Goal: Transaction & Acquisition: Book appointment/travel/reservation

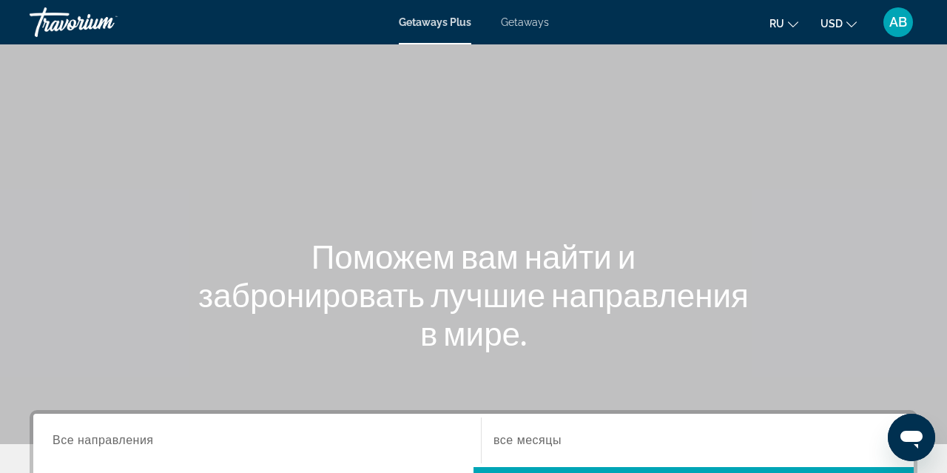
click at [519, 27] on span "Getaways" at bounding box center [525, 22] width 48 height 12
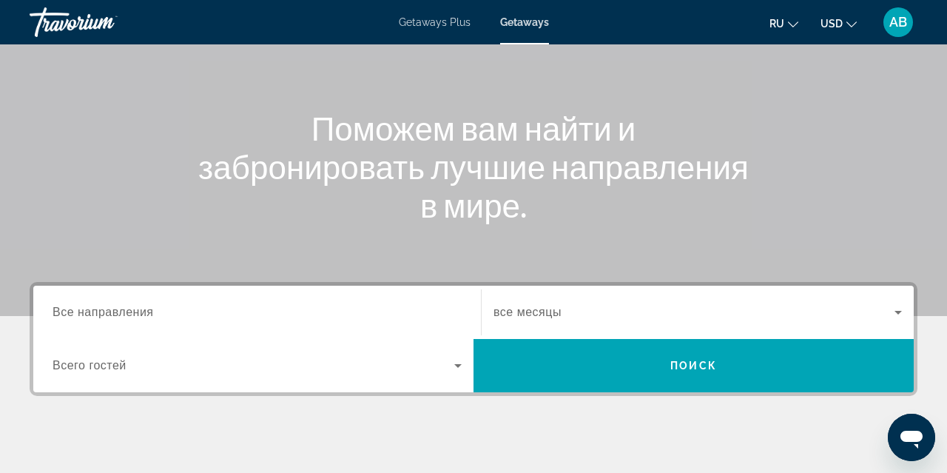
scroll to position [127, 0]
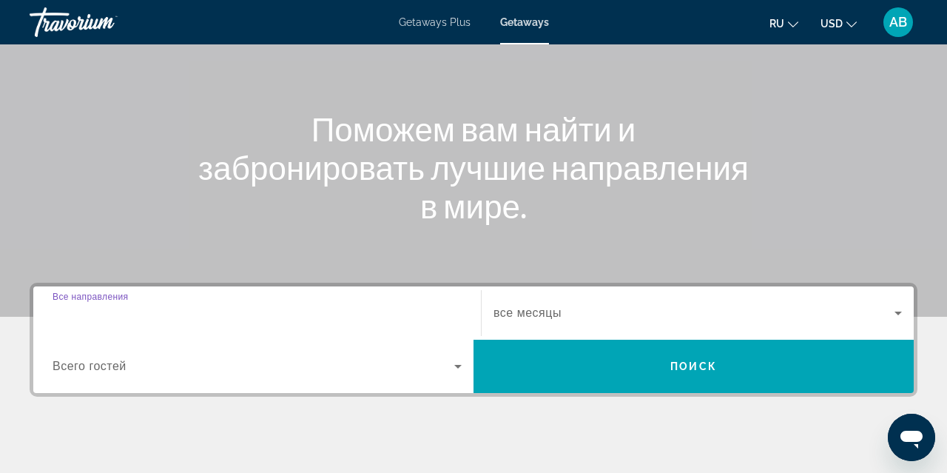
click at [215, 309] on input "Destination Все направления" at bounding box center [257, 314] width 409 height 18
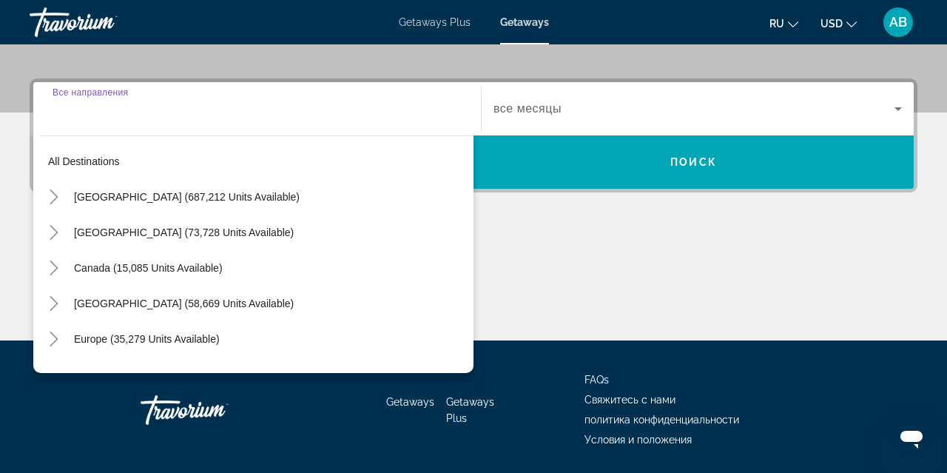
scroll to position [362, 0]
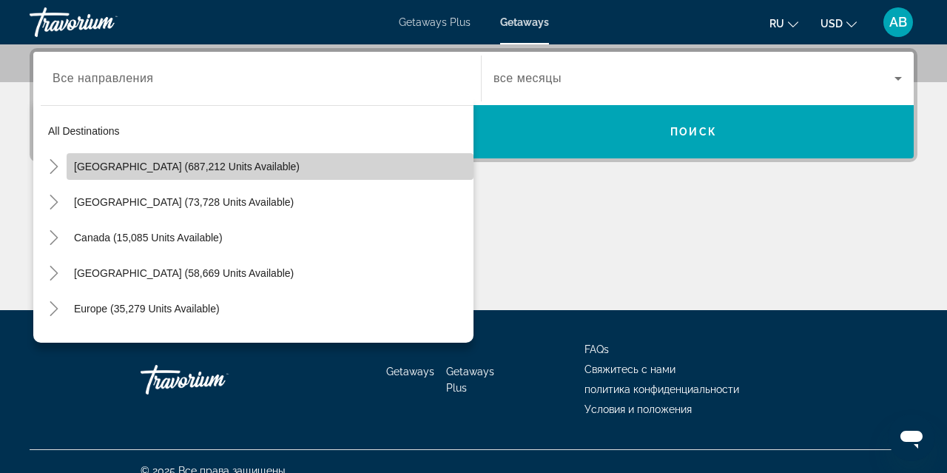
click at [185, 172] on span "Search widget" at bounding box center [270, 167] width 407 height 36
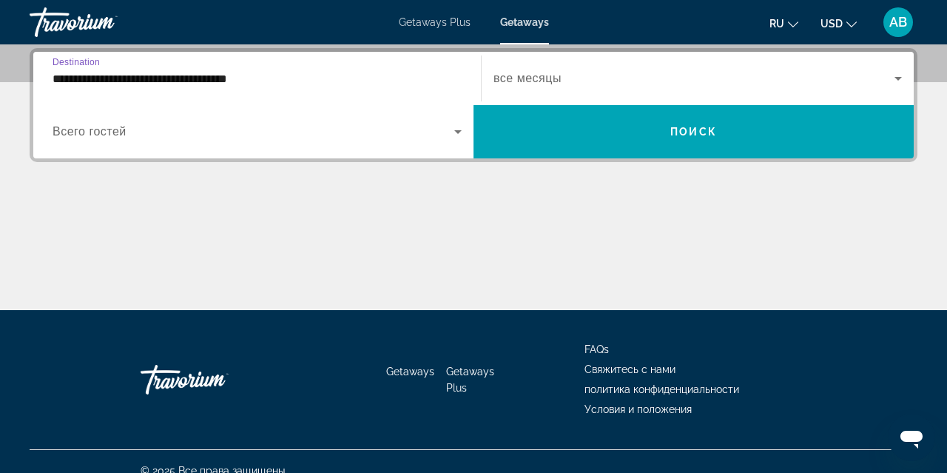
click at [201, 78] on input "**********" at bounding box center [257, 79] width 409 height 18
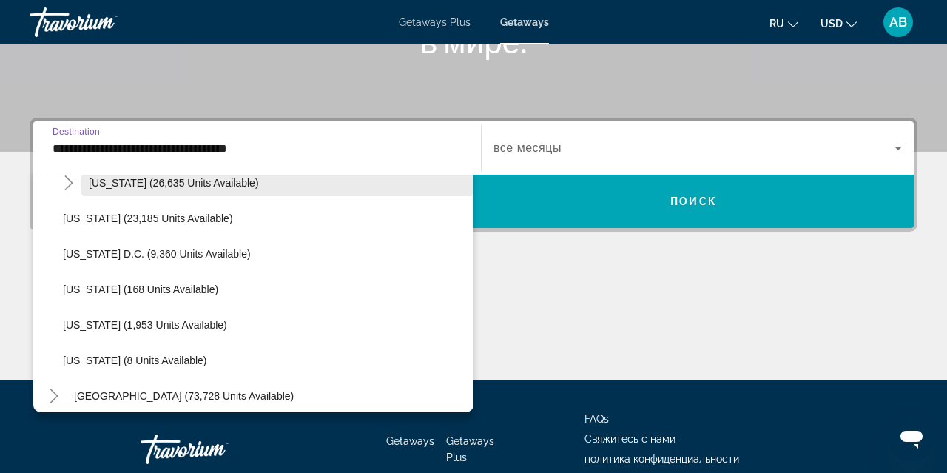
scroll to position [1478, 0]
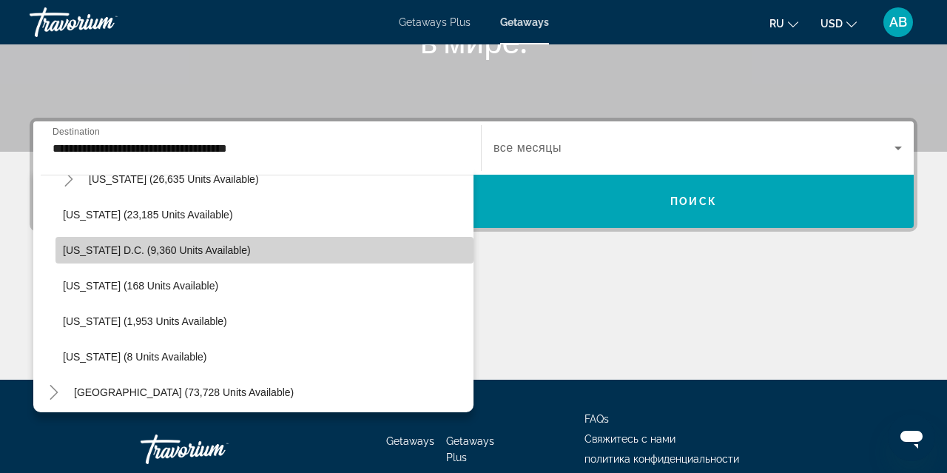
click at [147, 255] on span "[US_STATE] D.C. (9,360 units available)" at bounding box center [157, 250] width 188 height 12
type input "**********"
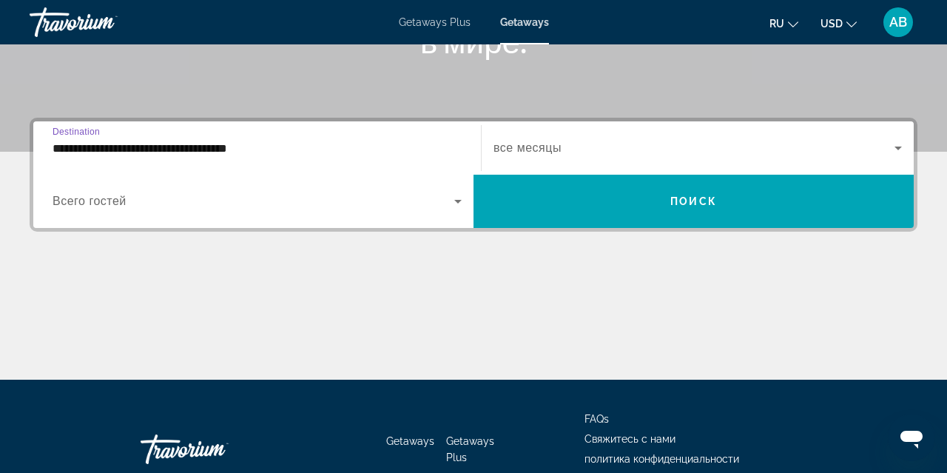
scroll to position [362, 0]
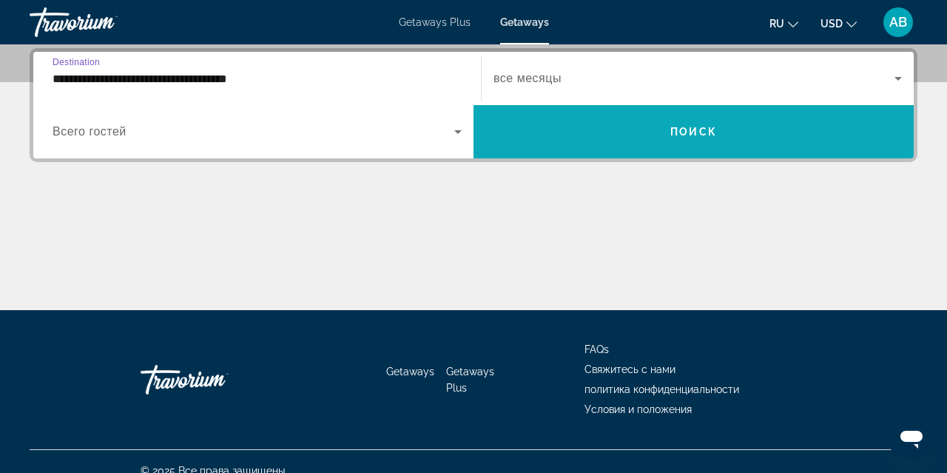
click at [529, 138] on span "Search widget" at bounding box center [694, 132] width 440 height 36
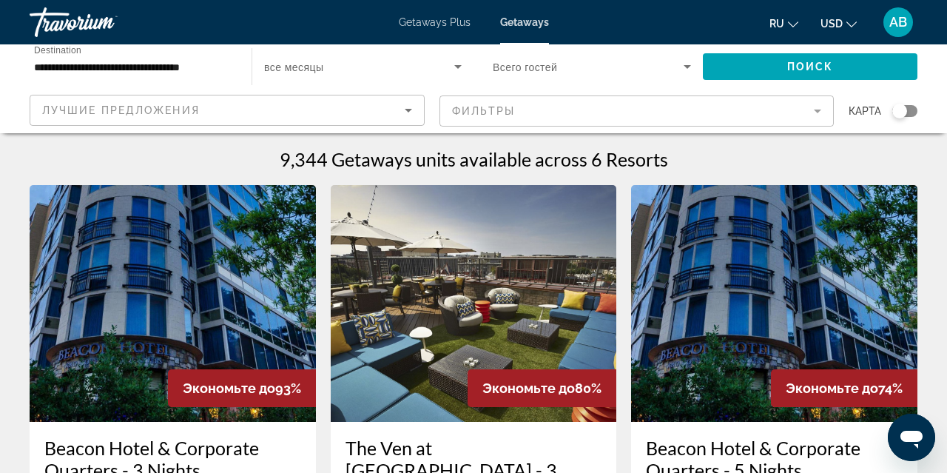
click at [433, 25] on span "Getaways Plus" at bounding box center [435, 22] width 72 height 12
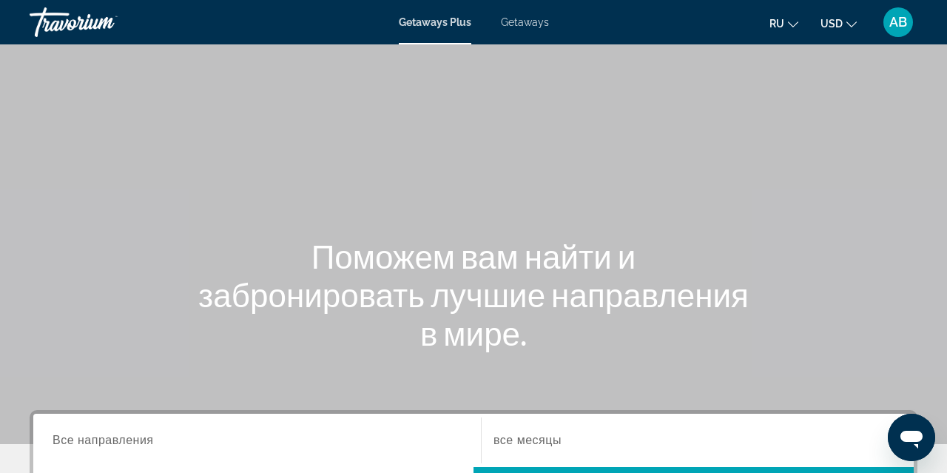
click at [239, 430] on div "Search widget" at bounding box center [257, 441] width 409 height 42
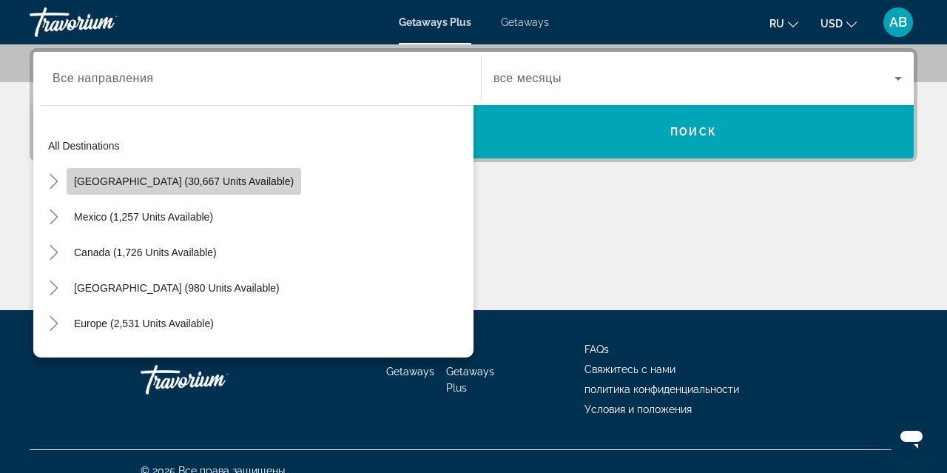
click at [216, 181] on span "[GEOGRAPHIC_DATA] (30,667 units available)" at bounding box center [184, 181] width 220 height 12
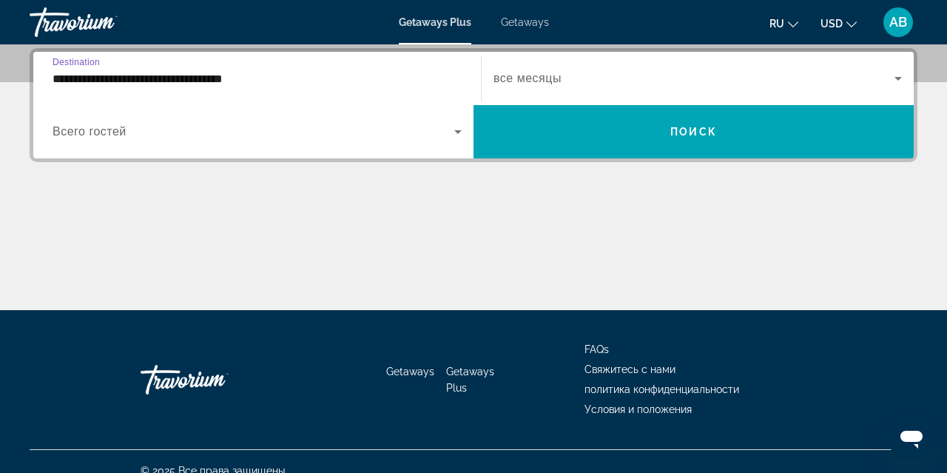
click at [230, 76] on input "**********" at bounding box center [257, 79] width 409 height 18
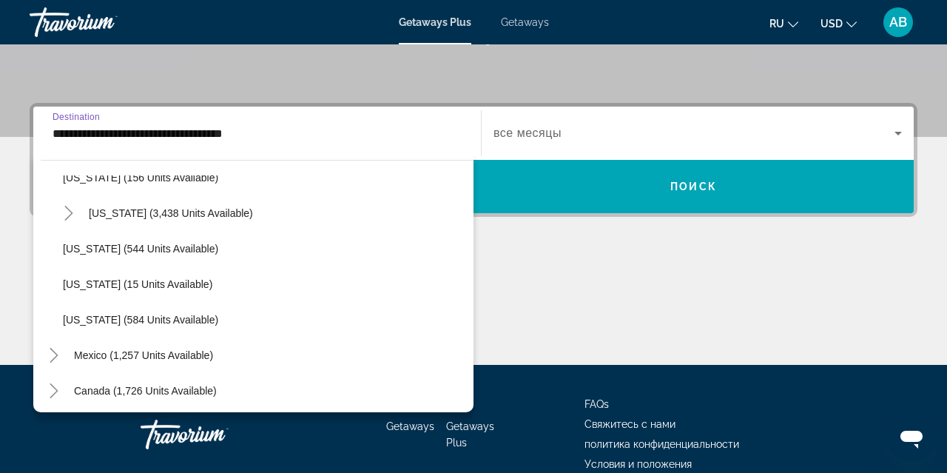
scroll to position [1241, 0]
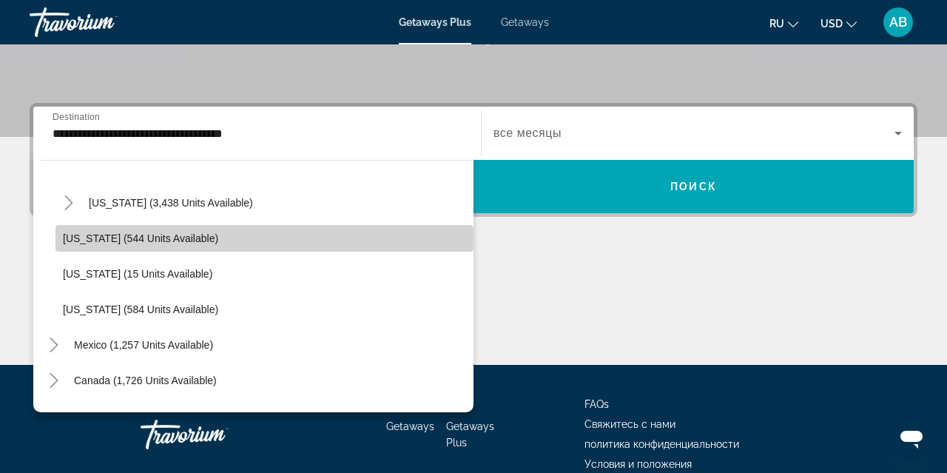
click at [164, 239] on span "[US_STATE] (544 units available)" at bounding box center [140, 238] width 155 height 12
type input "**********"
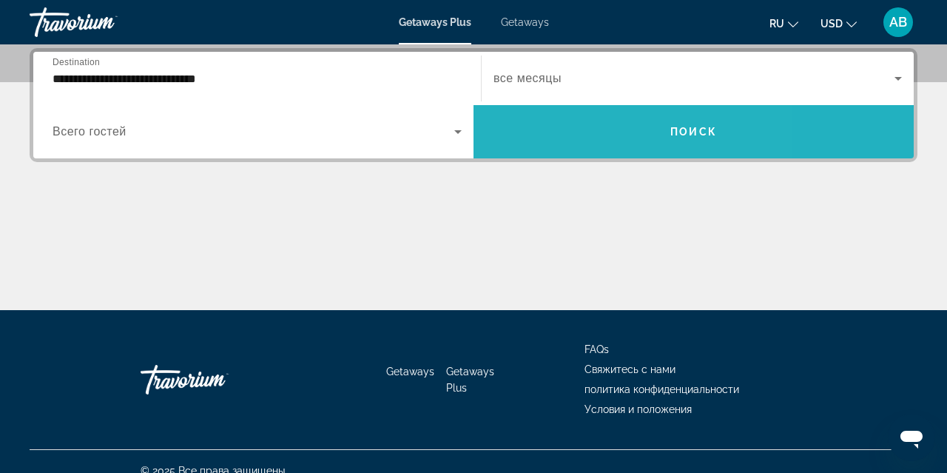
click at [571, 131] on span "Search widget" at bounding box center [694, 132] width 440 height 36
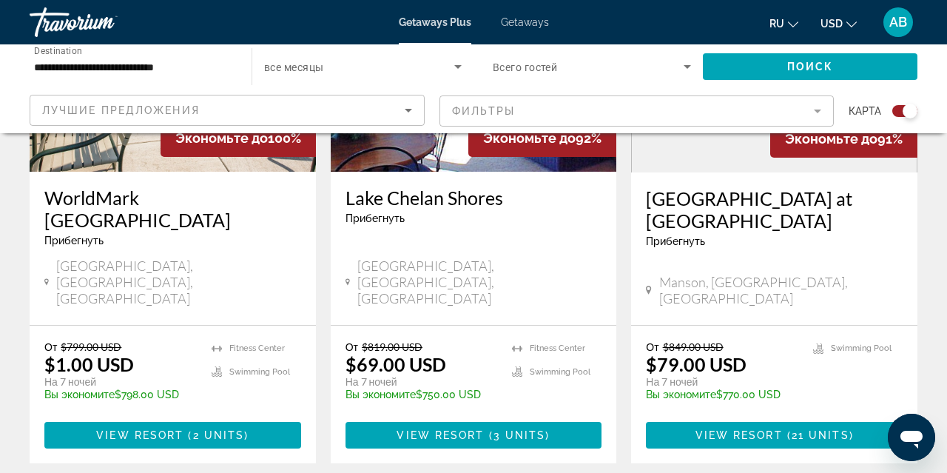
scroll to position [714, 0]
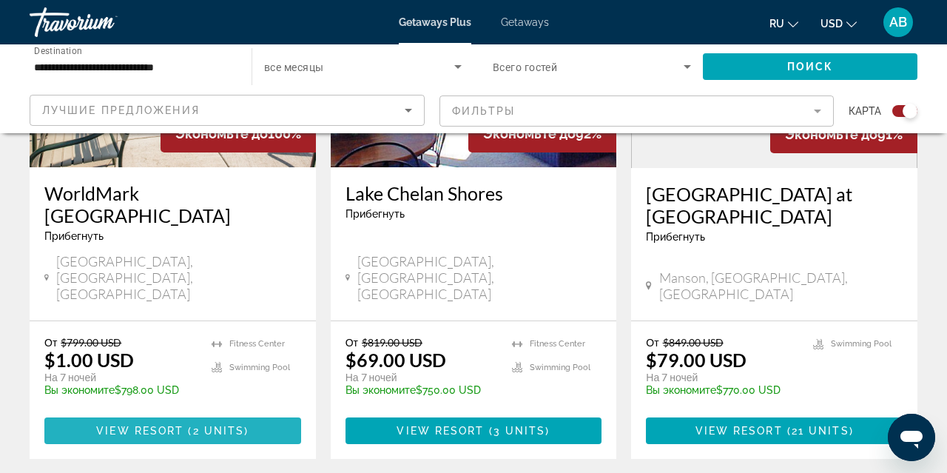
click at [189, 425] on span "( 2 units )" at bounding box center [216, 431] width 65 height 12
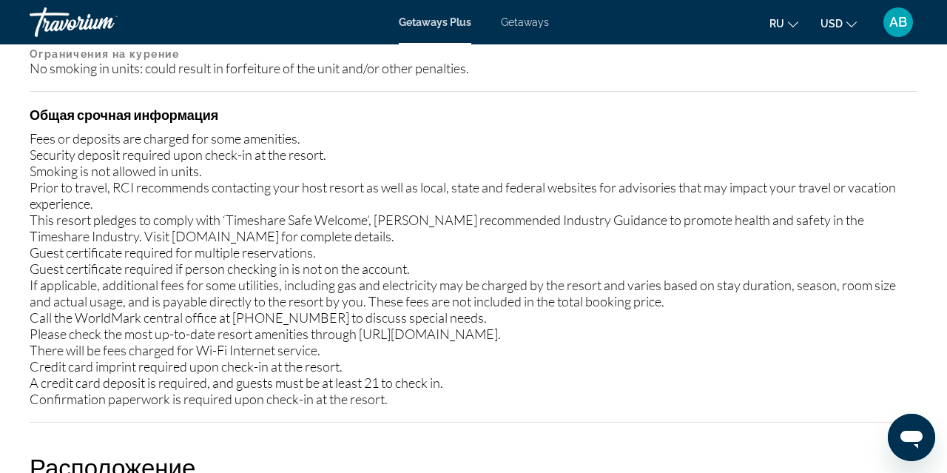
scroll to position [1896, 0]
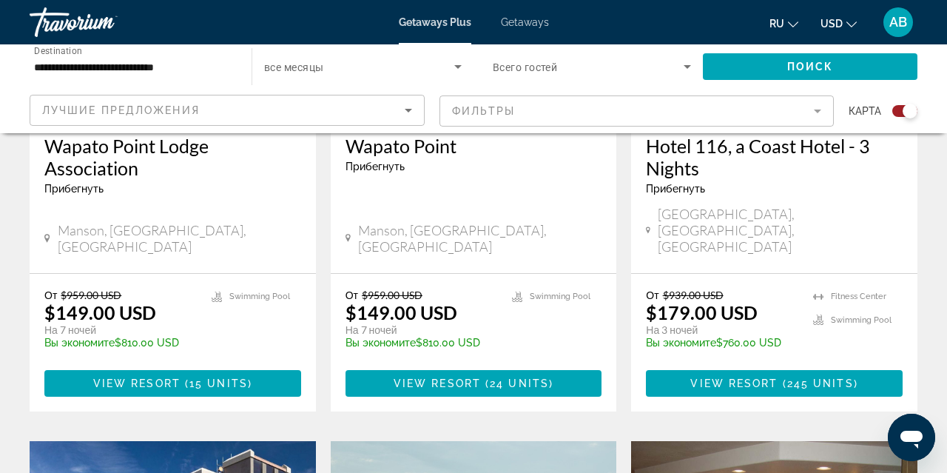
scroll to position [1335, 0]
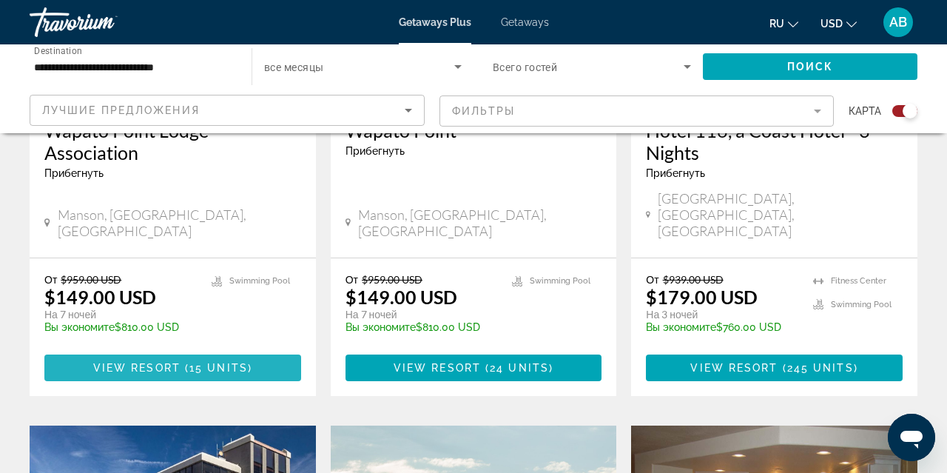
click at [137, 362] on span "View Resort" at bounding box center [136, 368] width 87 height 12
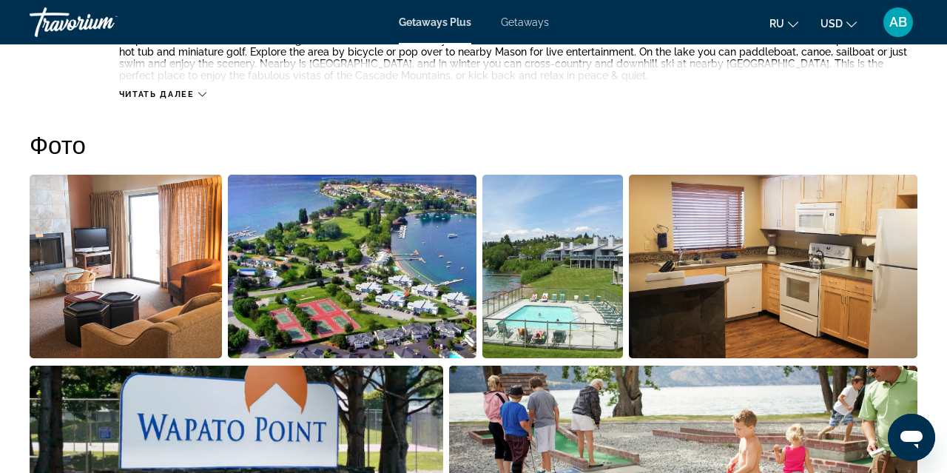
scroll to position [893, 0]
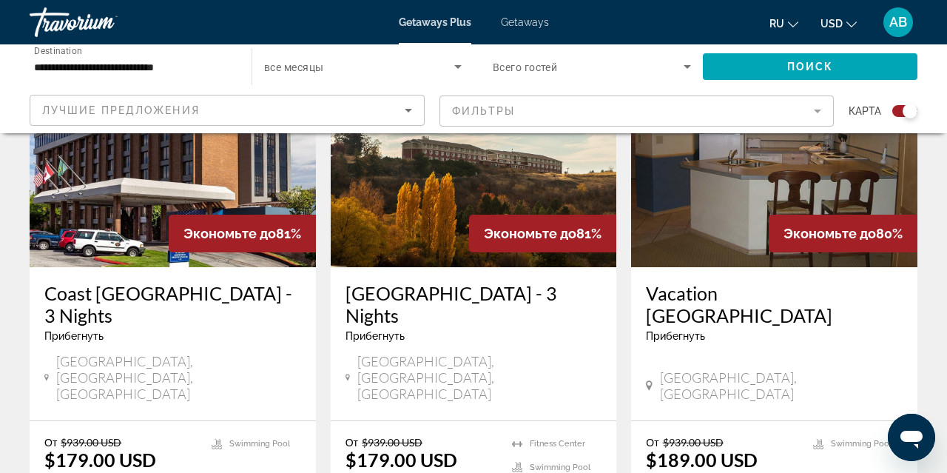
scroll to position [1737, 0]
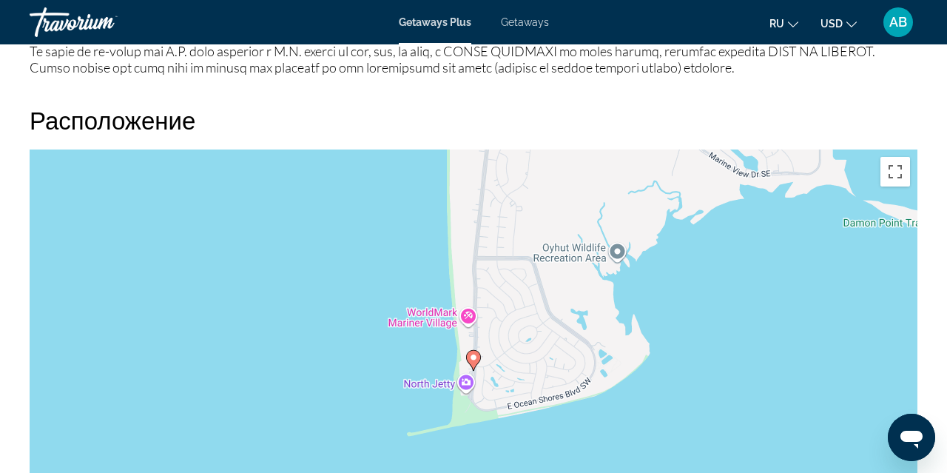
scroll to position [2099, 0]
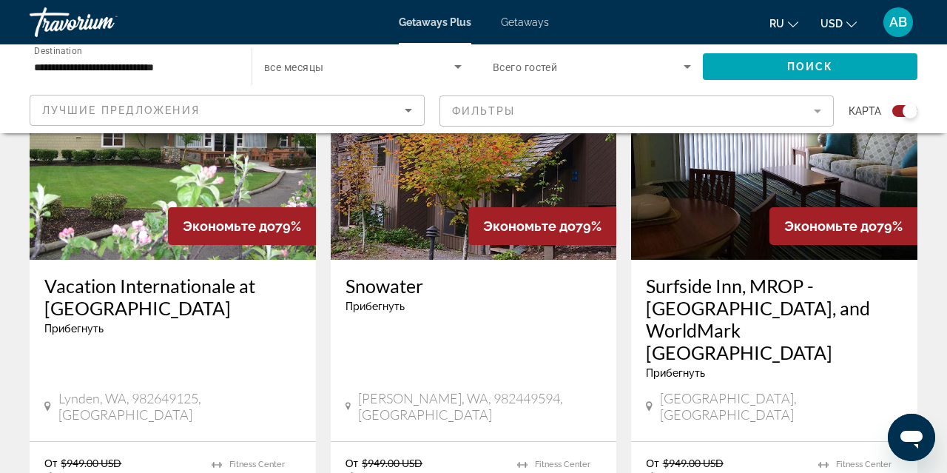
scroll to position [2301, 0]
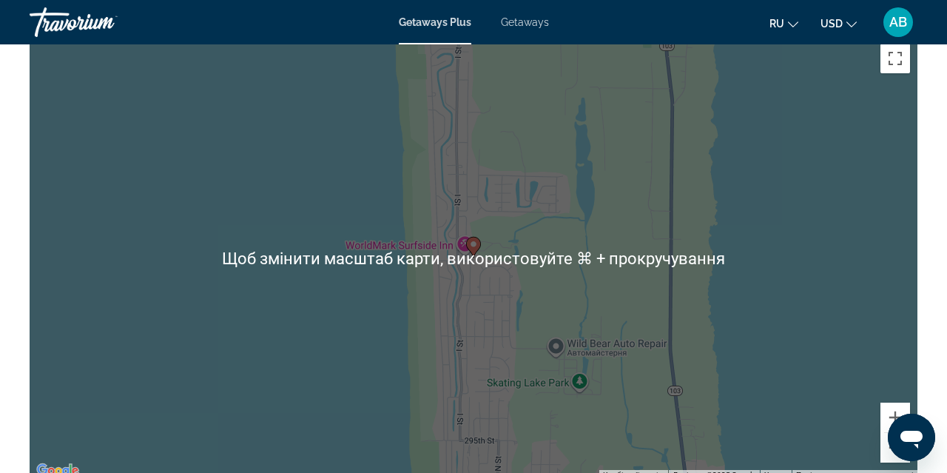
scroll to position [1950, 0]
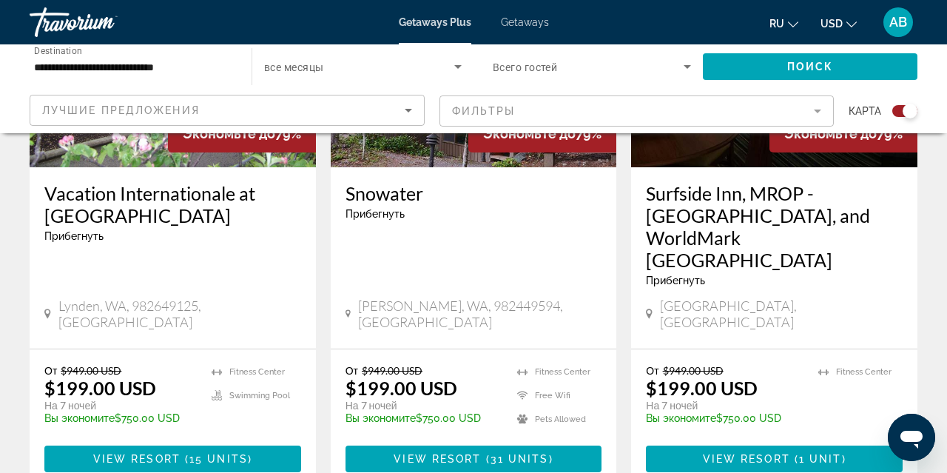
scroll to position [2395, 0]
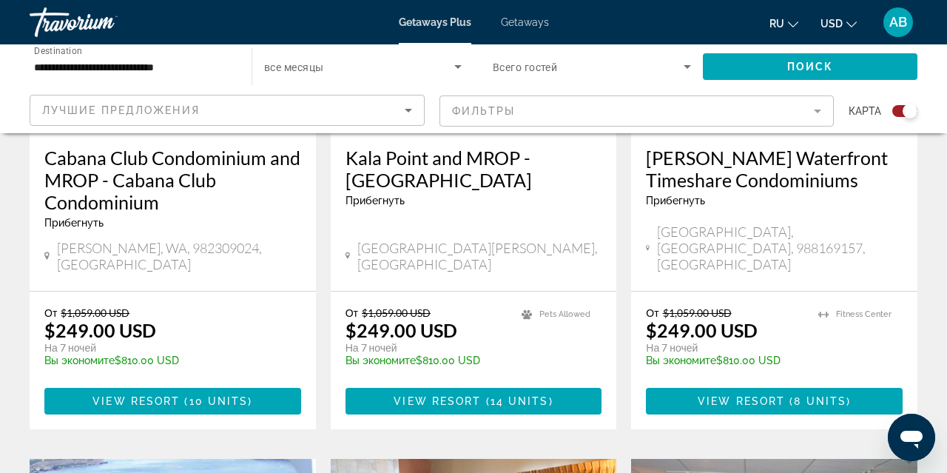
scroll to position [748, 0]
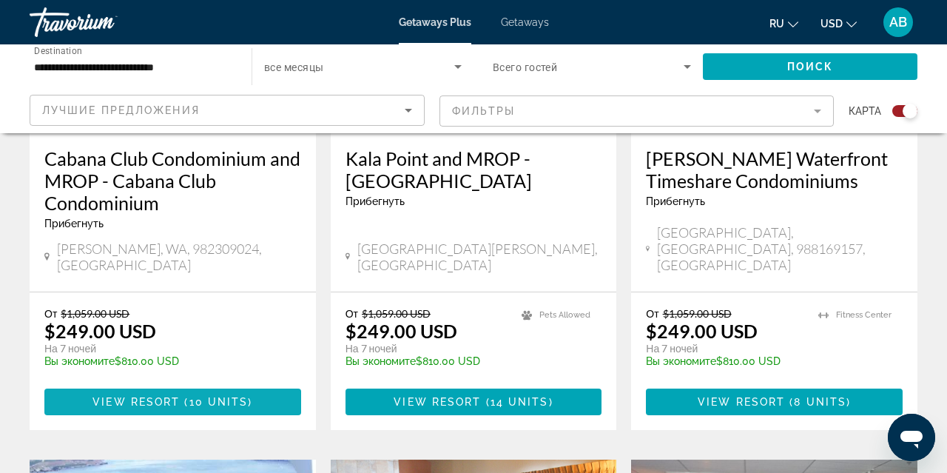
click at [206, 396] on span "10 units" at bounding box center [218, 402] width 59 height 12
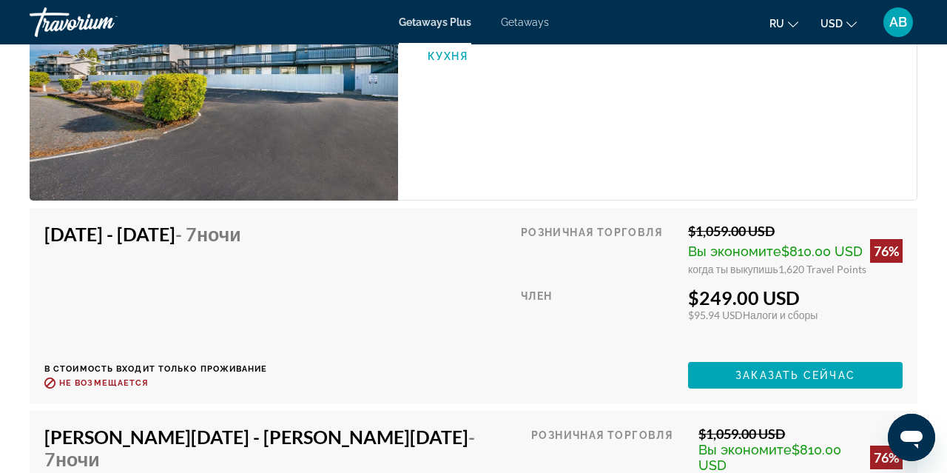
scroll to position [2751, 0]
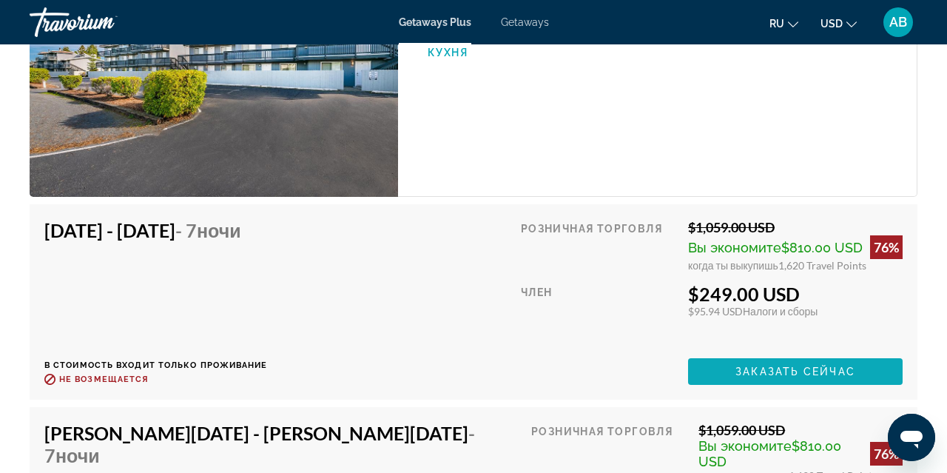
click at [739, 378] on span "Заказать сейчас" at bounding box center [796, 372] width 120 height 12
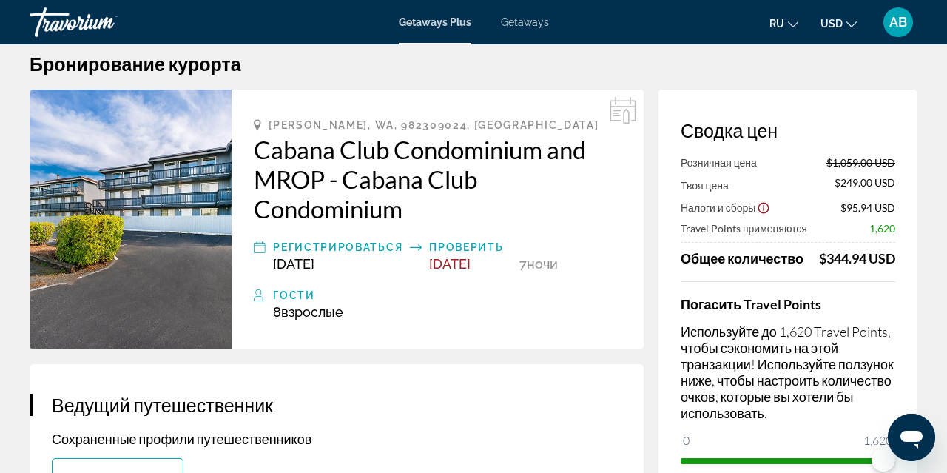
scroll to position [23, 0]
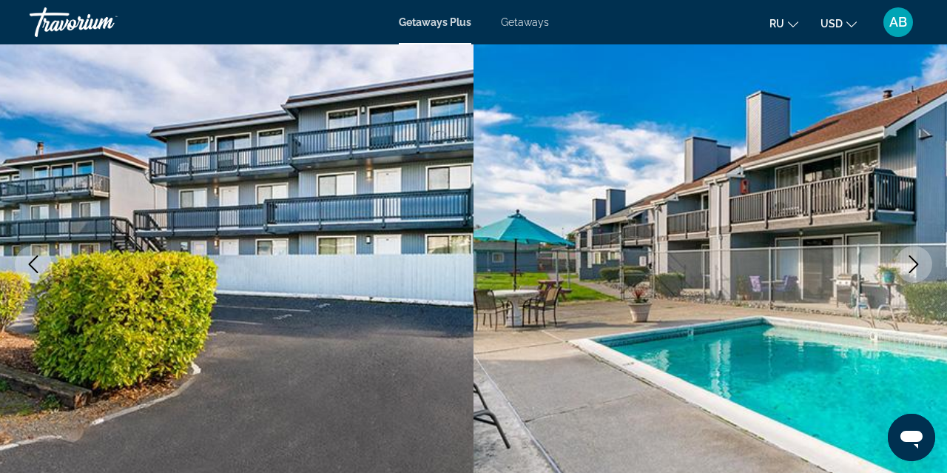
scroll to position [195, 0]
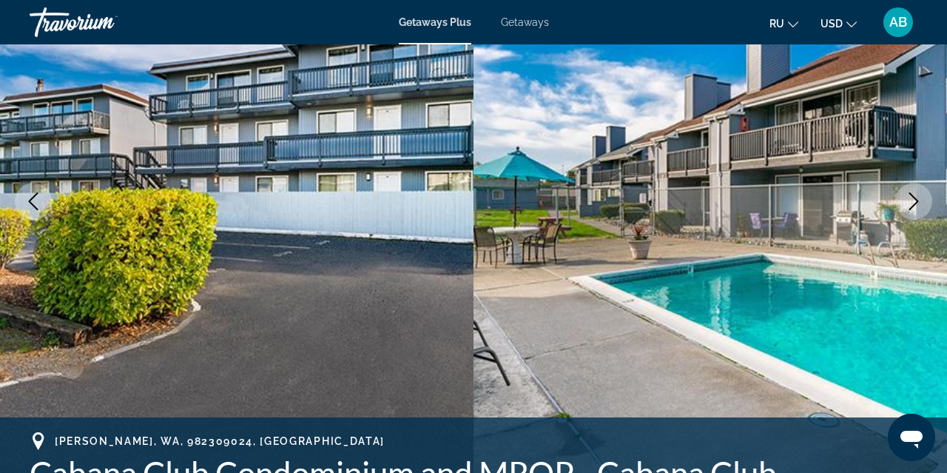
click at [920, 201] on icon "Next image" at bounding box center [914, 201] width 18 height 18
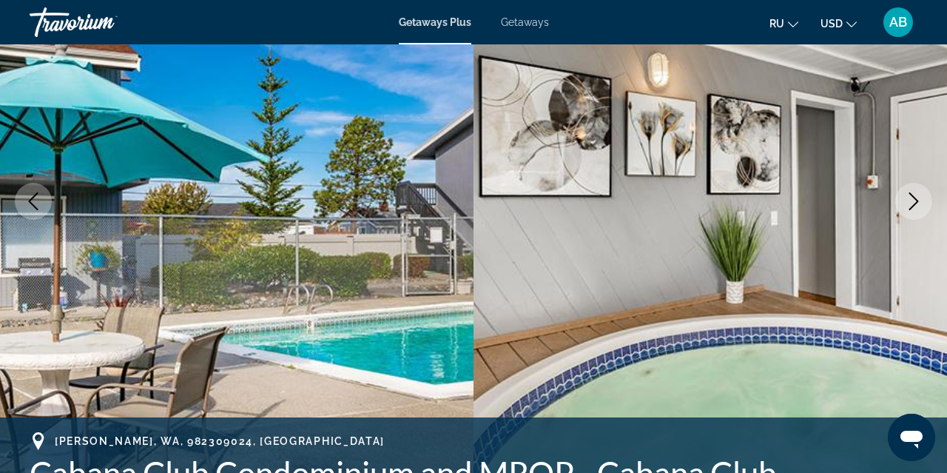
click at [920, 200] on icon "Next image" at bounding box center [914, 201] width 18 height 18
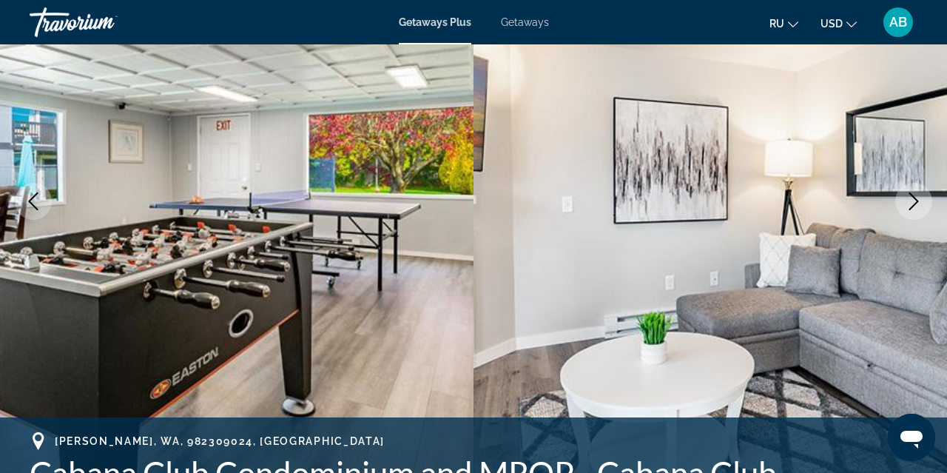
click at [920, 200] on icon "Next image" at bounding box center [914, 201] width 18 height 18
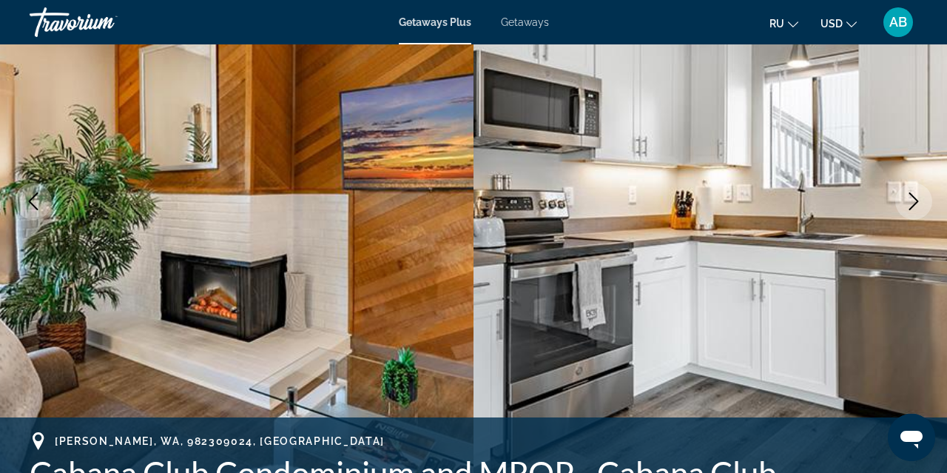
click at [920, 200] on icon "Next image" at bounding box center [914, 201] width 18 height 18
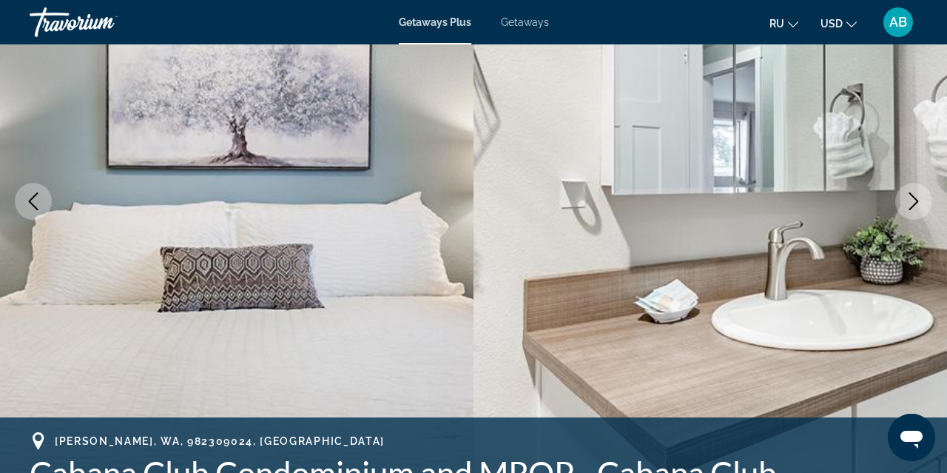
click at [920, 200] on icon "Next image" at bounding box center [914, 201] width 18 height 18
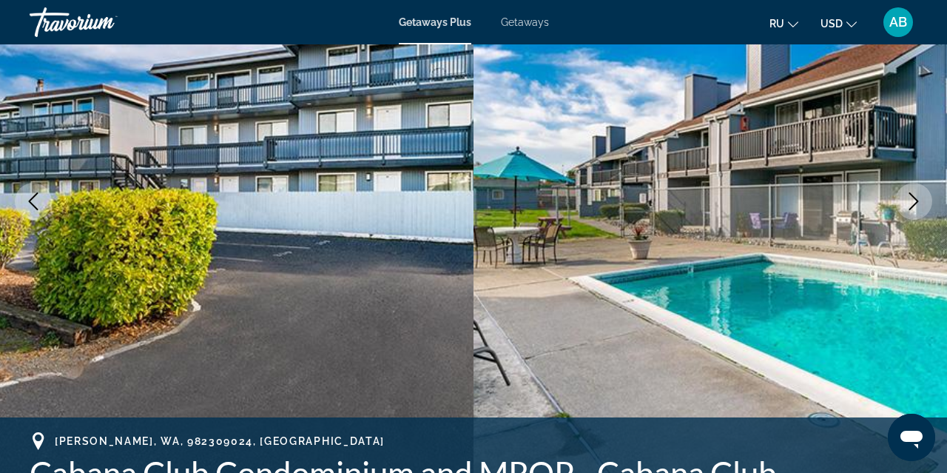
click at [920, 200] on icon "Next image" at bounding box center [914, 201] width 18 height 18
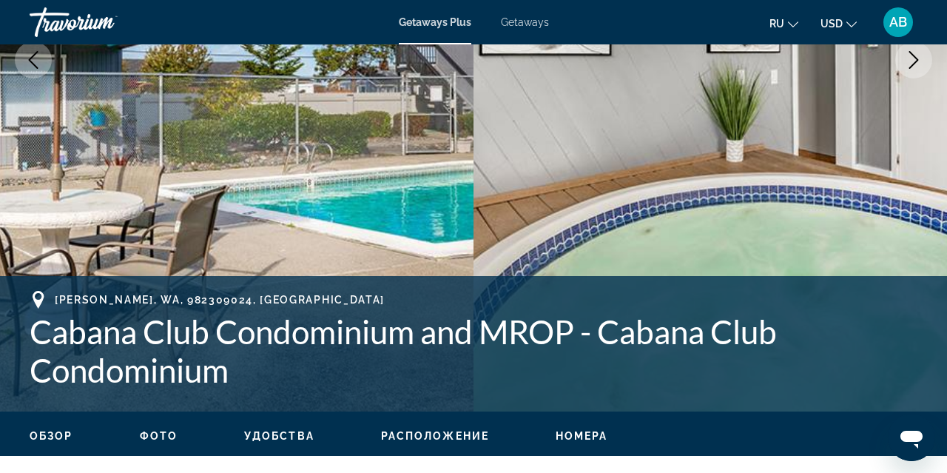
scroll to position [337, 0]
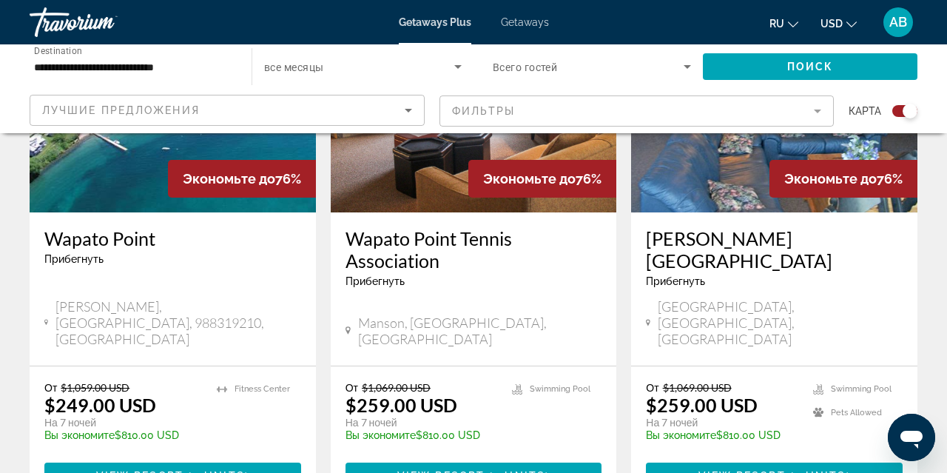
scroll to position [1234, 0]
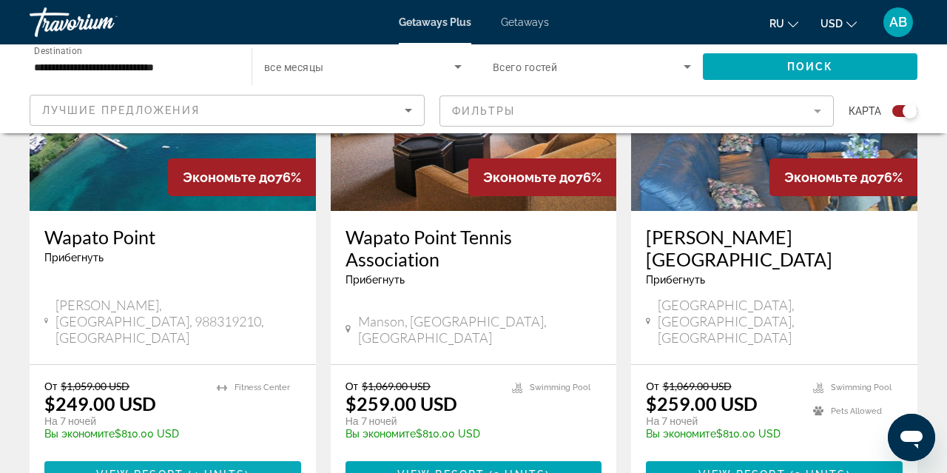
click at [172, 469] on span "View Resort" at bounding box center [139, 475] width 87 height 12
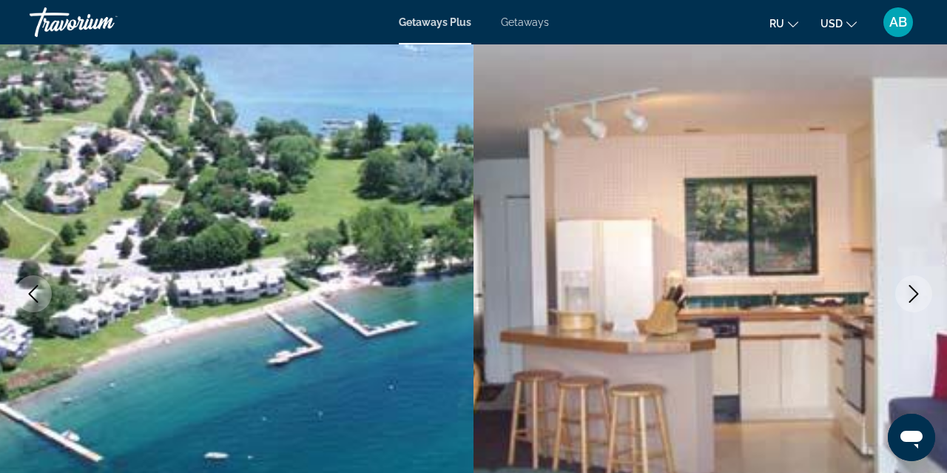
scroll to position [103, 0]
click at [913, 288] on icon "Next image" at bounding box center [915, 293] width 10 height 18
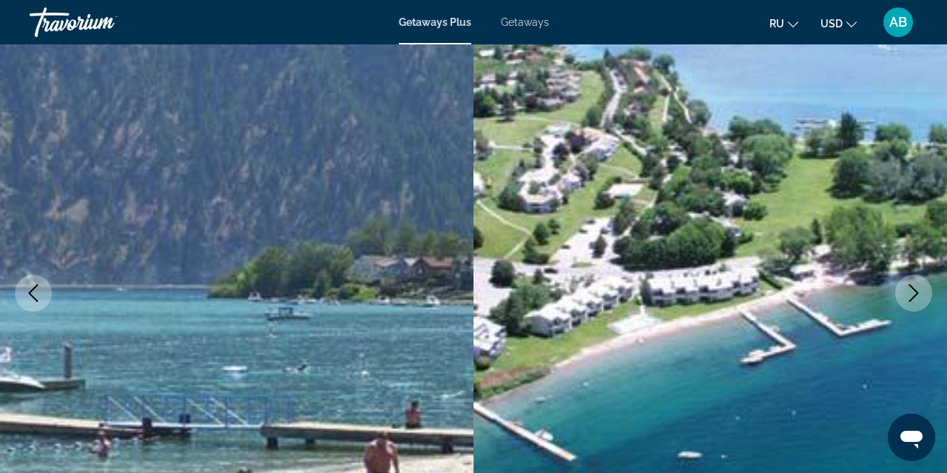
click at [913, 288] on icon "Next image" at bounding box center [915, 293] width 10 height 18
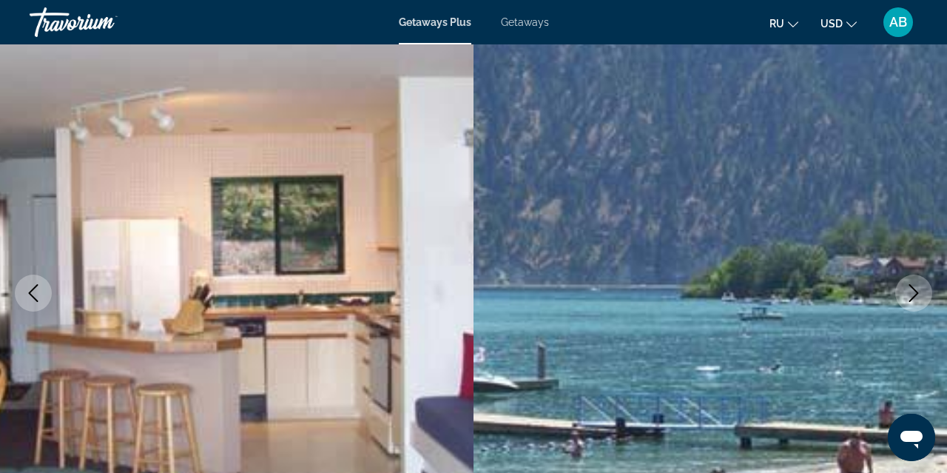
click at [913, 289] on icon "Next image" at bounding box center [915, 293] width 10 height 18
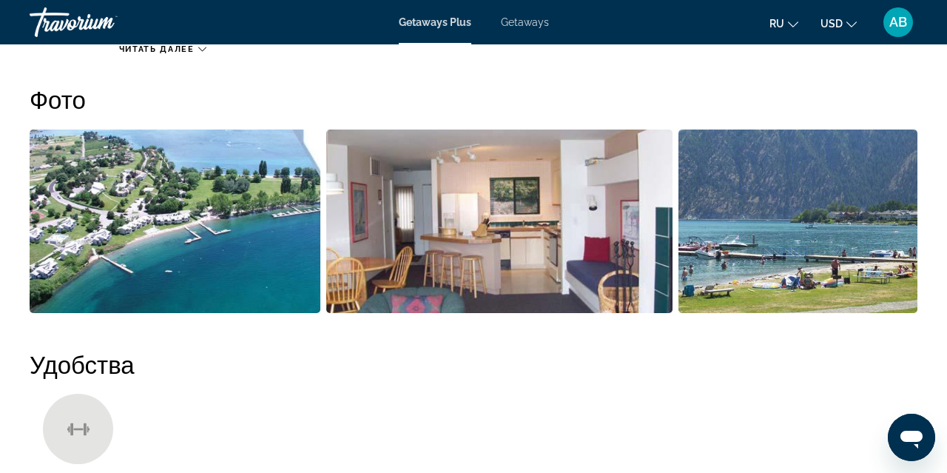
scroll to position [954, 0]
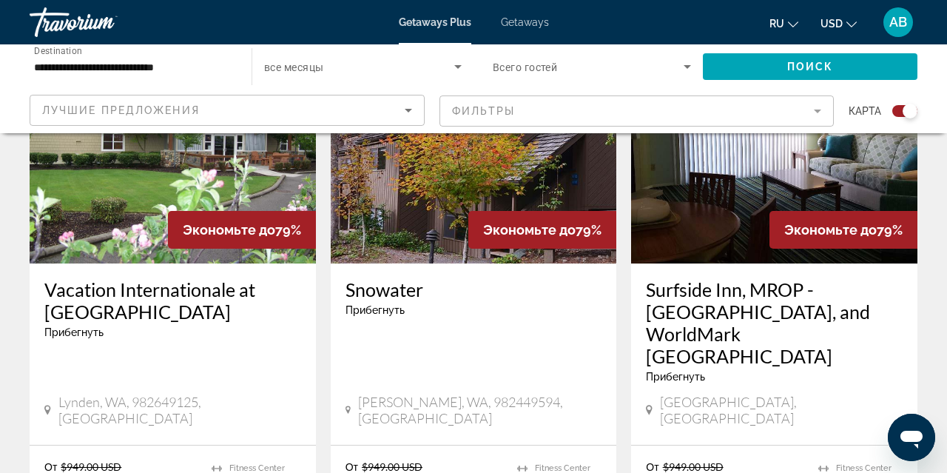
scroll to position [2296, 0]
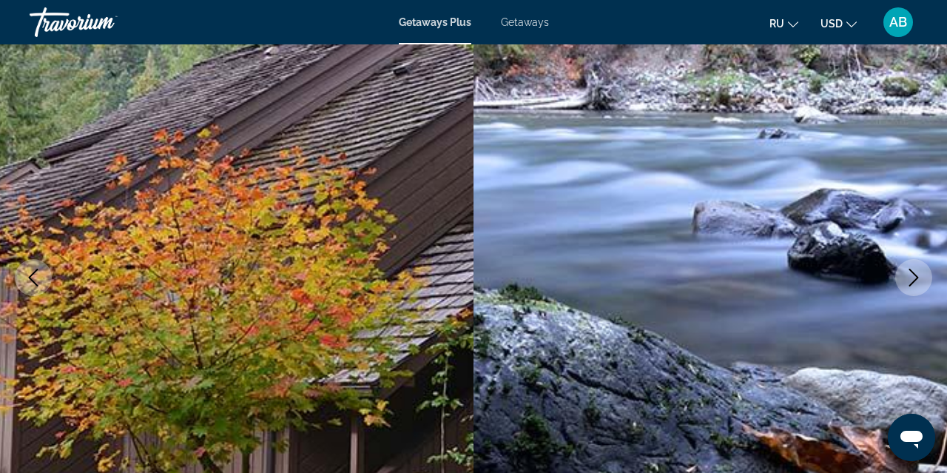
scroll to position [135, 0]
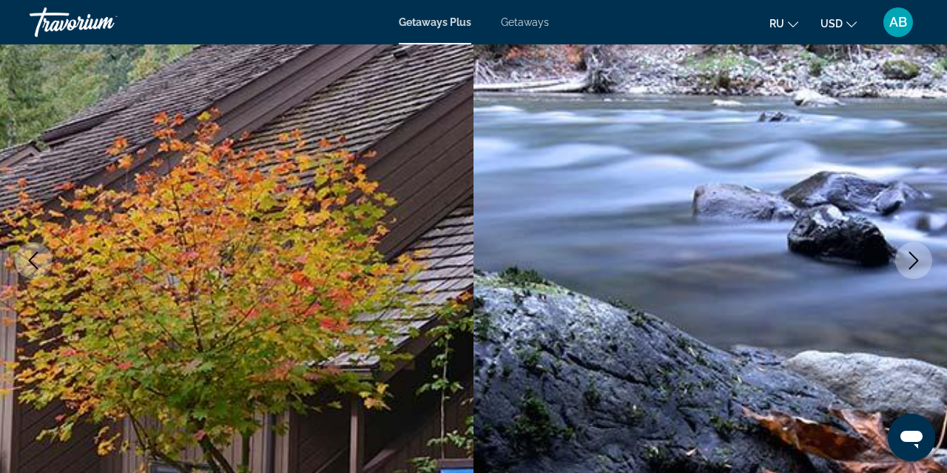
click at [910, 269] on icon "Next image" at bounding box center [915, 261] width 10 height 18
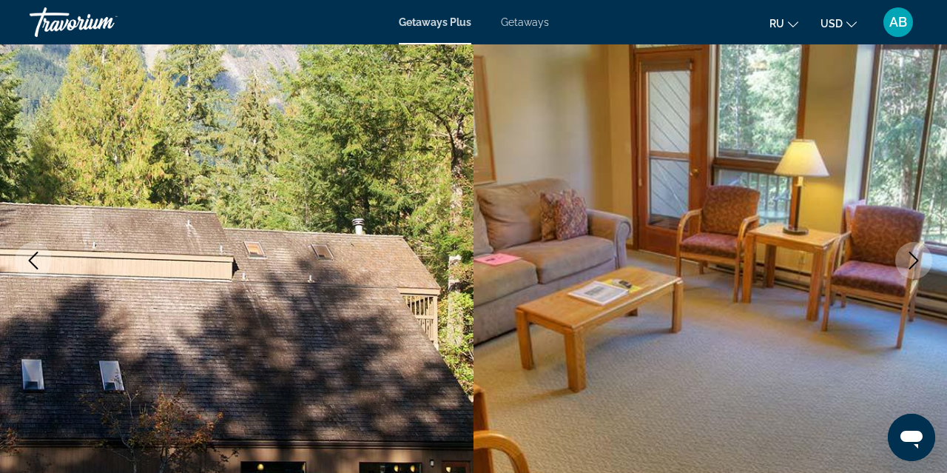
click at [910, 269] on icon "Next image" at bounding box center [915, 261] width 10 height 18
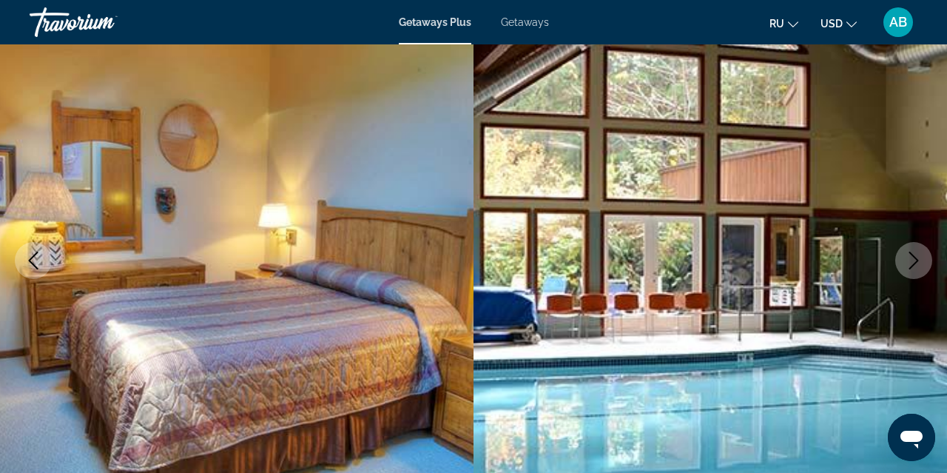
click at [910, 269] on icon "Next image" at bounding box center [915, 261] width 10 height 18
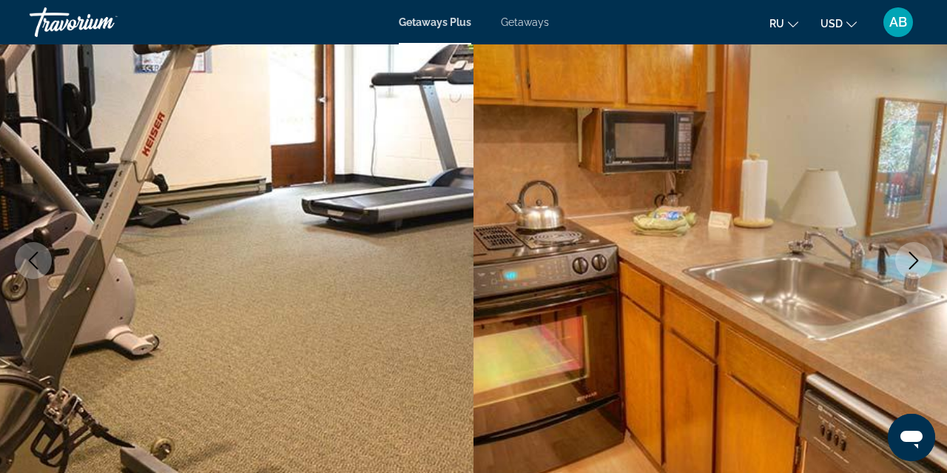
click at [910, 269] on button "Next image" at bounding box center [914, 260] width 37 height 37
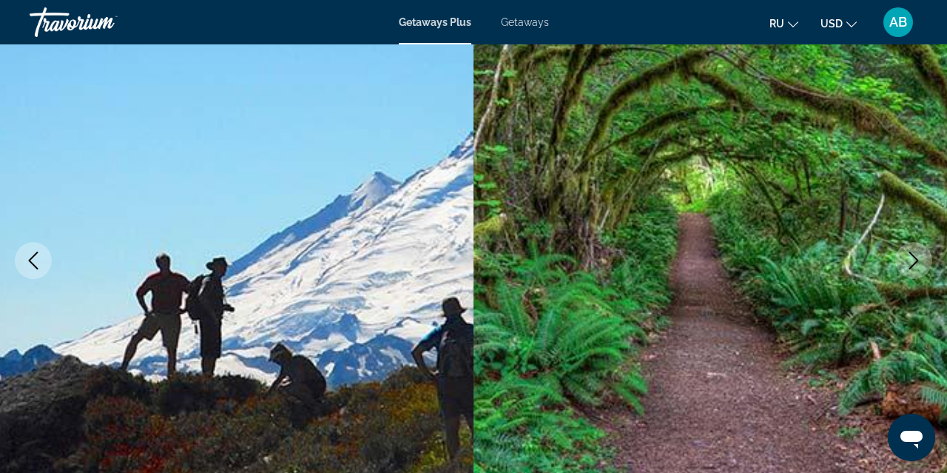
click at [910, 269] on button "Next image" at bounding box center [914, 260] width 37 height 37
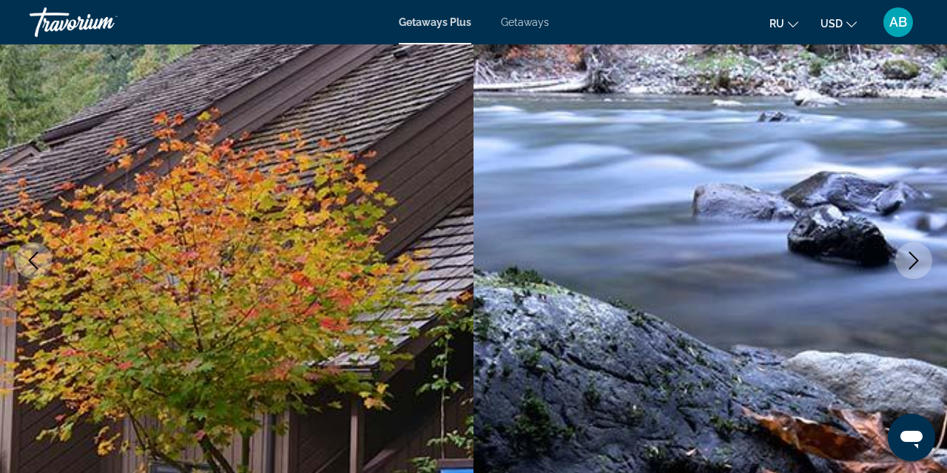
click at [910, 269] on button "Next image" at bounding box center [914, 260] width 37 height 37
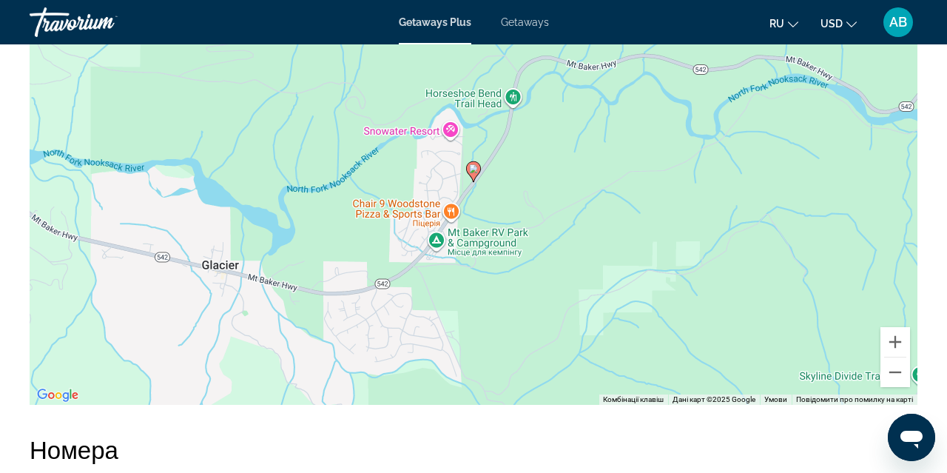
scroll to position [2311, 0]
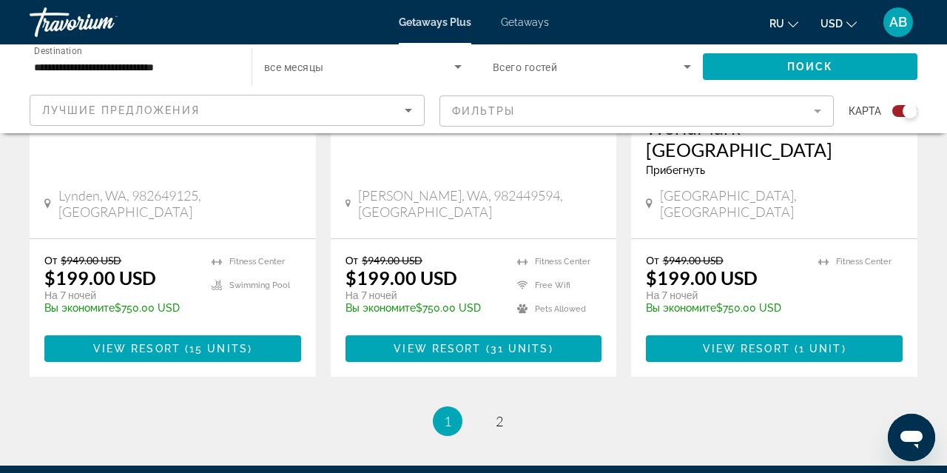
scroll to position [2499, 0]
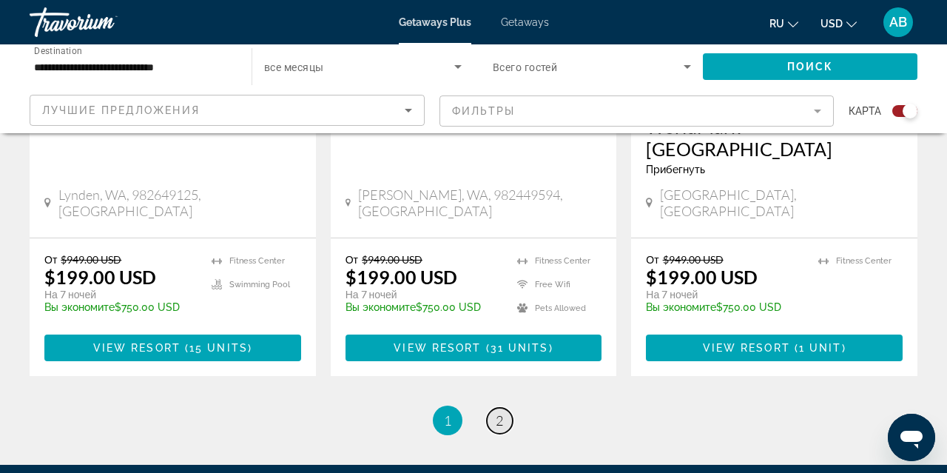
click at [501, 412] on span "2" at bounding box center [499, 420] width 7 height 16
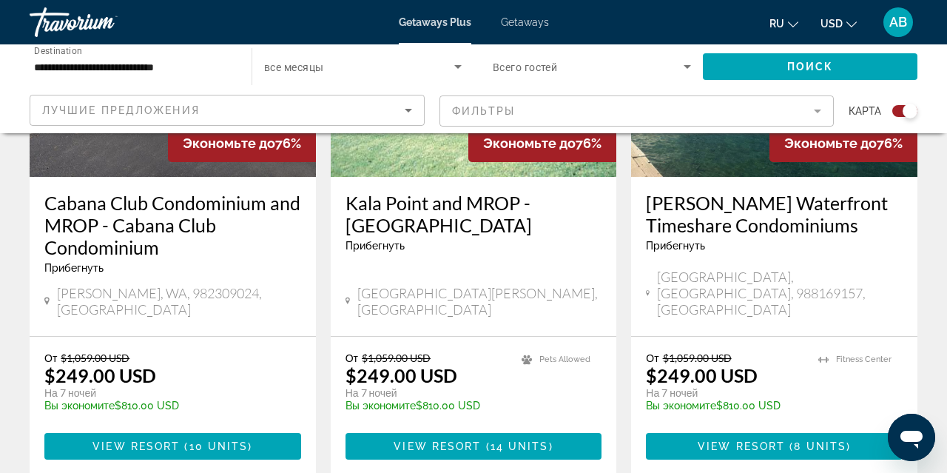
scroll to position [721, 0]
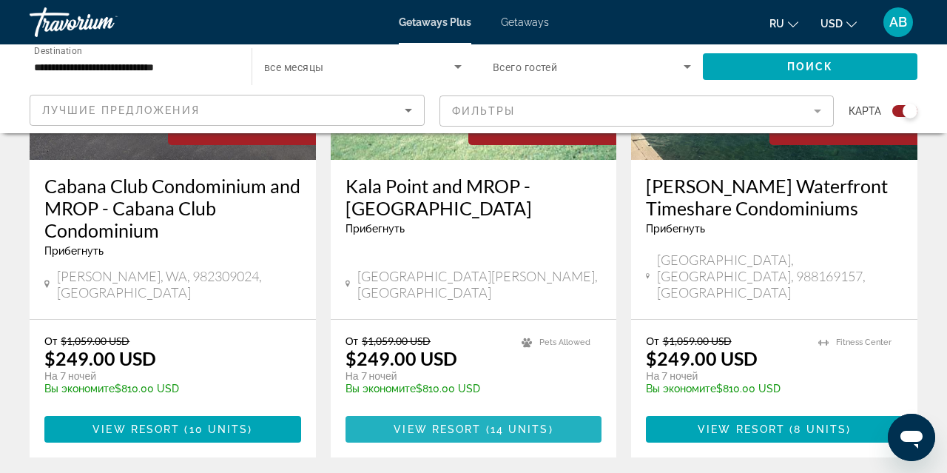
click at [485, 423] on span "Main content" at bounding box center [483, 429] width 4 height 12
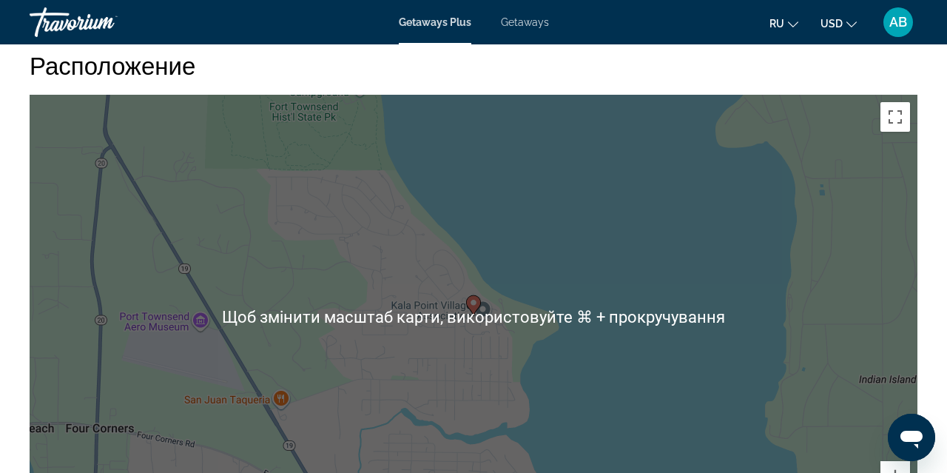
scroll to position [1873, 0]
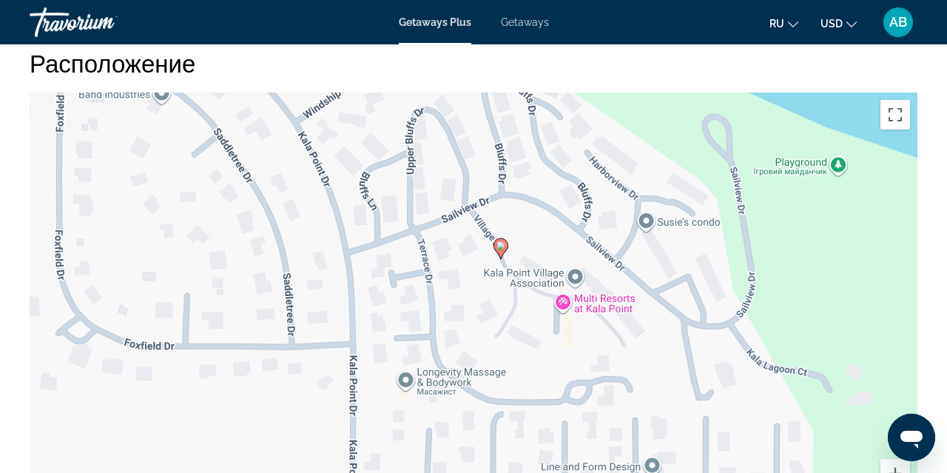
click at [517, 246] on div "Увімкніть режим перетягування за допомогою клавіатури, натиснувши Alt + Enter. …" at bounding box center [474, 315] width 888 height 444
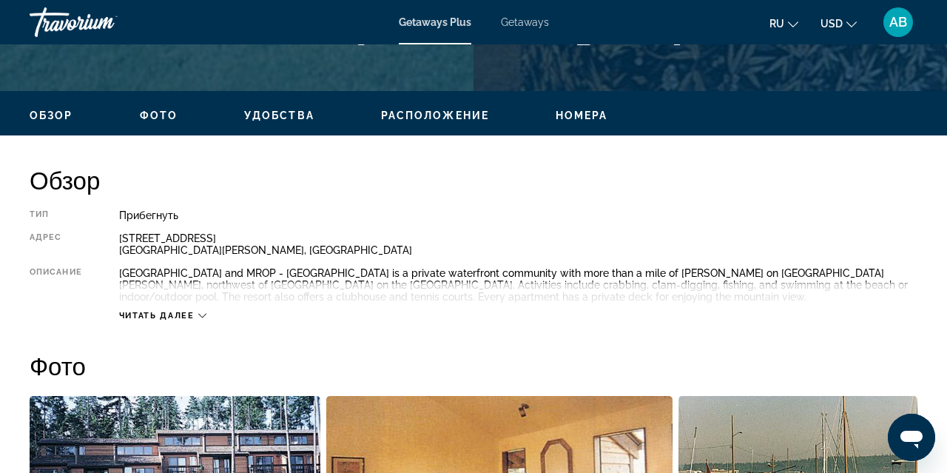
scroll to position [654, 0]
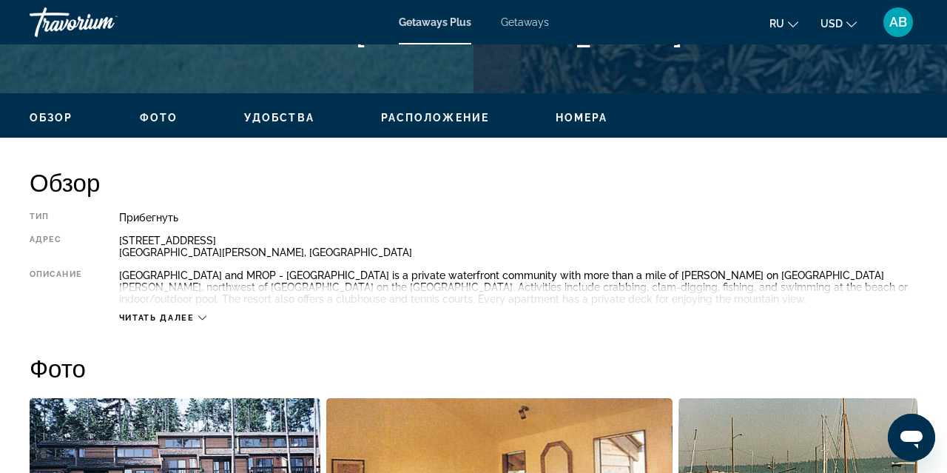
click at [158, 119] on span "Фото" at bounding box center [159, 118] width 38 height 12
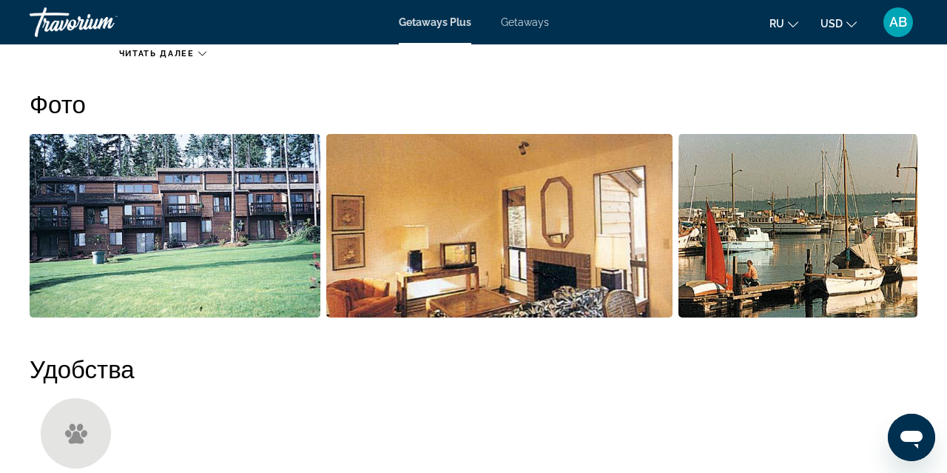
click at [232, 232] on img "Open full-screen image slider" at bounding box center [175, 226] width 291 height 184
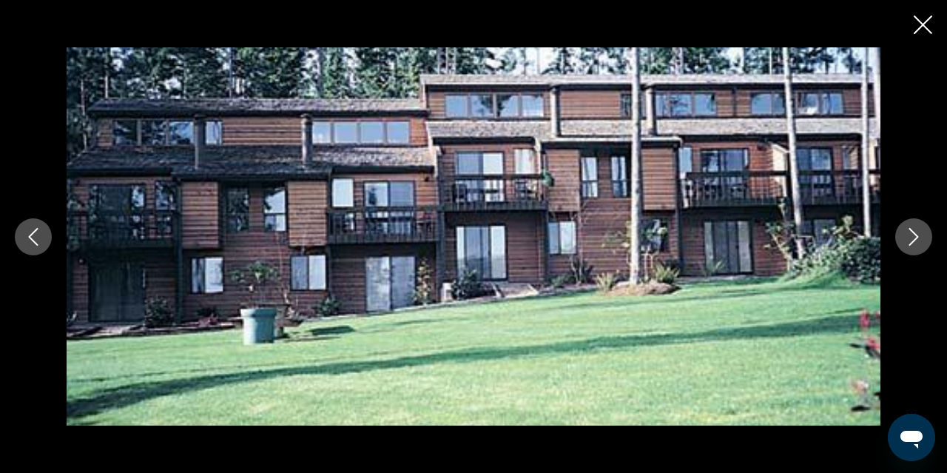
click at [922, 235] on icon "Next image" at bounding box center [914, 237] width 18 height 18
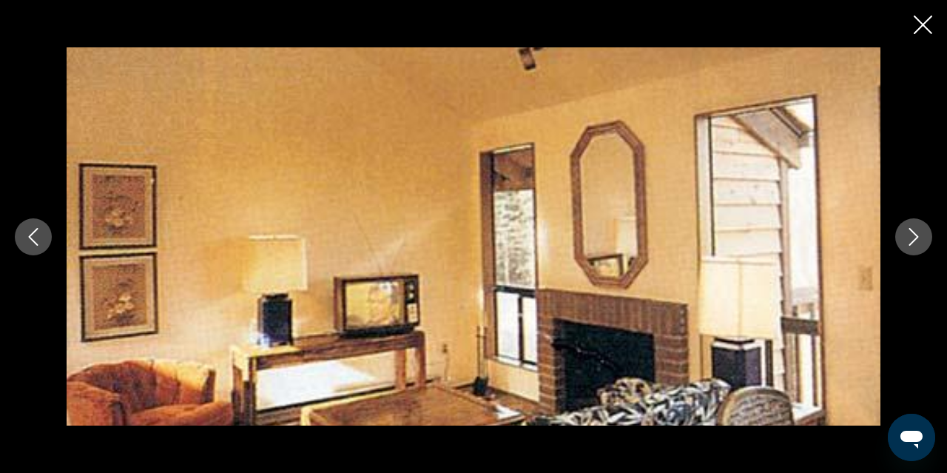
click at [922, 235] on icon "Next image" at bounding box center [914, 237] width 18 height 18
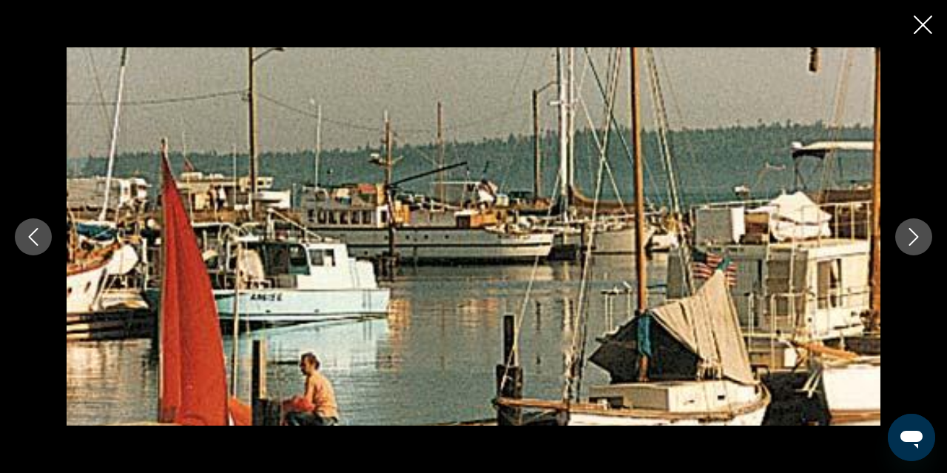
click at [921, 235] on icon "Next image" at bounding box center [914, 237] width 18 height 18
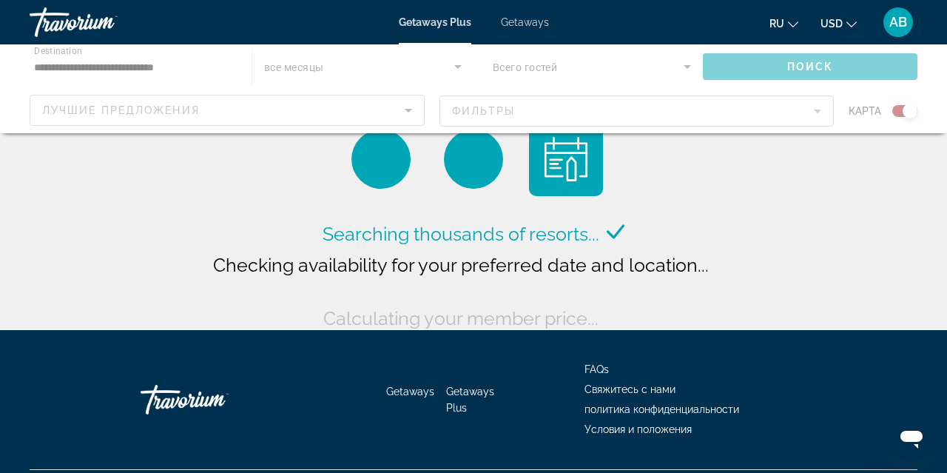
click at [132, 64] on div "Main content" at bounding box center [473, 88] width 947 height 89
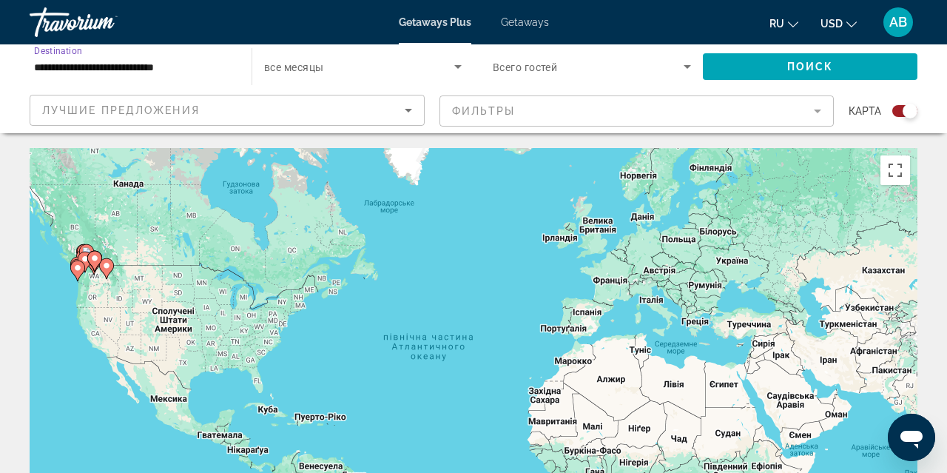
click at [77, 68] on input "**********" at bounding box center [133, 67] width 198 height 18
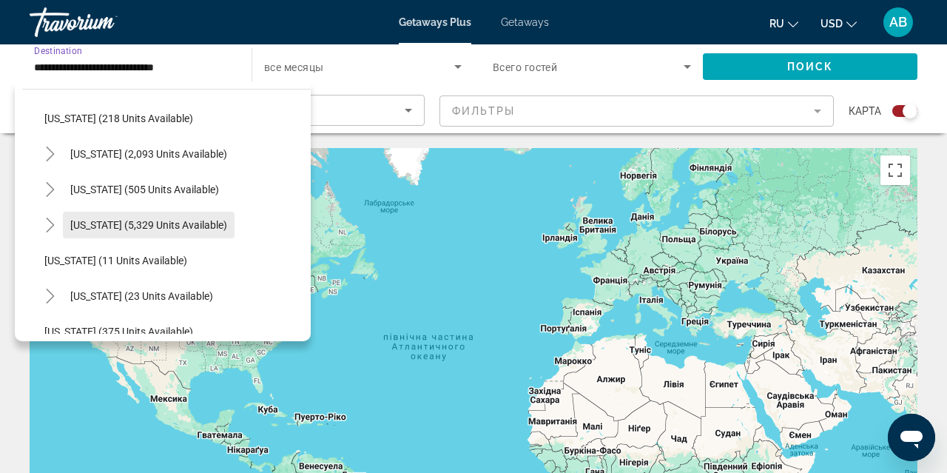
scroll to position [102, 0]
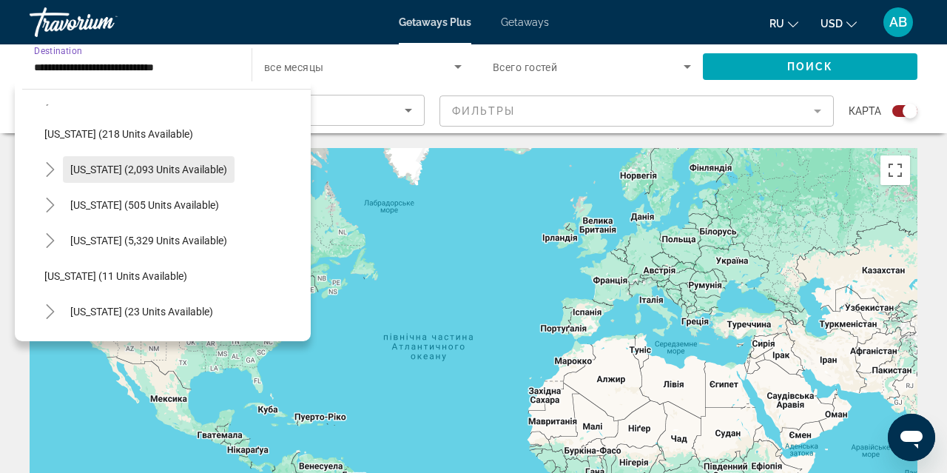
click at [121, 170] on span "[US_STATE] (2,093 units available)" at bounding box center [148, 170] width 157 height 12
type input "**********"
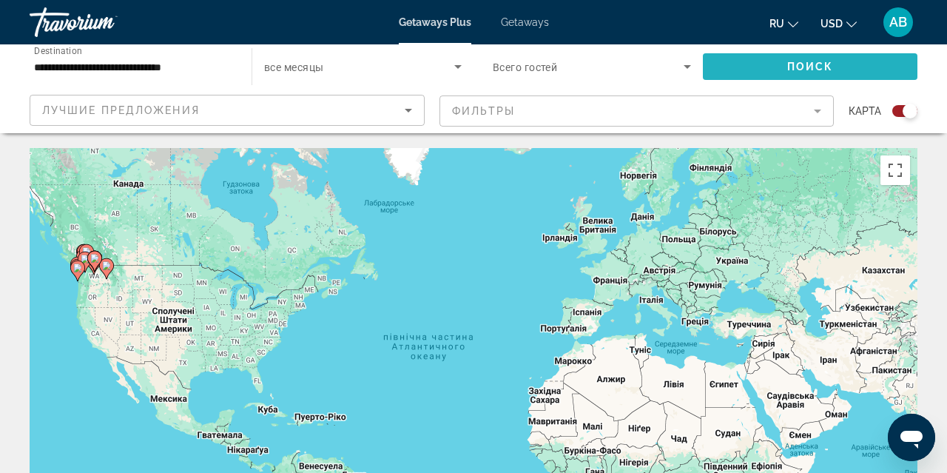
click at [728, 65] on span "Search widget" at bounding box center [810, 67] width 215 height 36
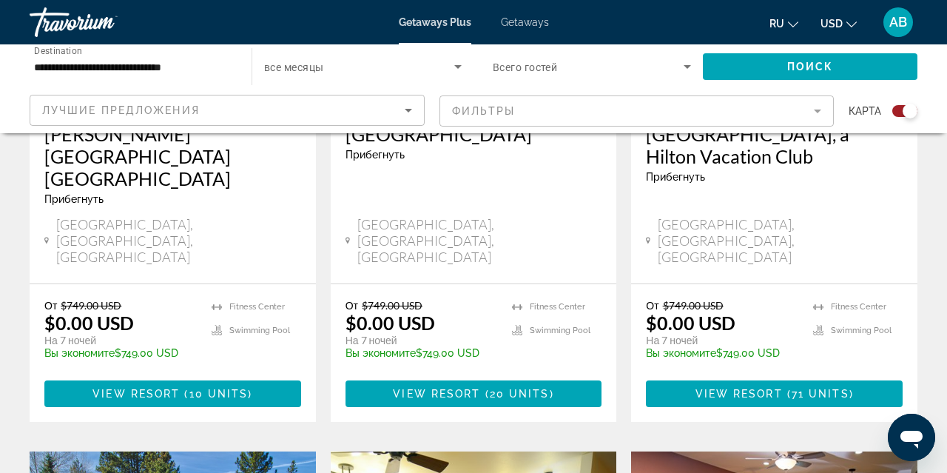
scroll to position [776, 0]
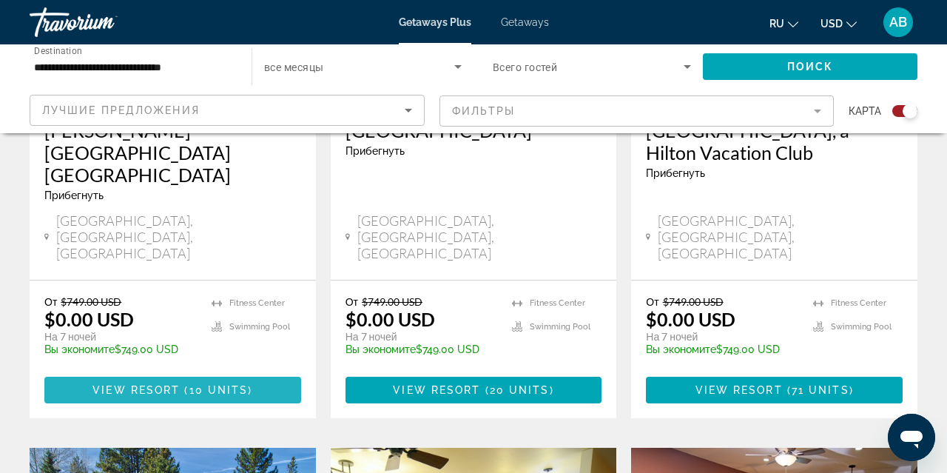
click at [178, 384] on span "View Resort" at bounding box center [136, 390] width 87 height 12
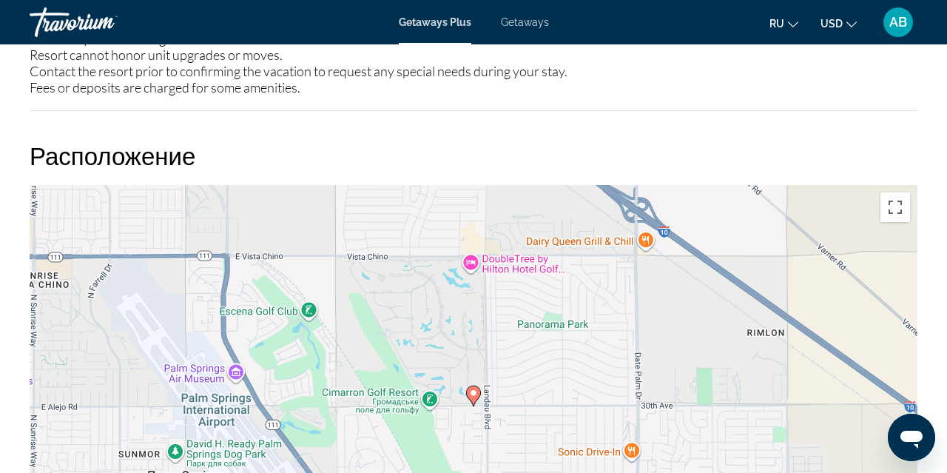
scroll to position [1947, 0]
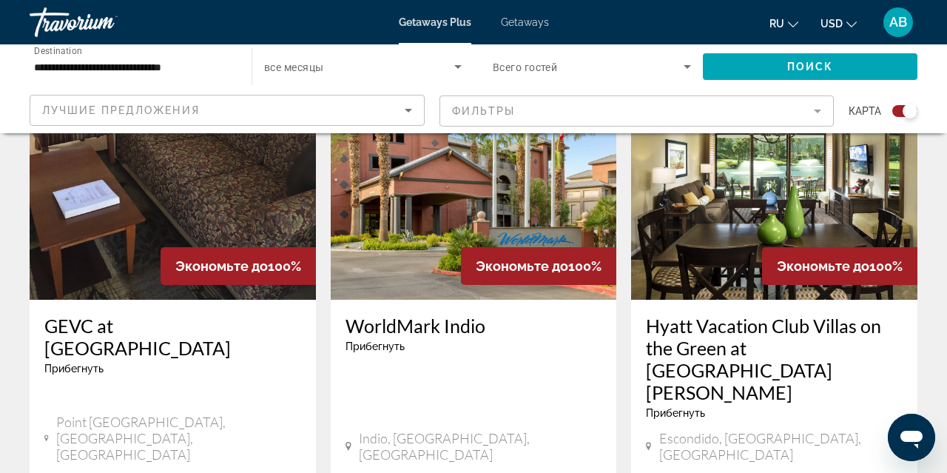
scroll to position [1717, 0]
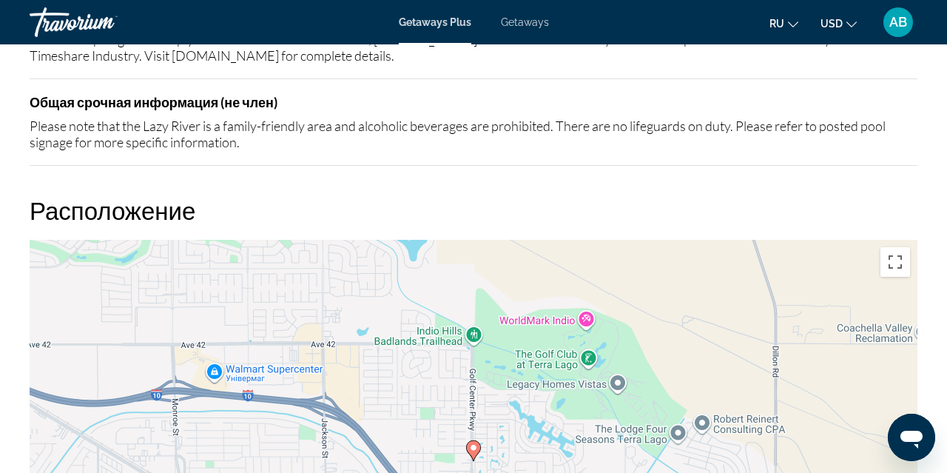
scroll to position [2478, 0]
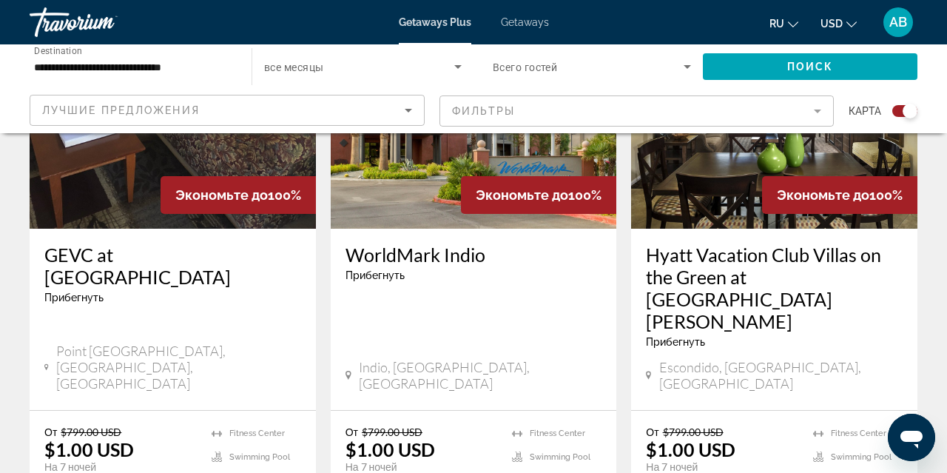
scroll to position [1770, 0]
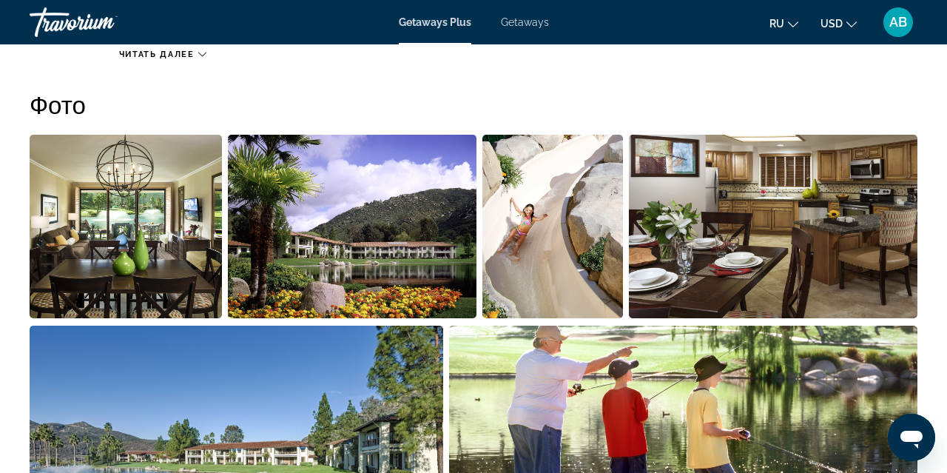
scroll to position [962, 0]
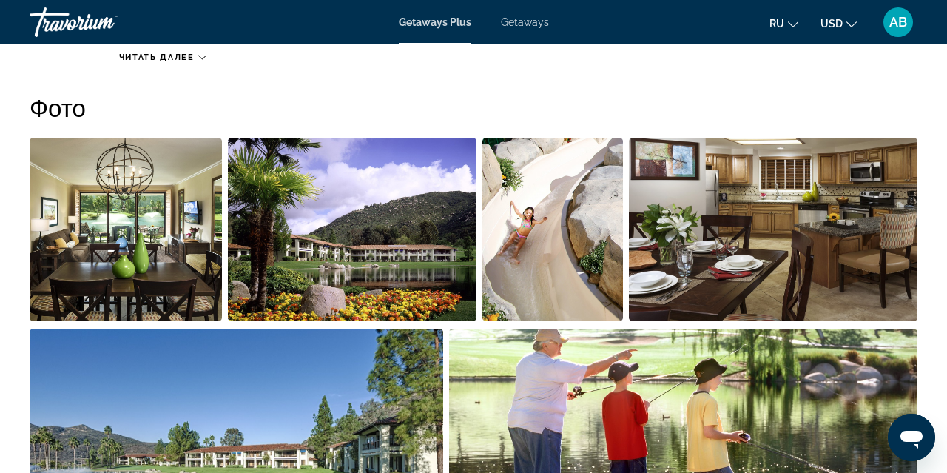
click at [198, 250] on img "Open full-screen image slider" at bounding box center [126, 230] width 192 height 184
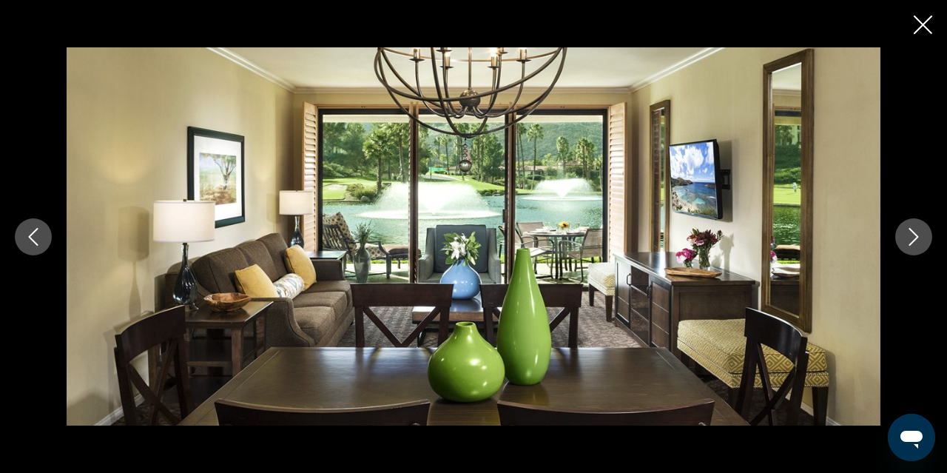
click at [907, 236] on icon "Next image" at bounding box center [914, 237] width 18 height 18
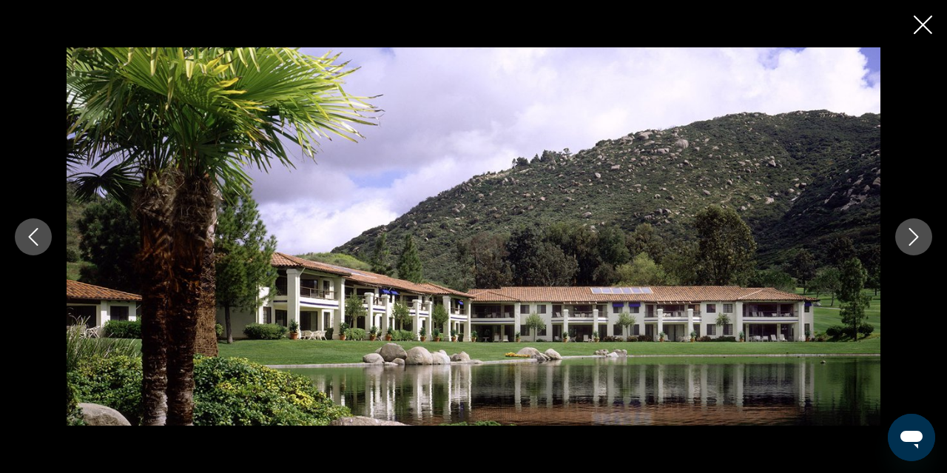
click at [908, 237] on icon "Next image" at bounding box center [914, 237] width 18 height 18
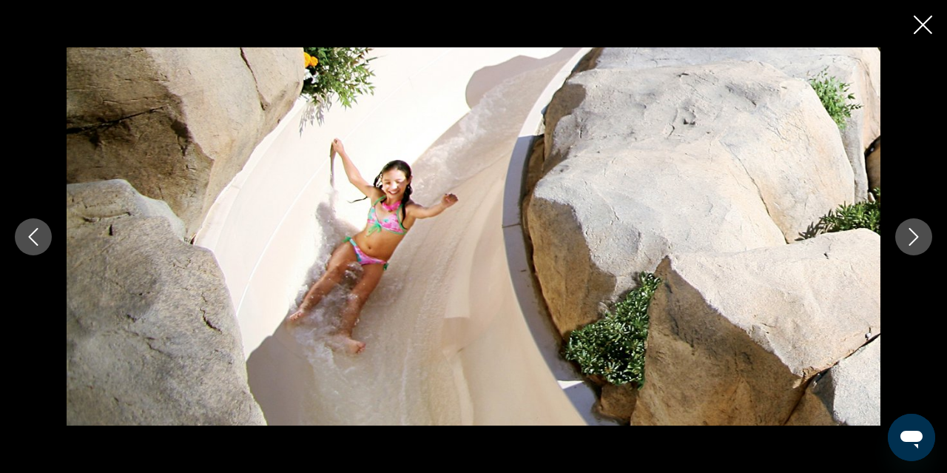
click at [909, 237] on icon "Next image" at bounding box center [914, 237] width 18 height 18
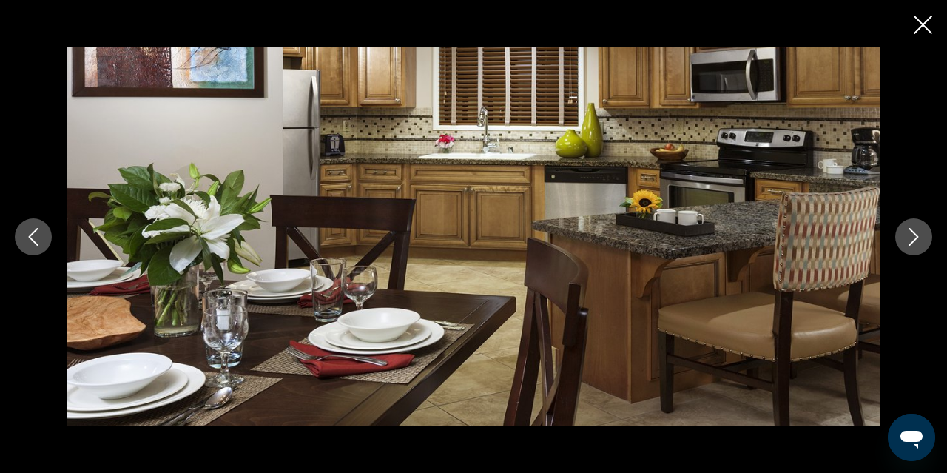
click at [909, 237] on icon "Next image" at bounding box center [914, 237] width 18 height 18
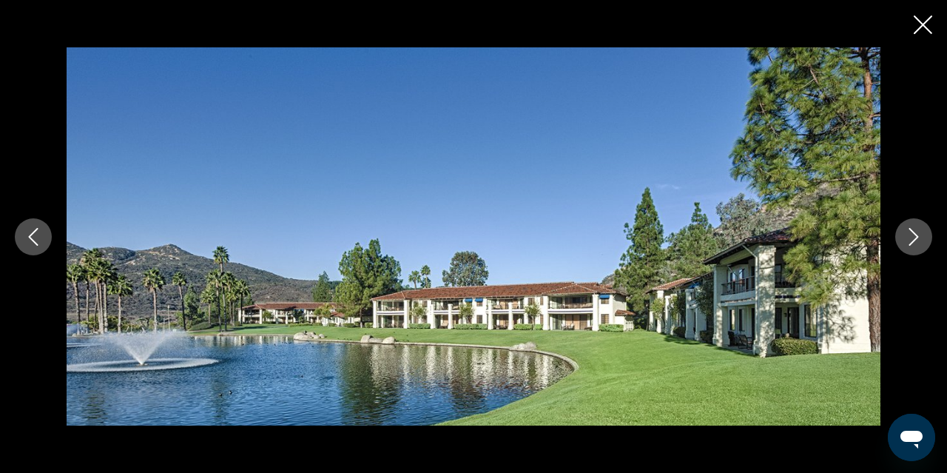
click at [909, 237] on icon "Next image" at bounding box center [914, 237] width 18 height 18
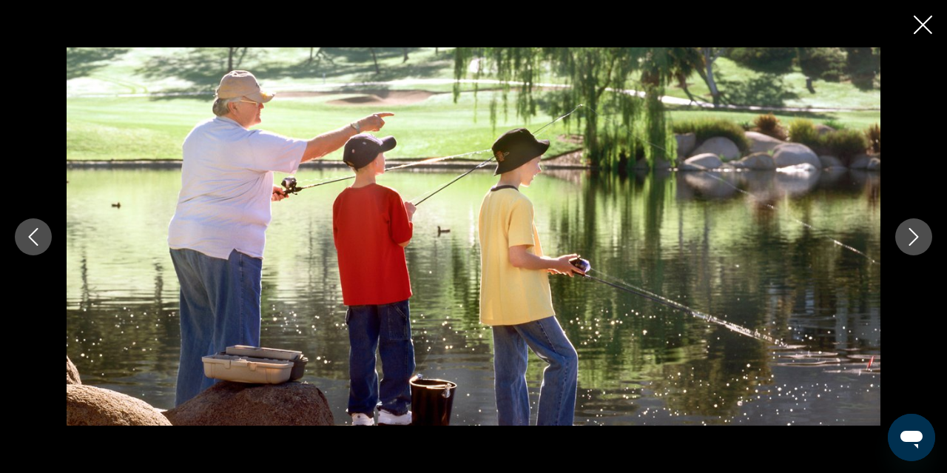
click at [909, 237] on icon "Next image" at bounding box center [914, 237] width 18 height 18
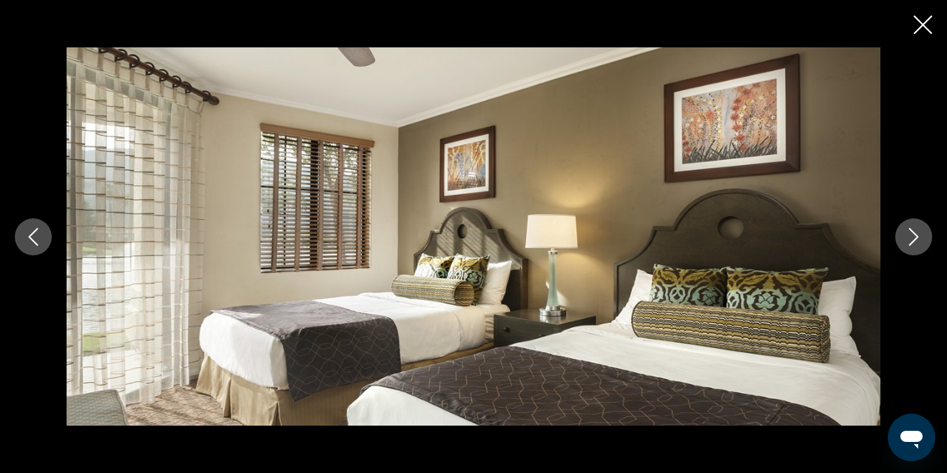
click at [909, 237] on icon "Next image" at bounding box center [914, 237] width 18 height 18
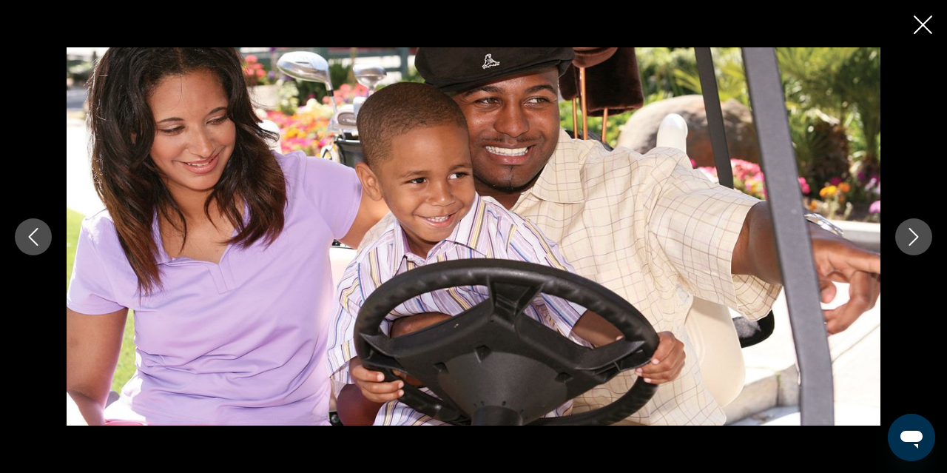
click at [909, 237] on icon "Next image" at bounding box center [914, 237] width 18 height 18
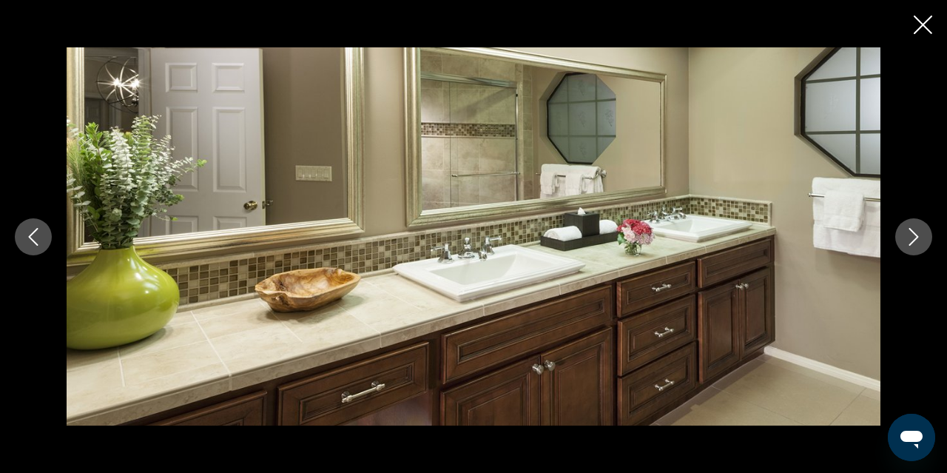
click at [909, 237] on icon "Next image" at bounding box center [914, 237] width 18 height 18
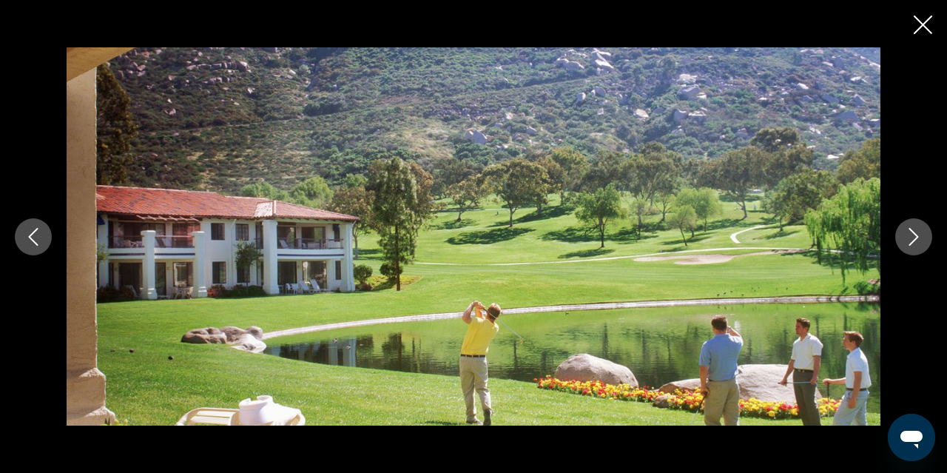
click at [909, 237] on icon "Next image" at bounding box center [914, 237] width 18 height 18
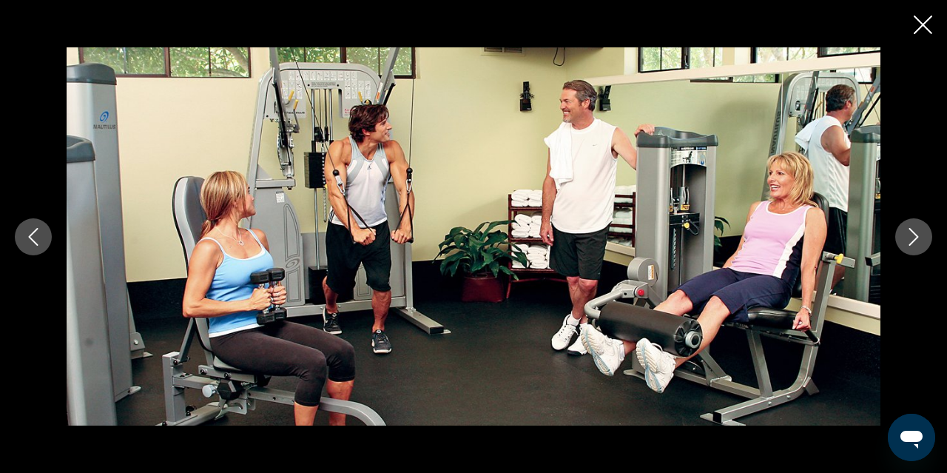
click at [909, 237] on icon "Next image" at bounding box center [914, 237] width 18 height 18
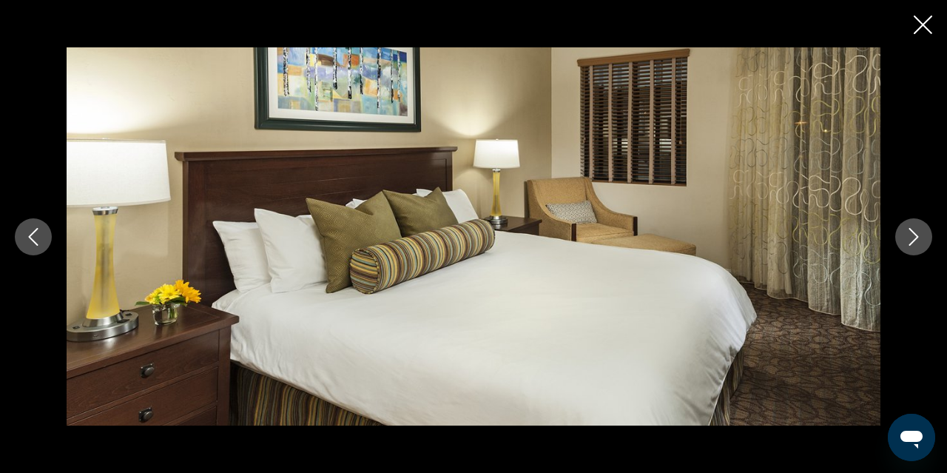
click at [909, 237] on icon "Next image" at bounding box center [914, 237] width 18 height 18
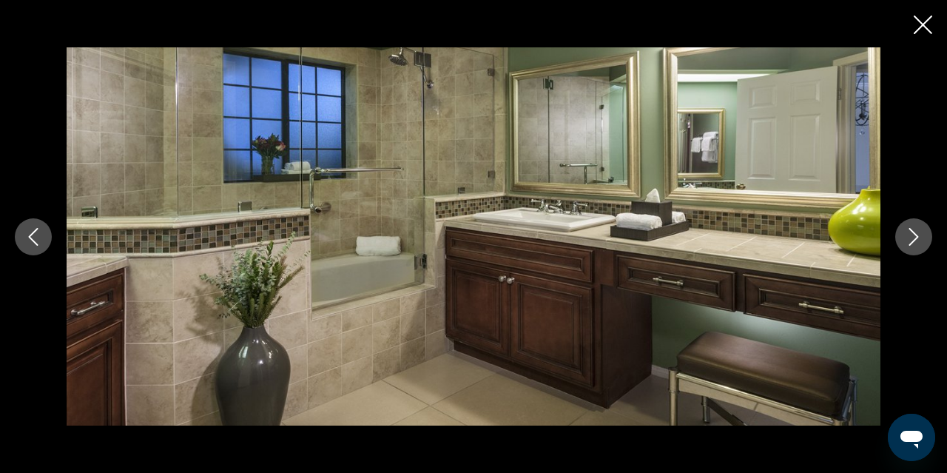
click at [909, 237] on icon "Next image" at bounding box center [914, 237] width 18 height 18
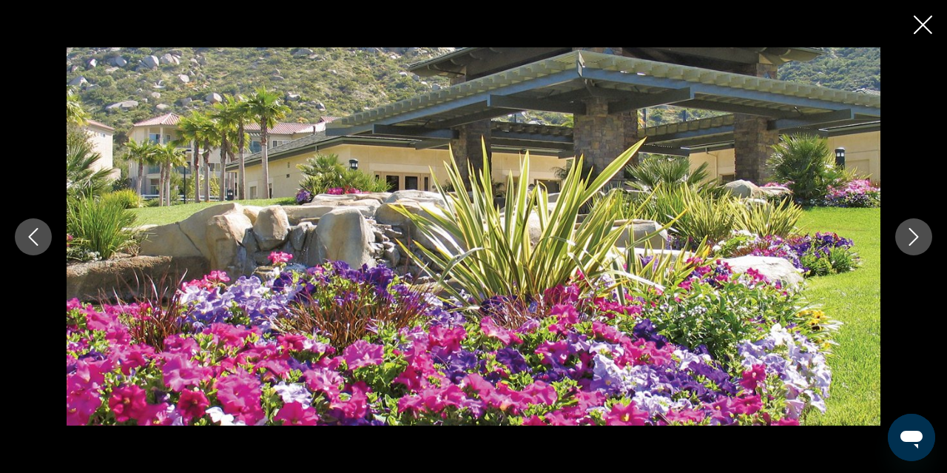
click at [909, 237] on icon "Next image" at bounding box center [914, 237] width 18 height 18
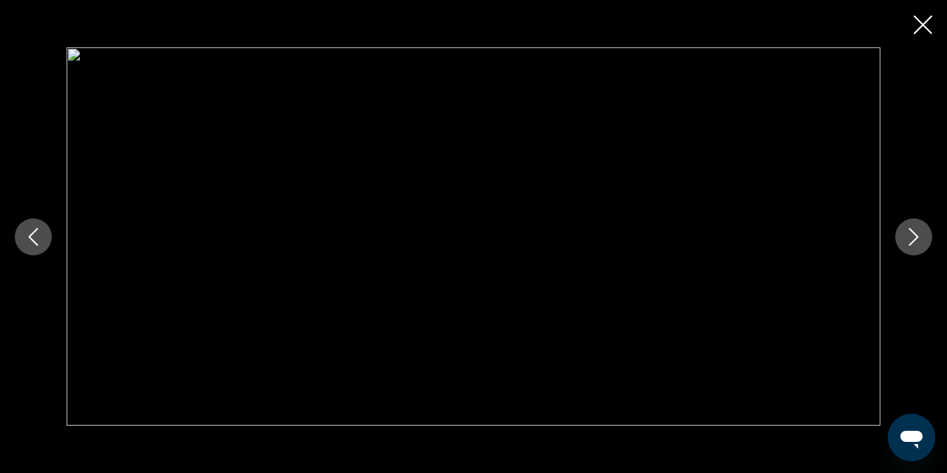
click at [909, 237] on icon "Next image" at bounding box center [914, 237] width 18 height 18
click at [913, 238] on icon "Next image" at bounding box center [914, 237] width 18 height 18
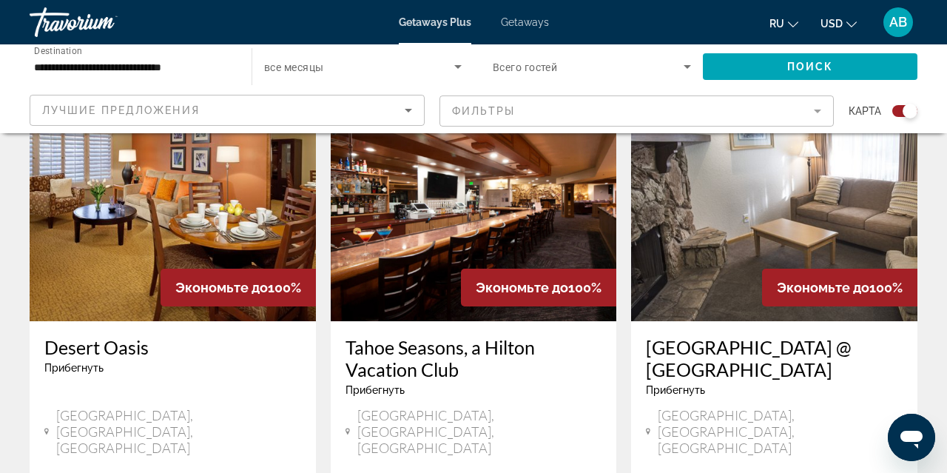
scroll to position [2269, 0]
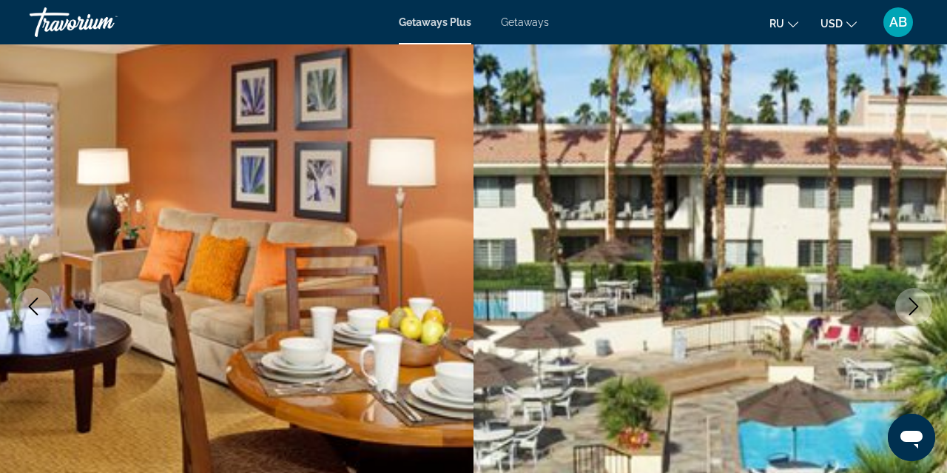
scroll to position [95, 0]
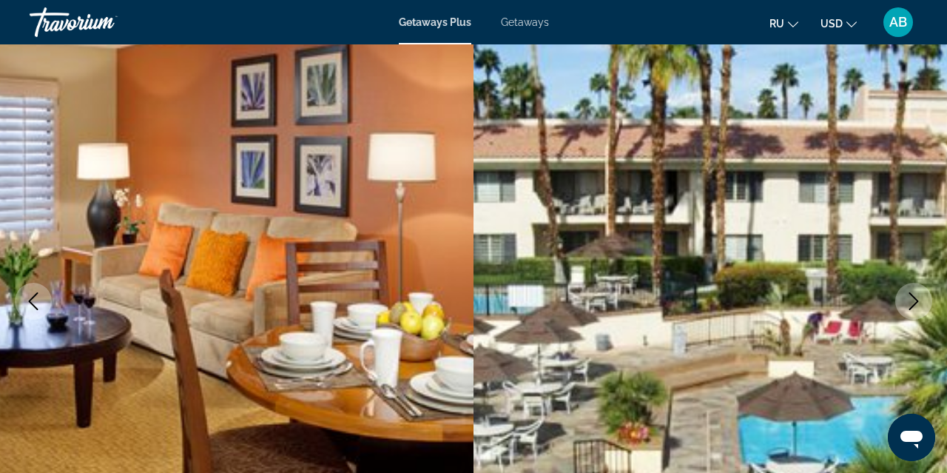
click at [916, 308] on icon "Next image" at bounding box center [914, 301] width 18 height 18
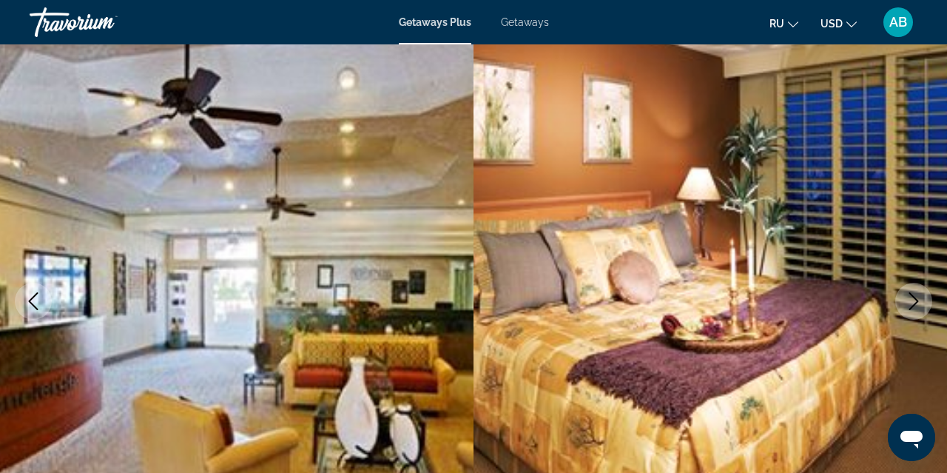
click at [916, 307] on icon "Next image" at bounding box center [914, 301] width 18 height 18
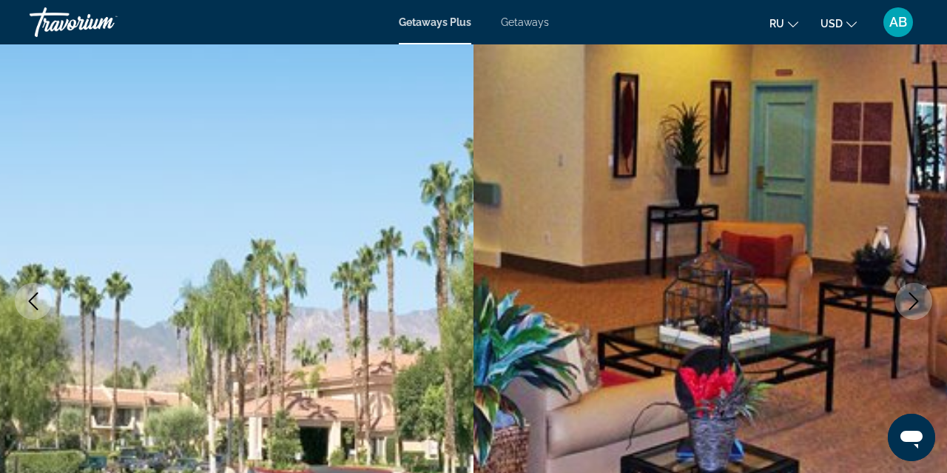
click at [916, 307] on icon "Next image" at bounding box center [914, 301] width 18 height 18
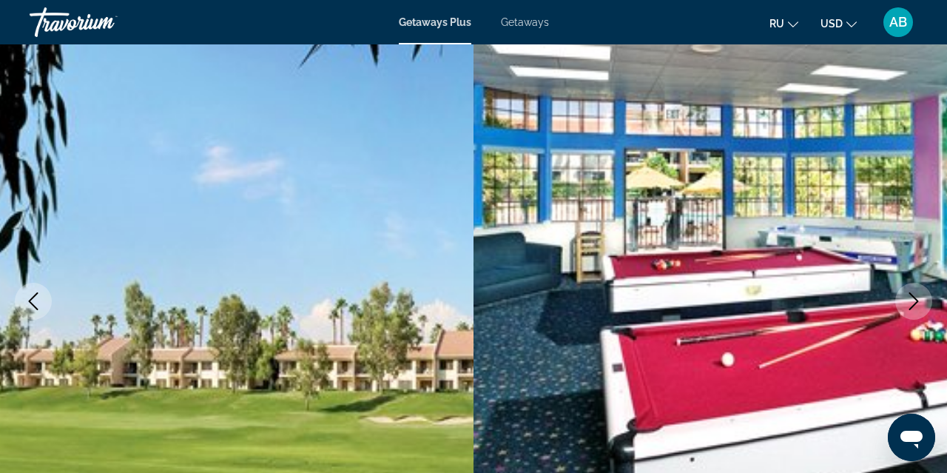
click at [916, 307] on icon "Next image" at bounding box center [914, 301] width 18 height 18
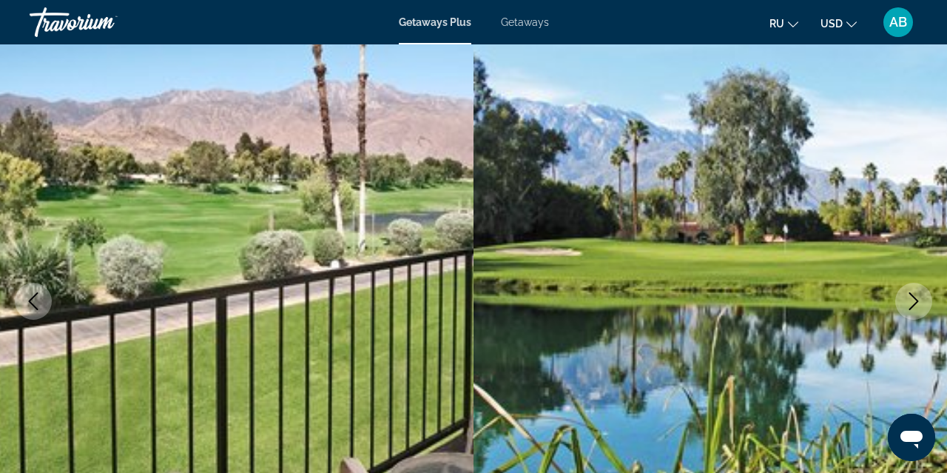
click at [916, 307] on icon "Next image" at bounding box center [914, 301] width 18 height 18
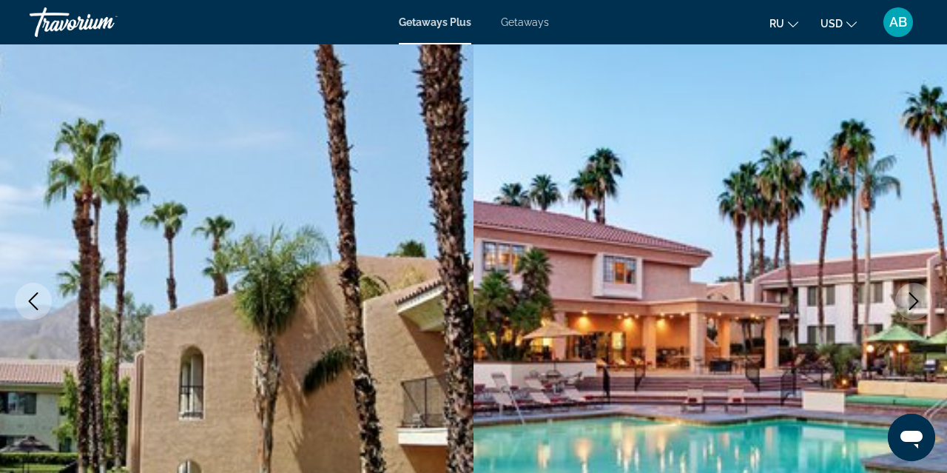
click at [916, 307] on icon "Next image" at bounding box center [914, 301] width 18 height 18
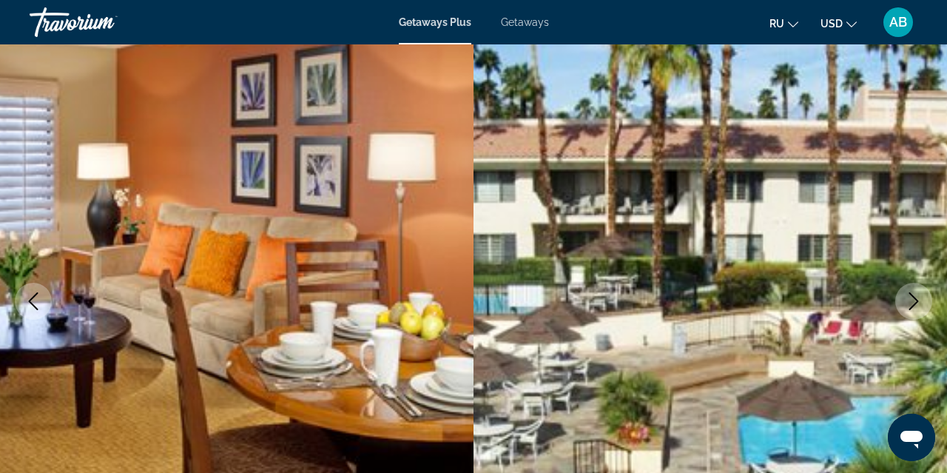
click at [916, 307] on icon "Next image" at bounding box center [914, 301] width 18 height 18
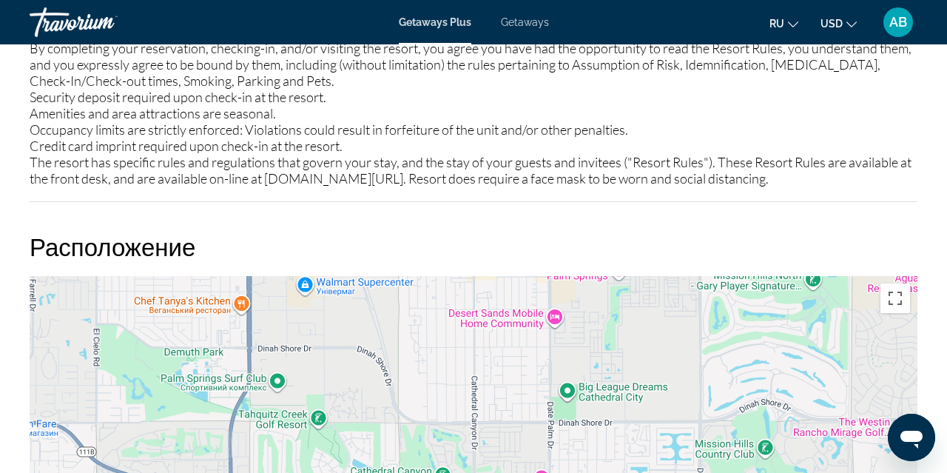
scroll to position [2179, 0]
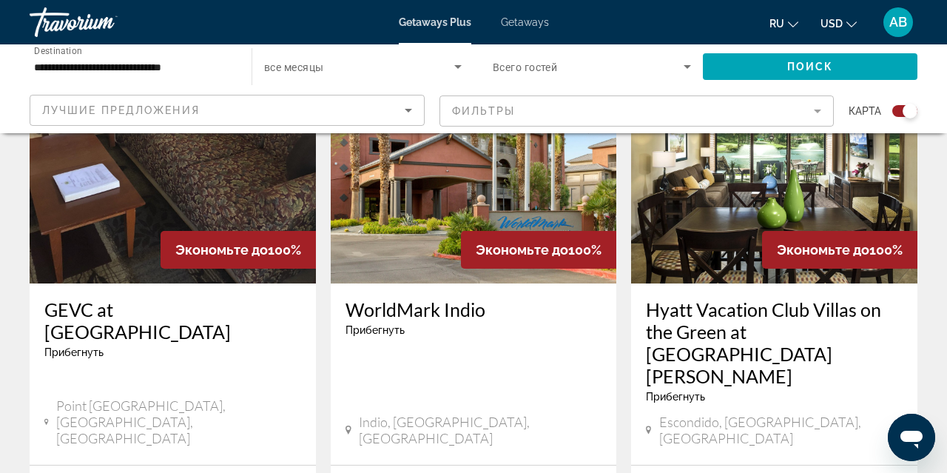
scroll to position [1714, 0]
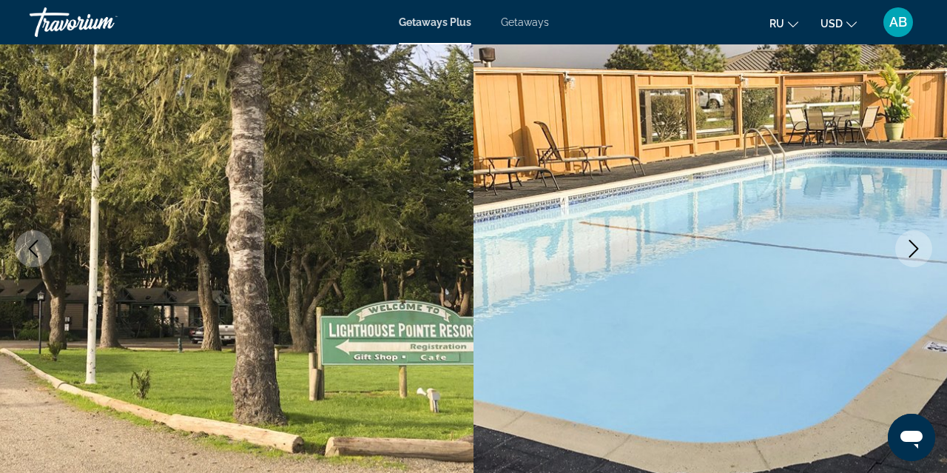
scroll to position [155, 0]
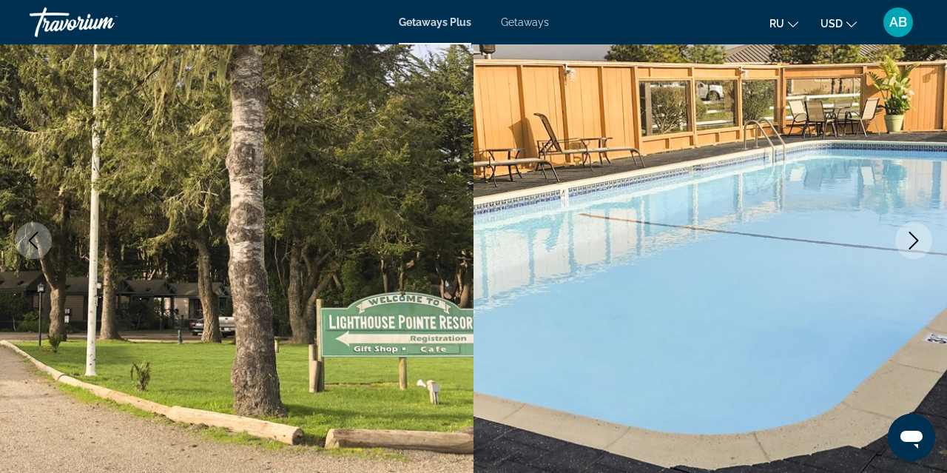
click at [917, 242] on icon "Next image" at bounding box center [915, 241] width 10 height 18
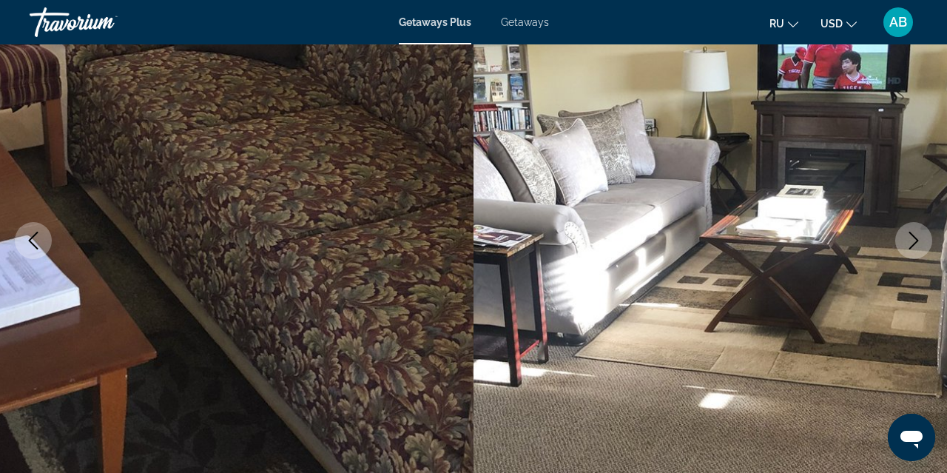
click at [918, 242] on icon "Next image" at bounding box center [914, 241] width 18 height 18
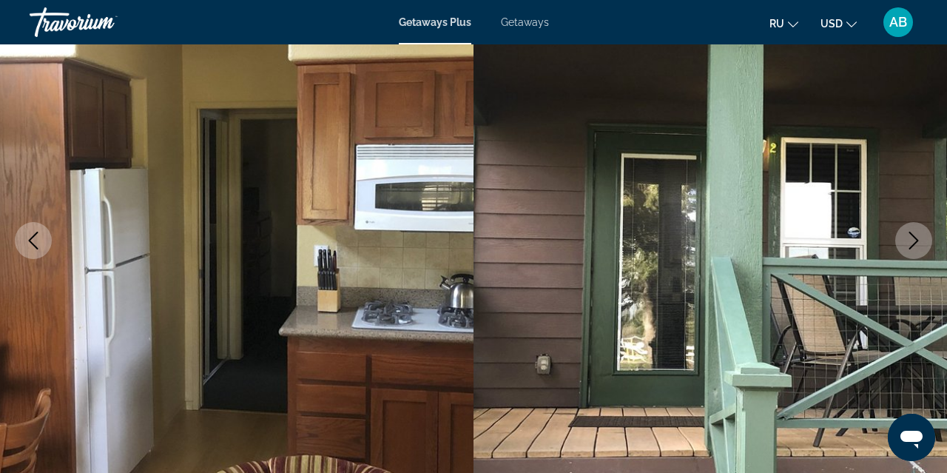
click at [918, 242] on icon "Next image" at bounding box center [914, 241] width 18 height 18
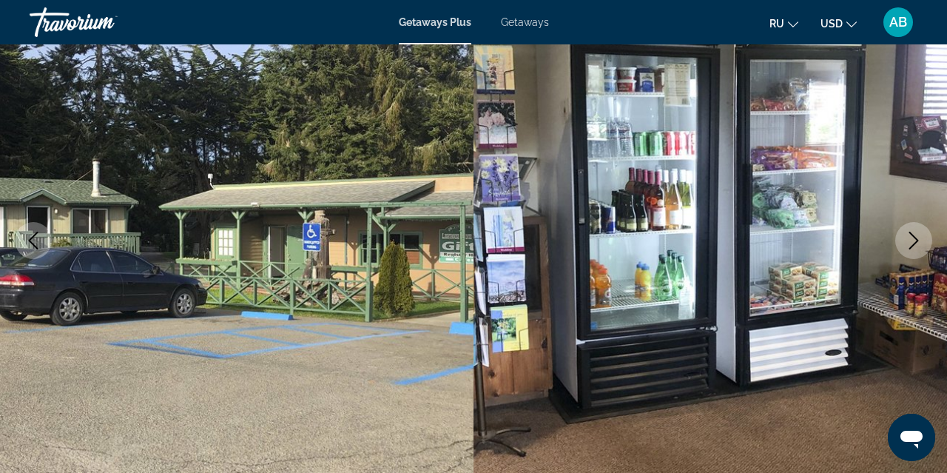
click at [919, 242] on icon "Next image" at bounding box center [914, 241] width 18 height 18
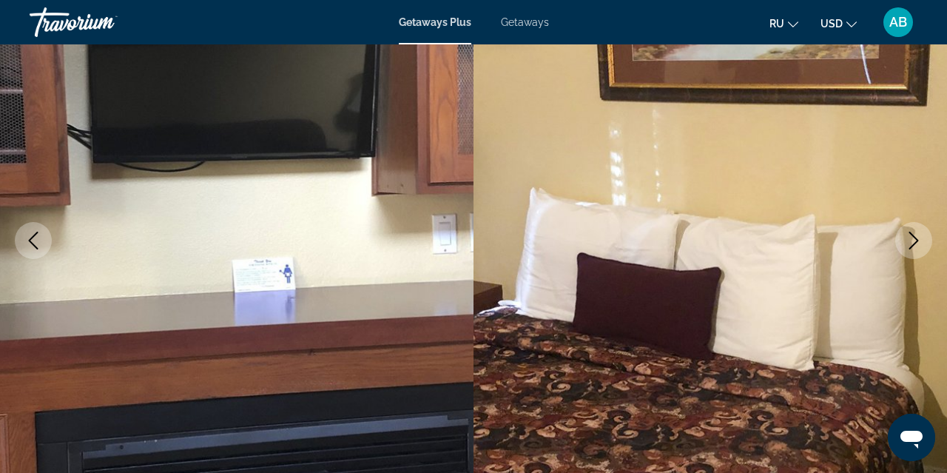
click at [919, 242] on icon "Next image" at bounding box center [914, 241] width 18 height 18
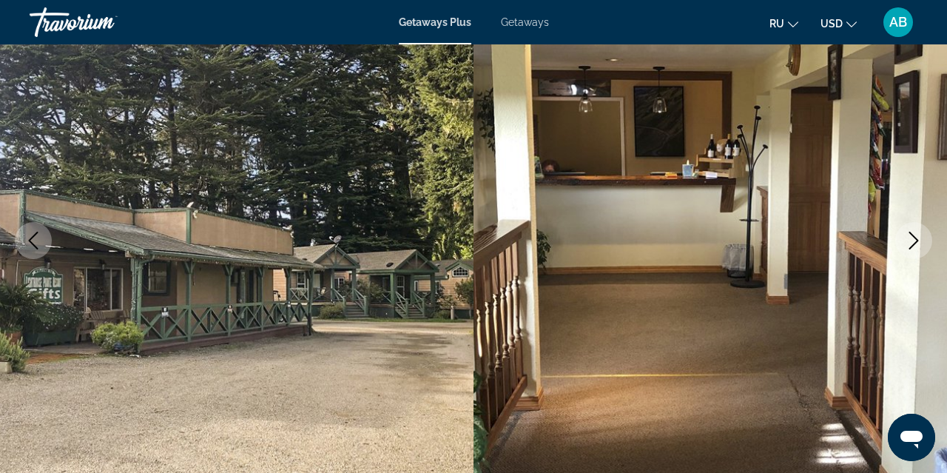
click at [919, 242] on icon "Next image" at bounding box center [914, 241] width 18 height 18
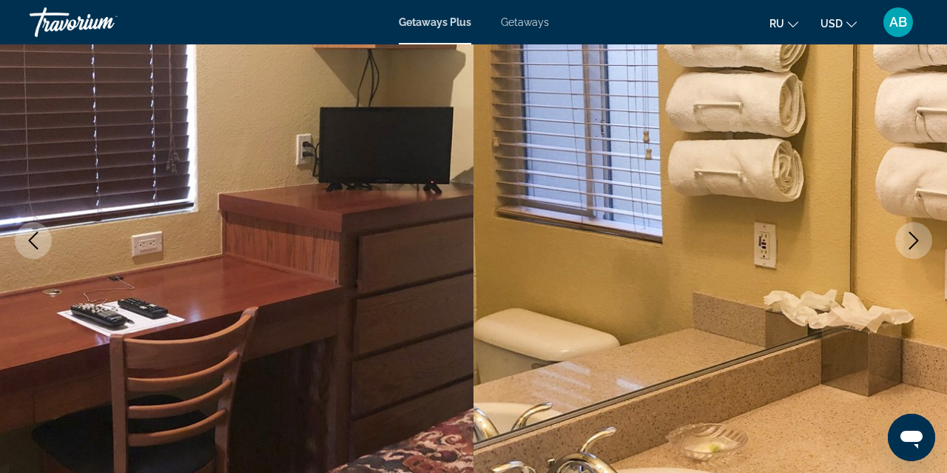
click at [919, 242] on icon "Next image" at bounding box center [914, 241] width 18 height 18
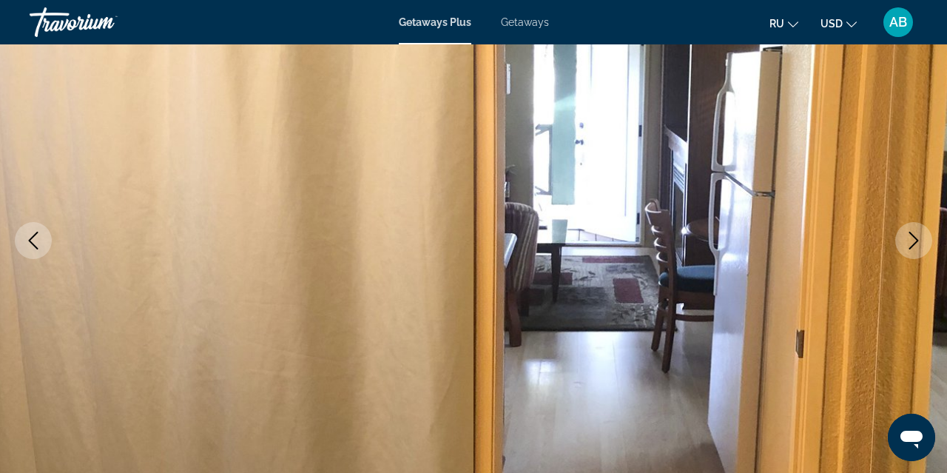
click at [919, 242] on icon "Next image" at bounding box center [914, 241] width 18 height 18
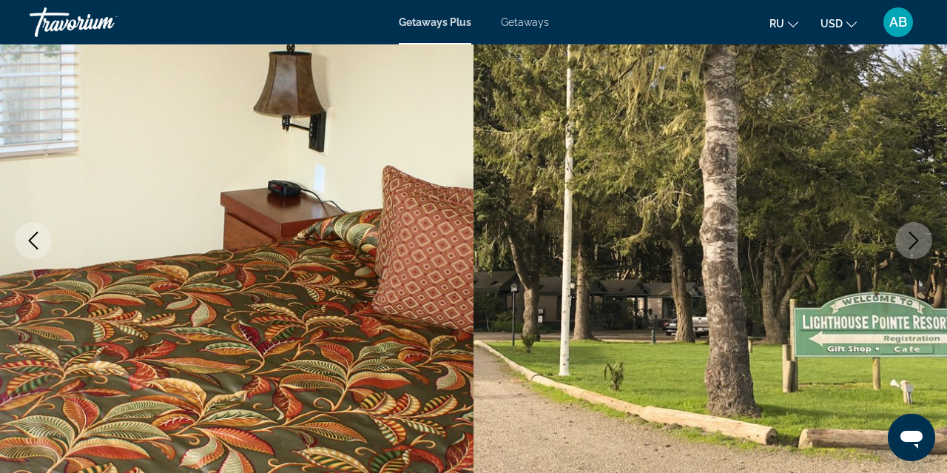
click at [919, 242] on icon "Next image" at bounding box center [914, 241] width 18 height 18
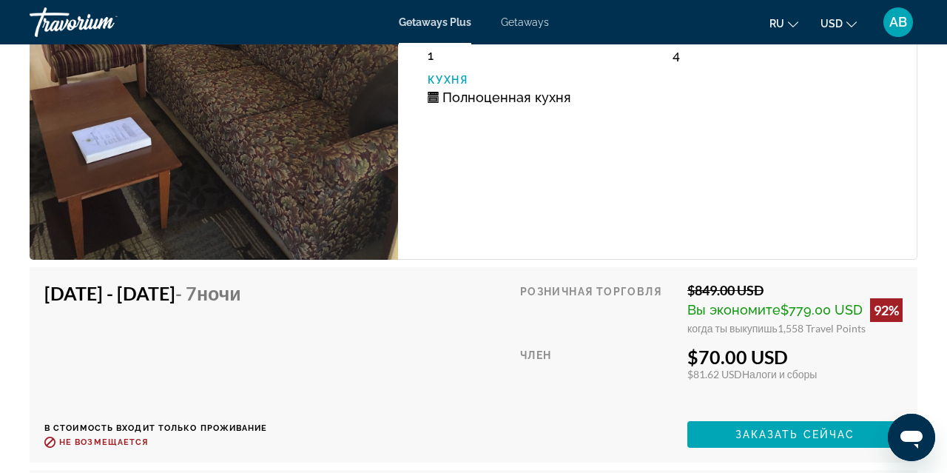
scroll to position [2904, 0]
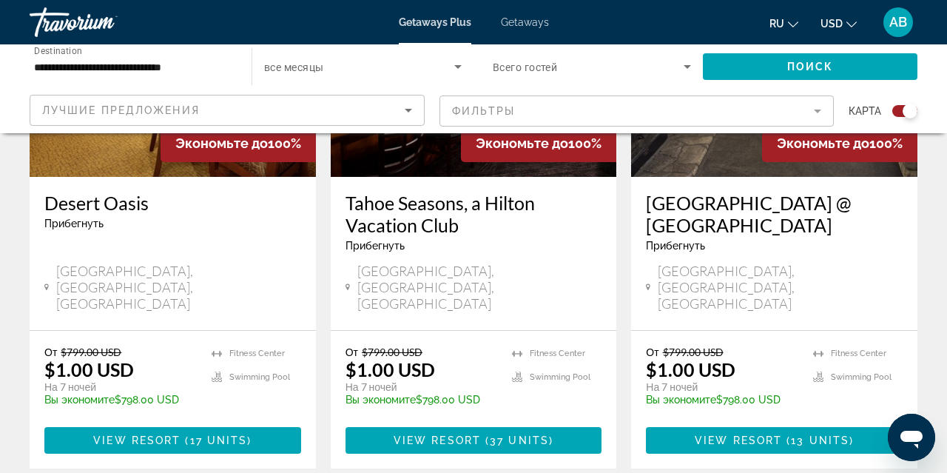
scroll to position [2408, 0]
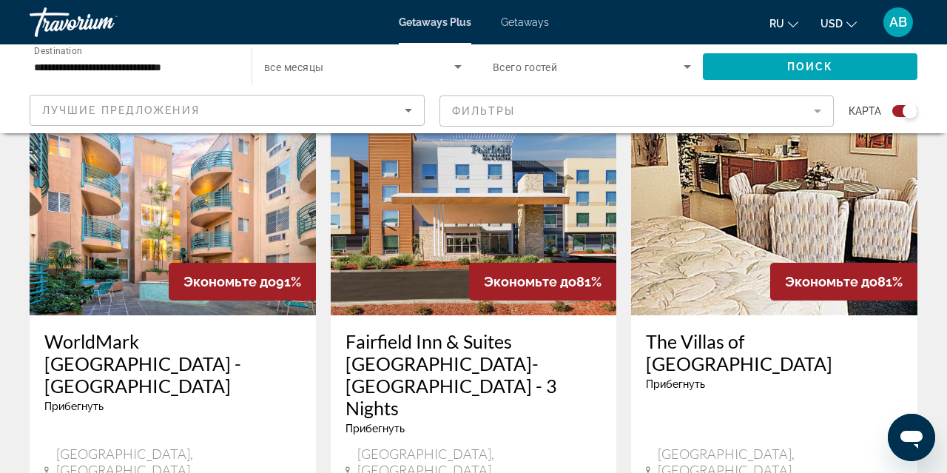
scroll to position [1734, 0]
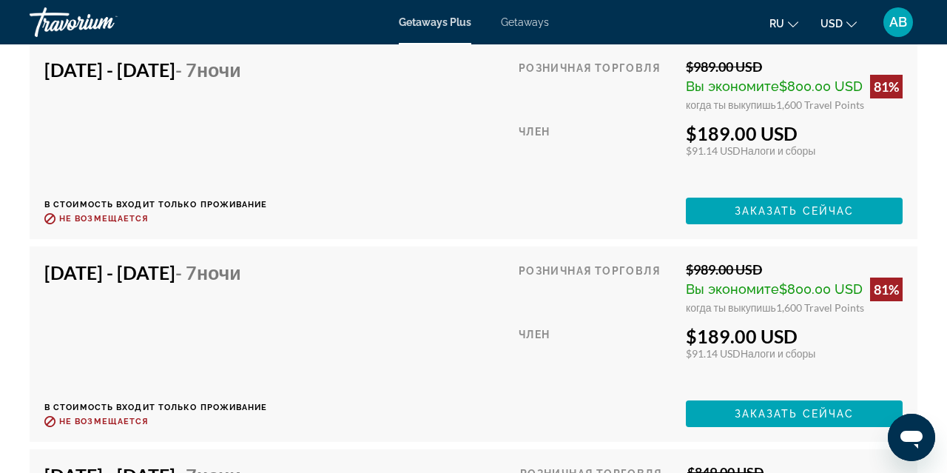
scroll to position [4416, 0]
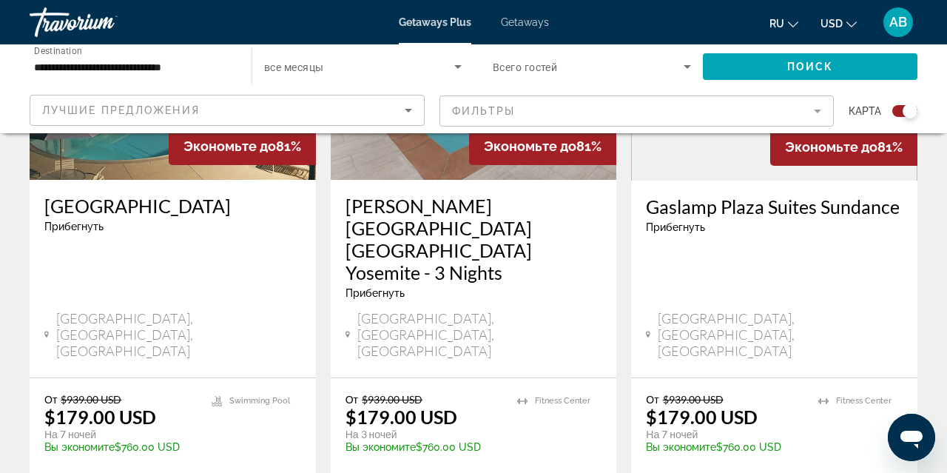
scroll to position [2471, 0]
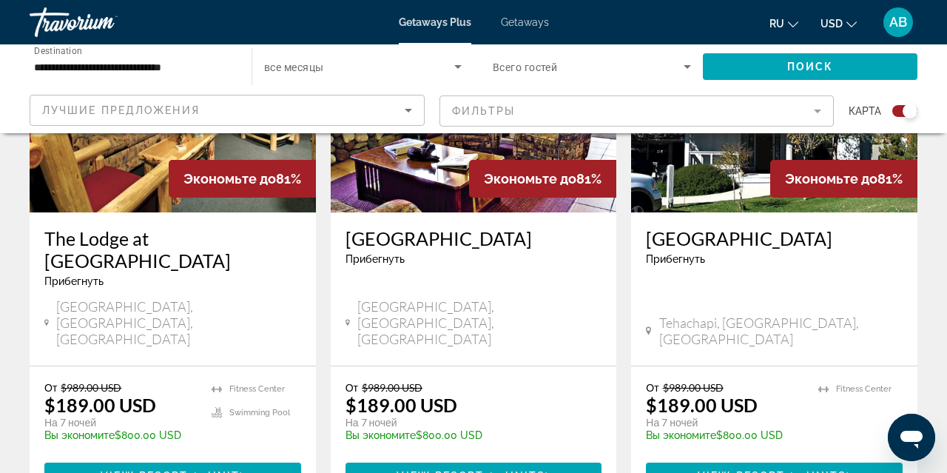
scroll to position [677, 0]
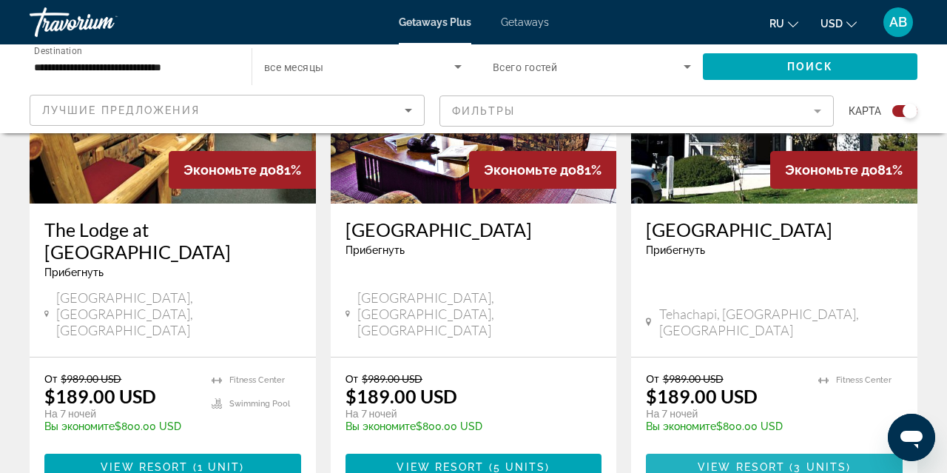
click at [703, 461] on span "View Resort" at bounding box center [741, 467] width 87 height 12
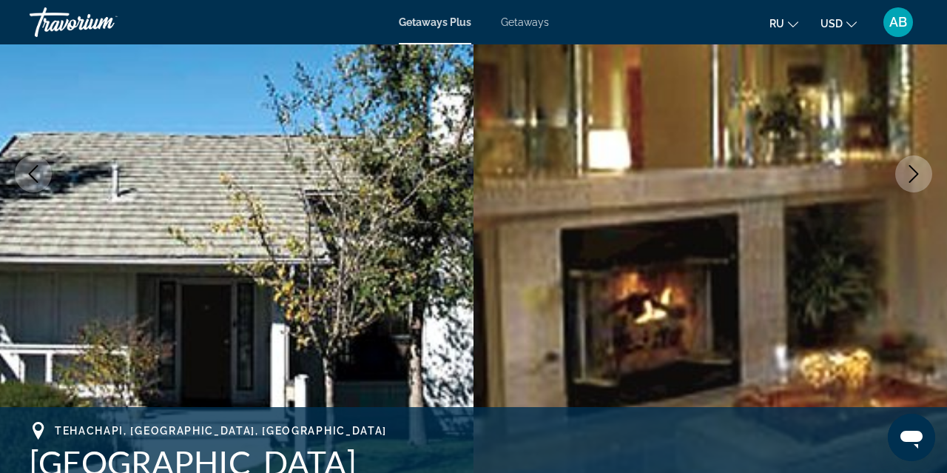
scroll to position [201, 0]
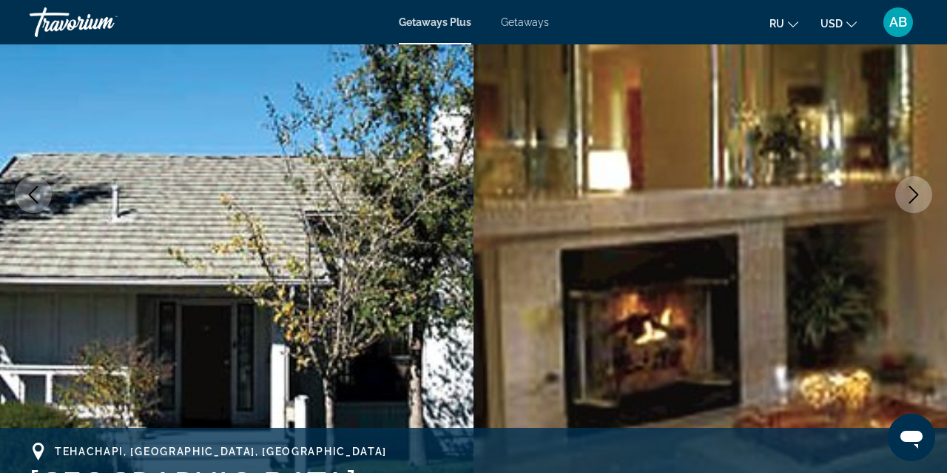
click at [915, 189] on icon "Next image" at bounding box center [914, 195] width 18 height 18
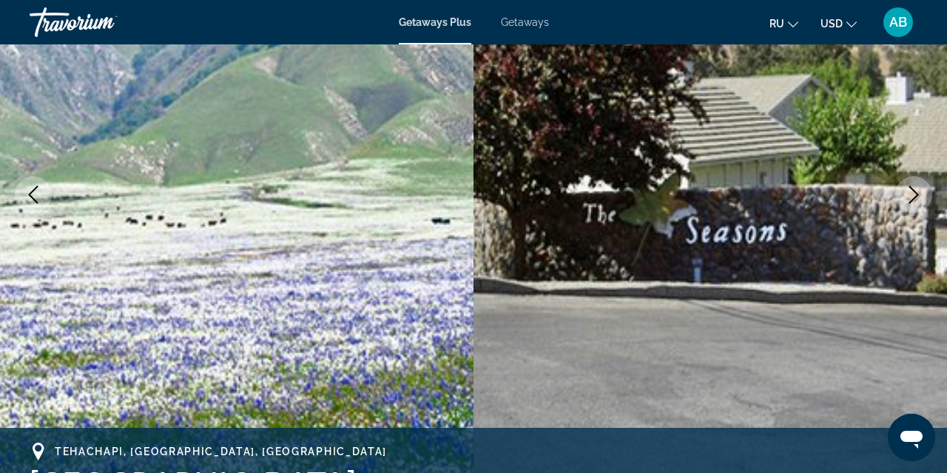
click at [915, 191] on icon "Next image" at bounding box center [915, 195] width 10 height 18
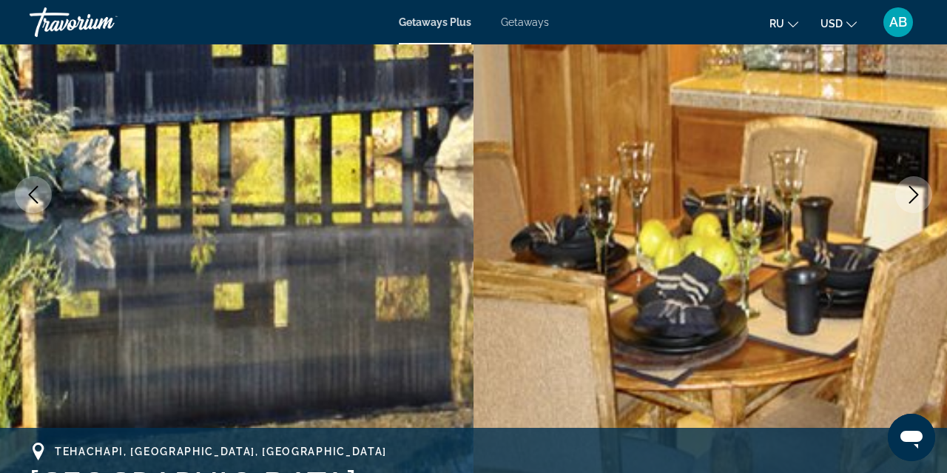
click at [915, 191] on icon "Next image" at bounding box center [915, 195] width 10 height 18
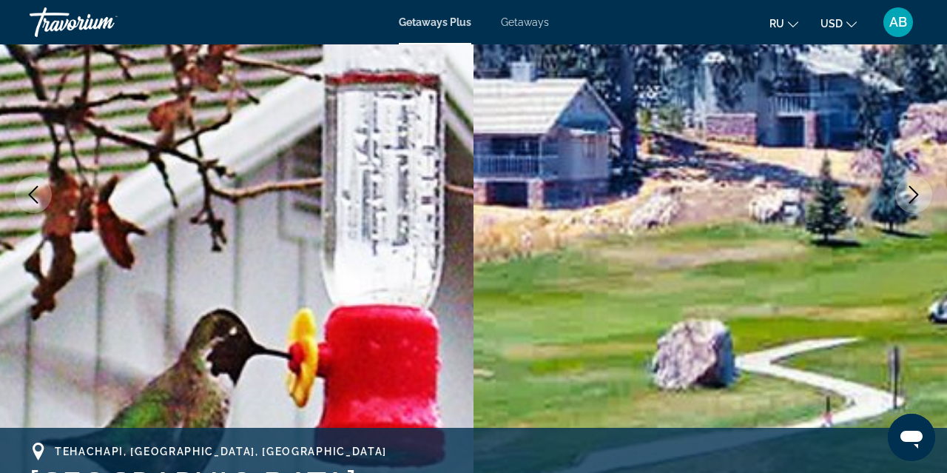
click at [916, 189] on icon "Next image" at bounding box center [914, 195] width 18 height 18
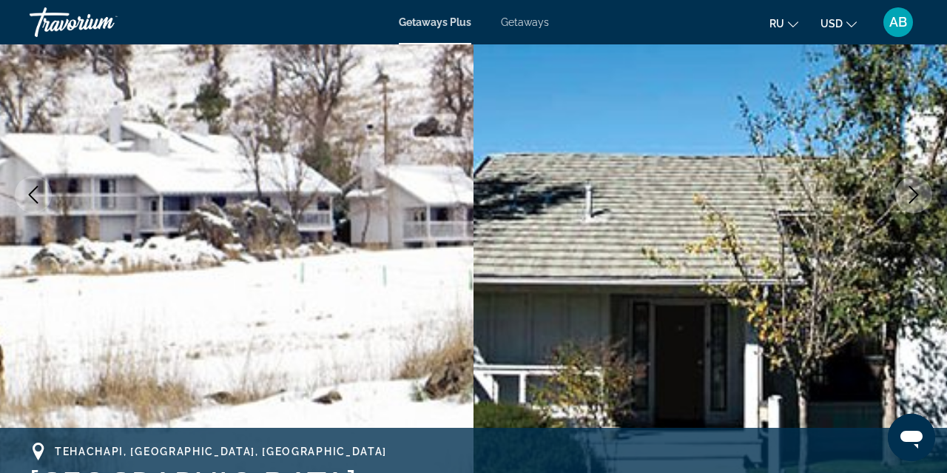
click at [916, 189] on icon "Next image" at bounding box center [914, 195] width 18 height 18
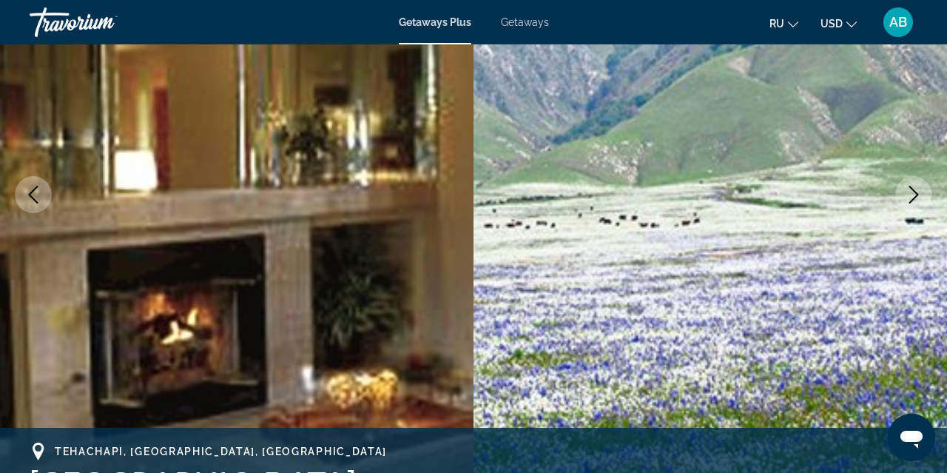
click at [916, 189] on icon "Next image" at bounding box center [914, 195] width 18 height 18
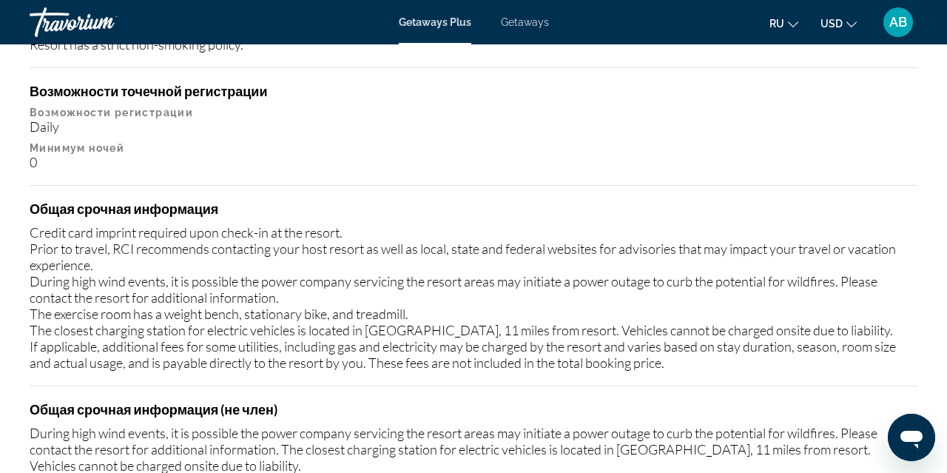
scroll to position [1906, 0]
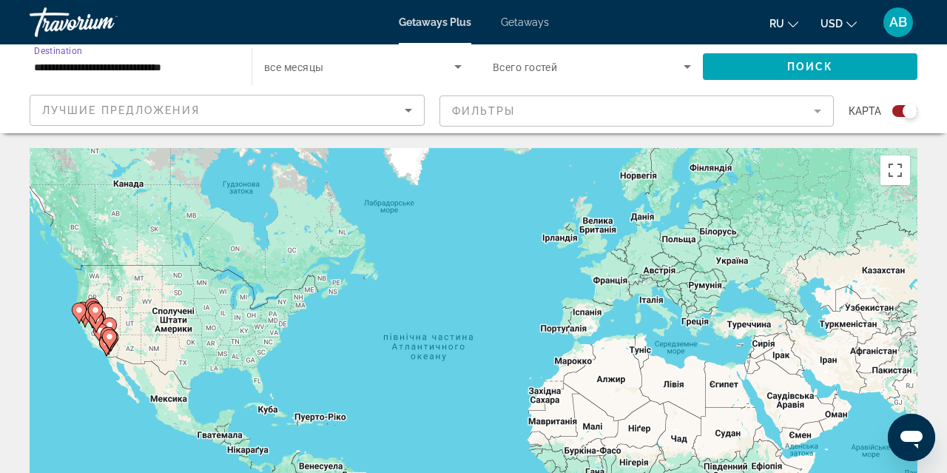
click at [104, 65] on input "**********" at bounding box center [133, 67] width 198 height 18
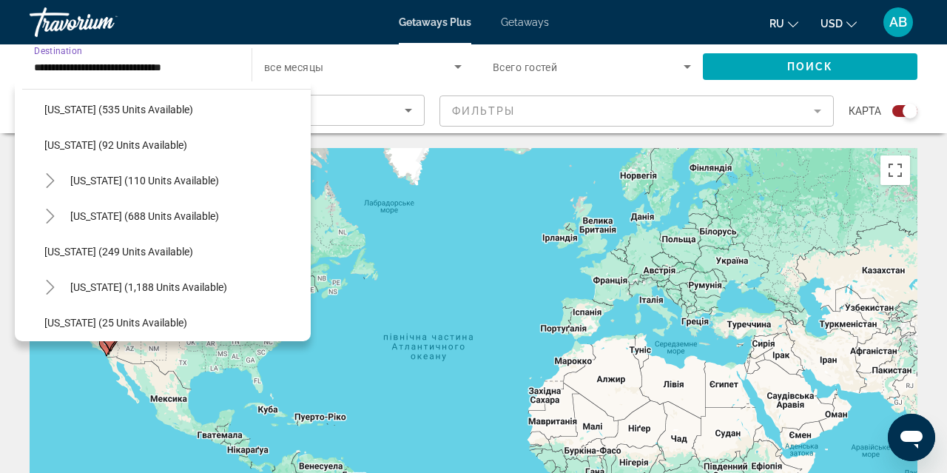
scroll to position [1016, 0]
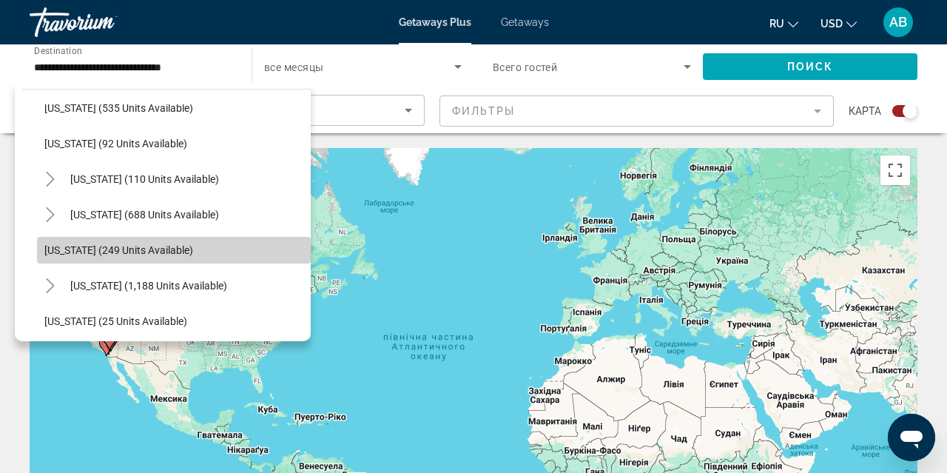
click at [119, 253] on span "[US_STATE] (249 units available)" at bounding box center [118, 250] width 149 height 12
type input "**********"
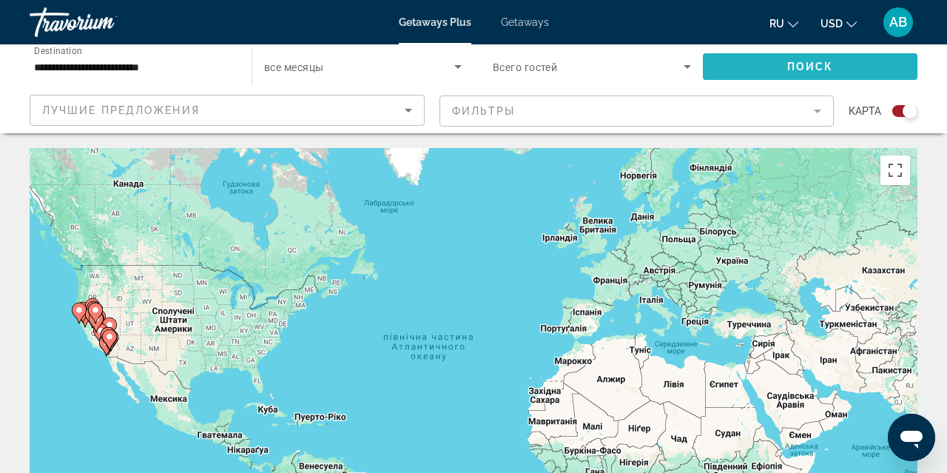
click at [776, 64] on span "Search widget" at bounding box center [810, 67] width 215 height 36
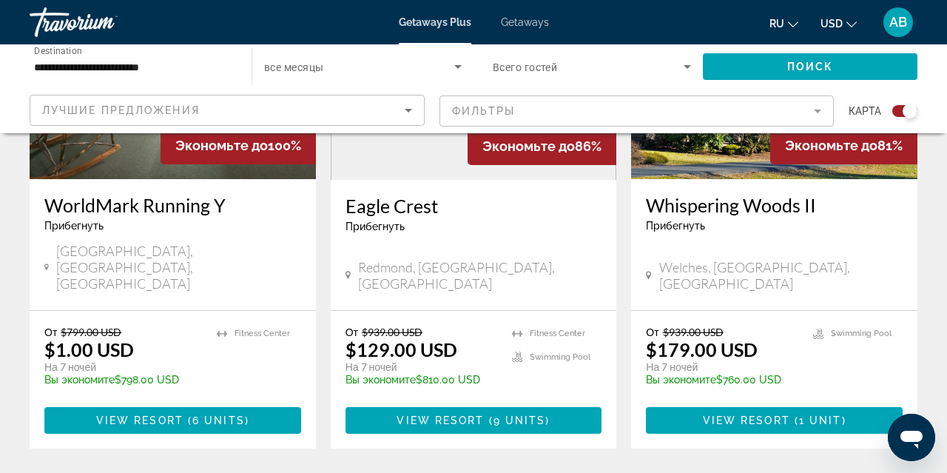
scroll to position [705, 0]
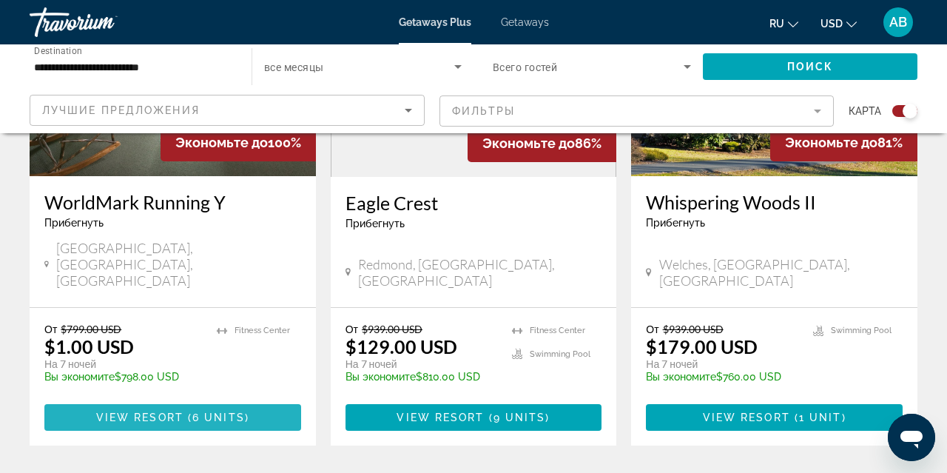
click at [211, 412] on span "6 units" at bounding box center [218, 418] width 53 height 12
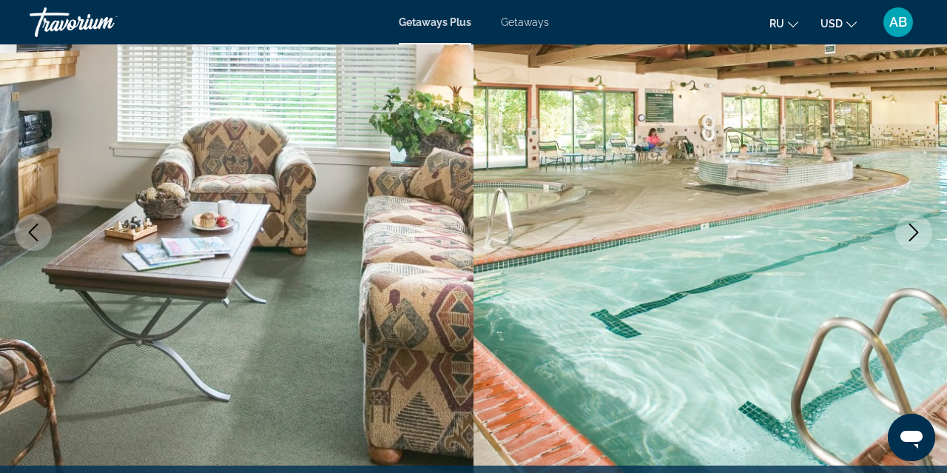
scroll to position [155, 0]
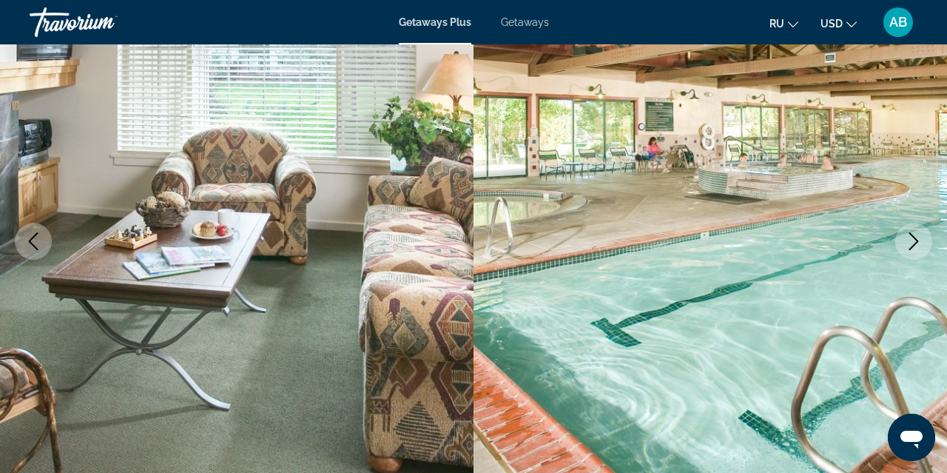
click at [911, 246] on icon "Next image" at bounding box center [914, 241] width 18 height 18
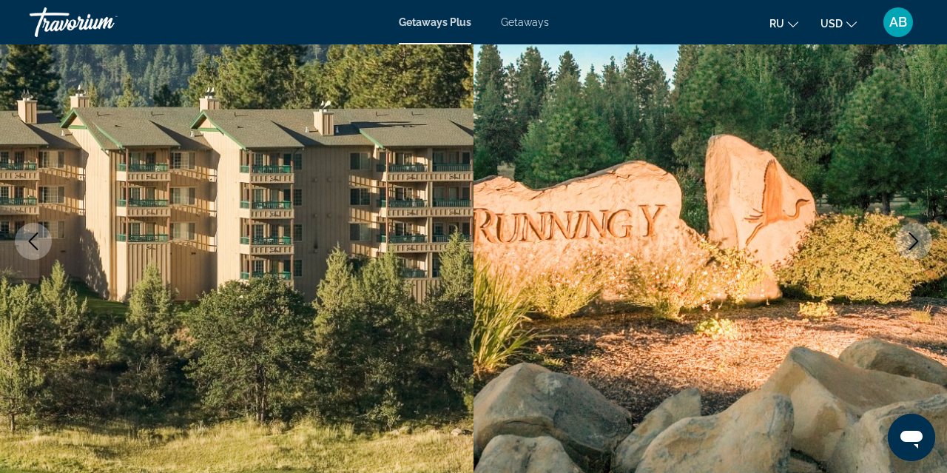
click at [911, 246] on icon "Next image" at bounding box center [914, 241] width 18 height 18
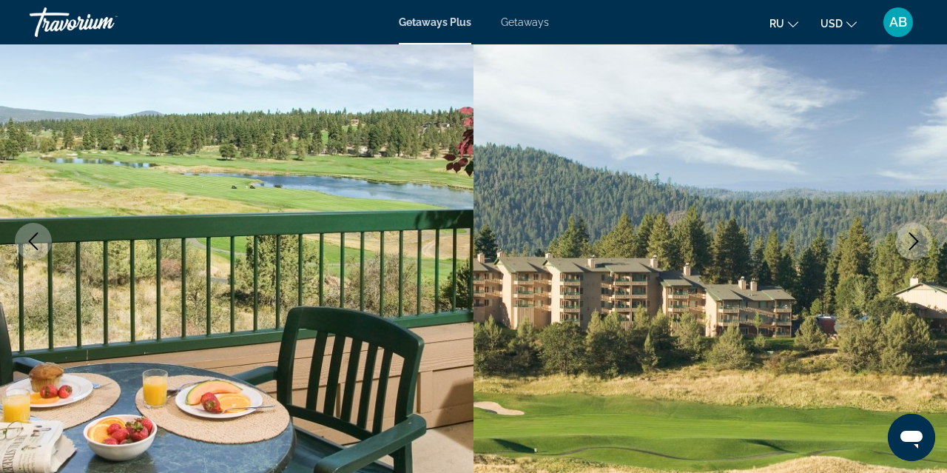
click at [911, 244] on icon "Next image" at bounding box center [914, 241] width 18 height 18
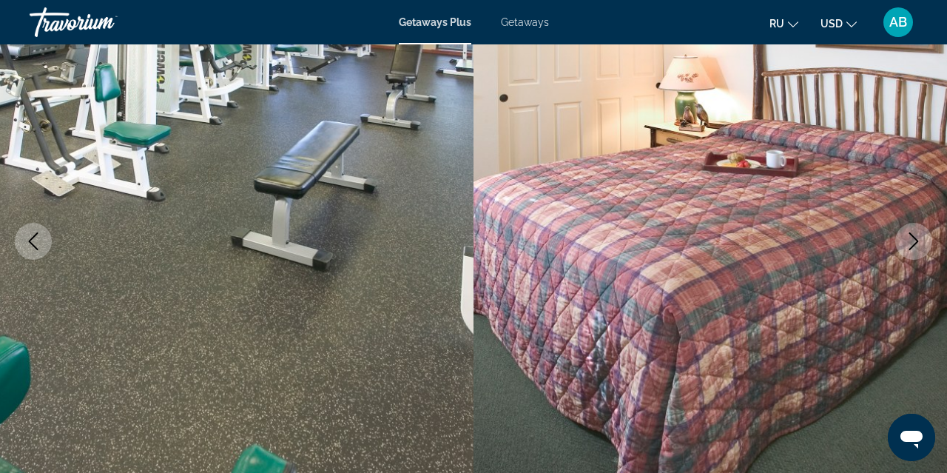
click at [911, 244] on icon "Next image" at bounding box center [914, 241] width 18 height 18
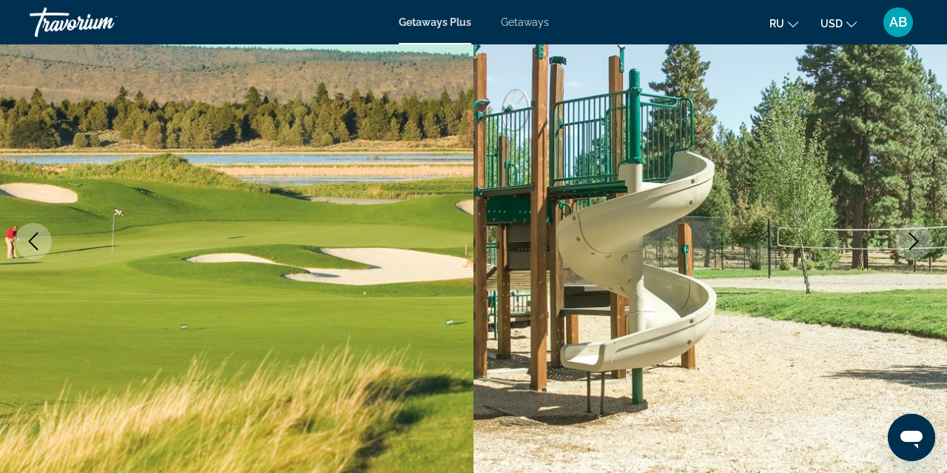
click at [912, 244] on icon "Next image" at bounding box center [914, 241] width 18 height 18
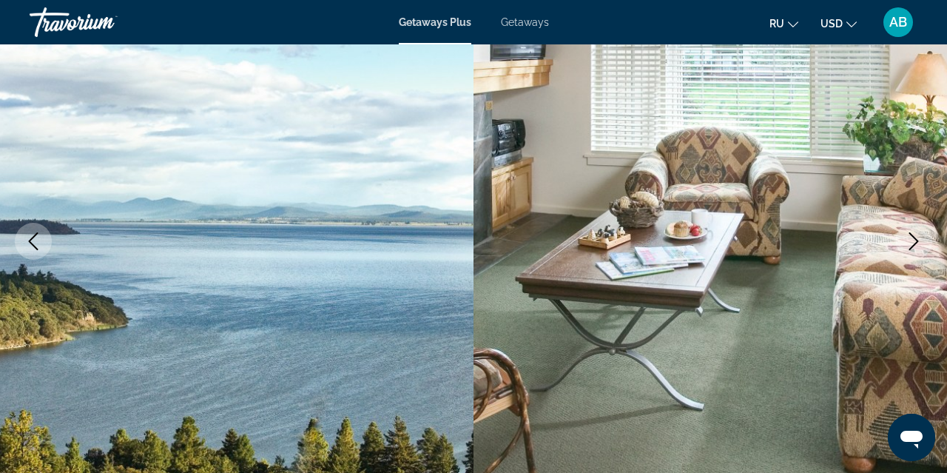
click at [912, 244] on icon "Next image" at bounding box center [914, 241] width 18 height 18
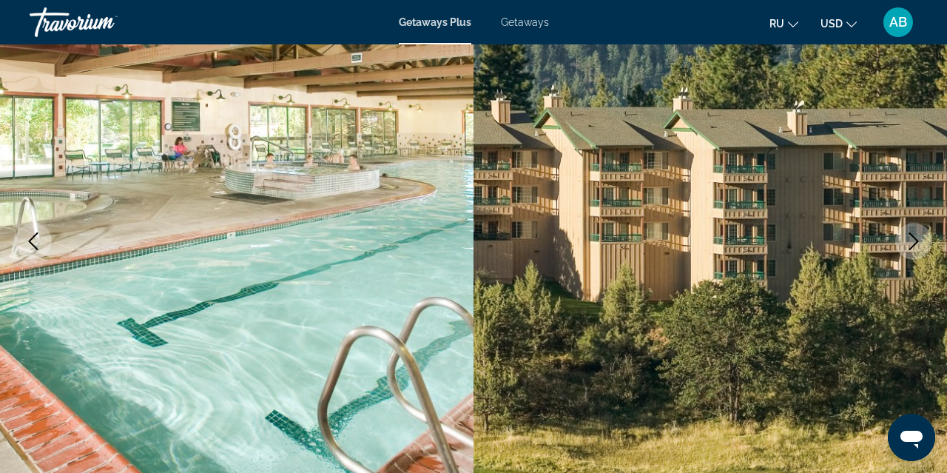
click at [912, 244] on icon "Next image" at bounding box center [914, 241] width 18 height 18
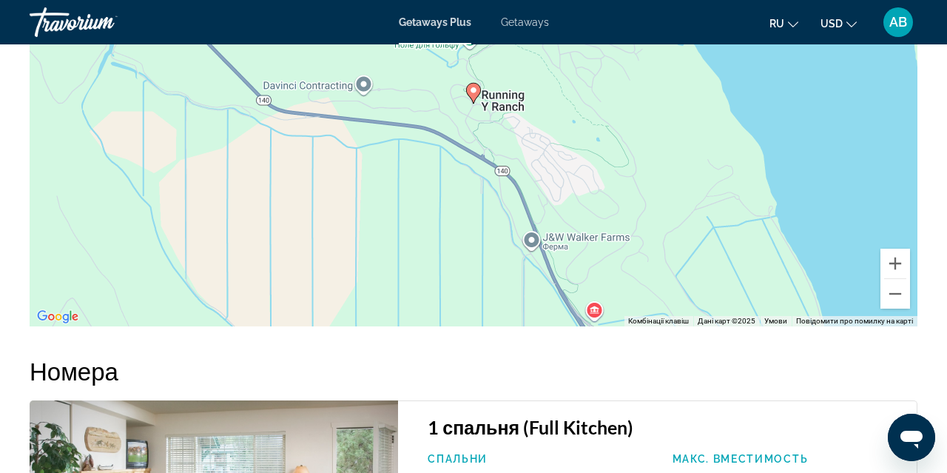
scroll to position [2620, 0]
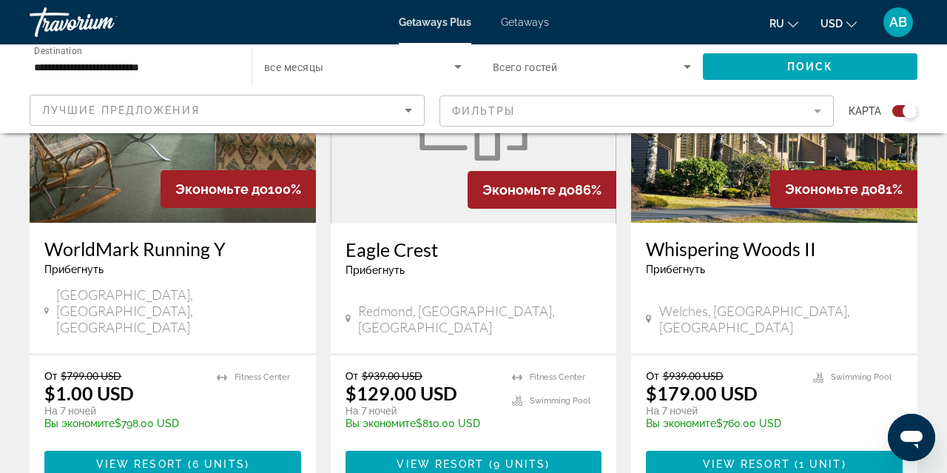
scroll to position [660, 0]
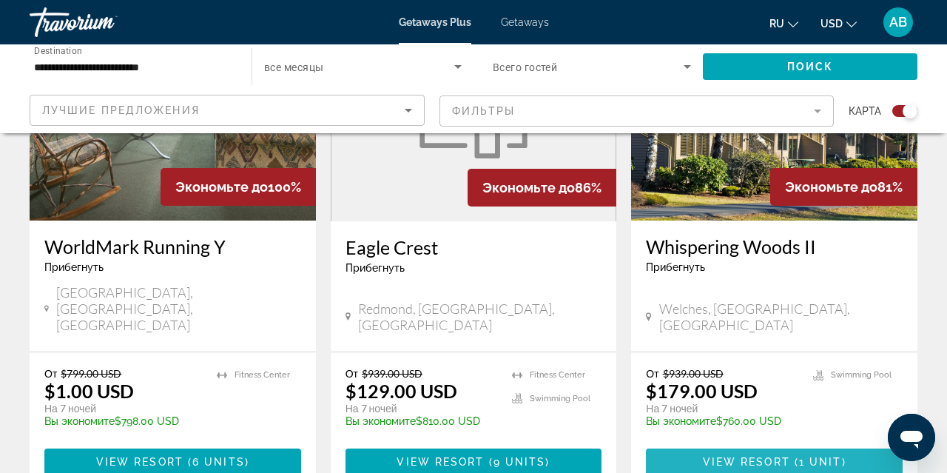
click at [762, 456] on span "View Resort" at bounding box center [746, 462] width 87 height 12
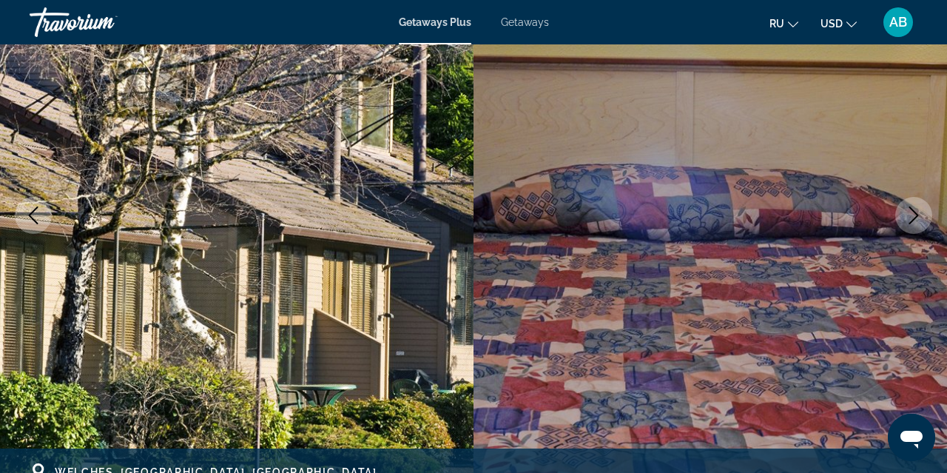
scroll to position [183, 0]
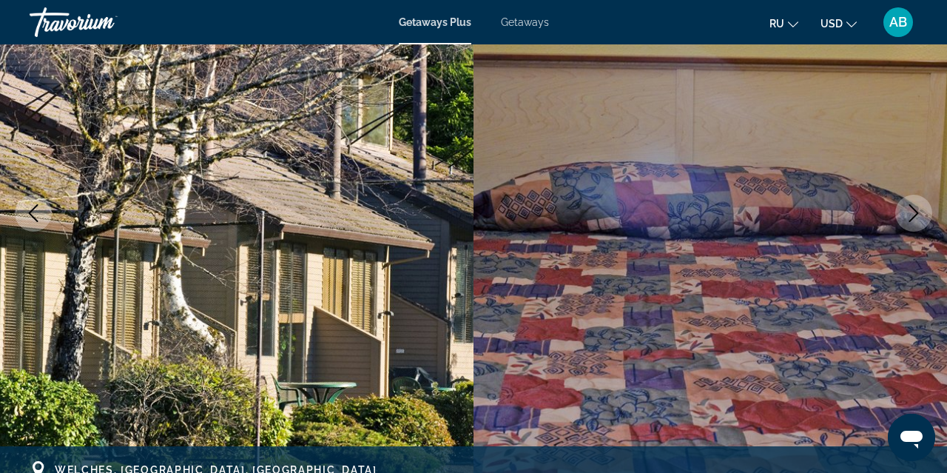
click at [911, 215] on icon "Next image" at bounding box center [914, 213] width 18 height 18
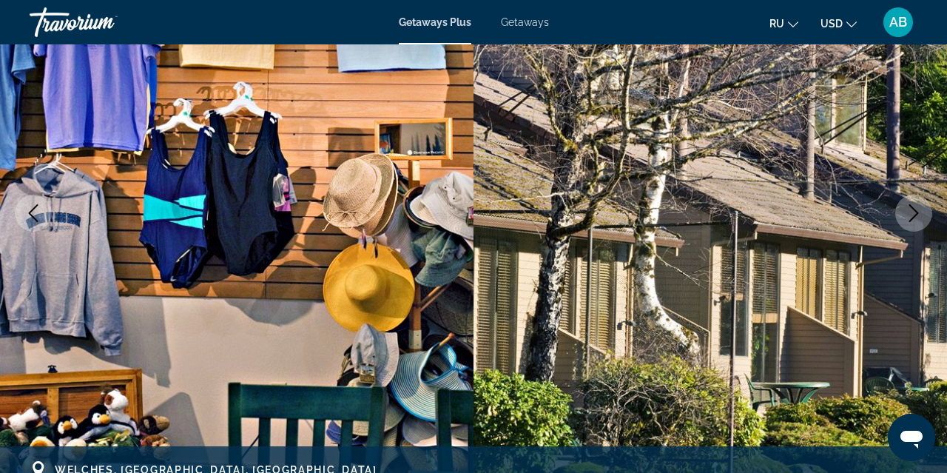
click at [911, 215] on icon "Next image" at bounding box center [914, 213] width 18 height 18
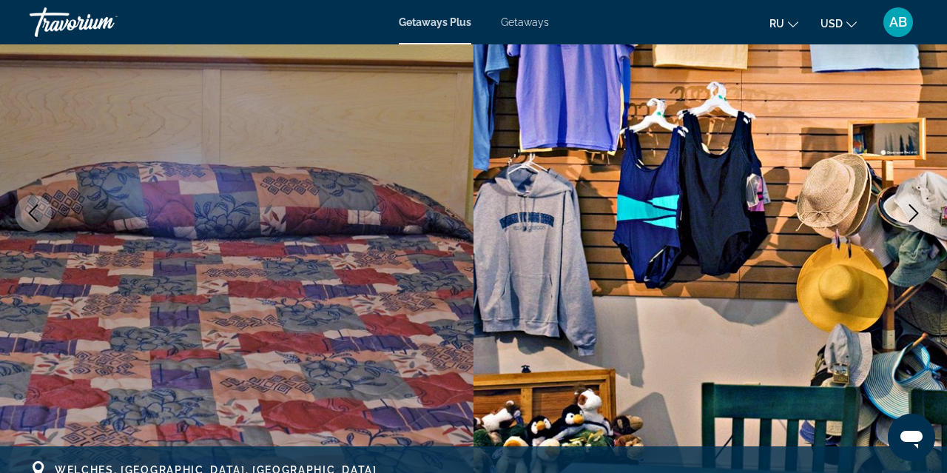
click at [911, 215] on icon "Next image" at bounding box center [914, 213] width 18 height 18
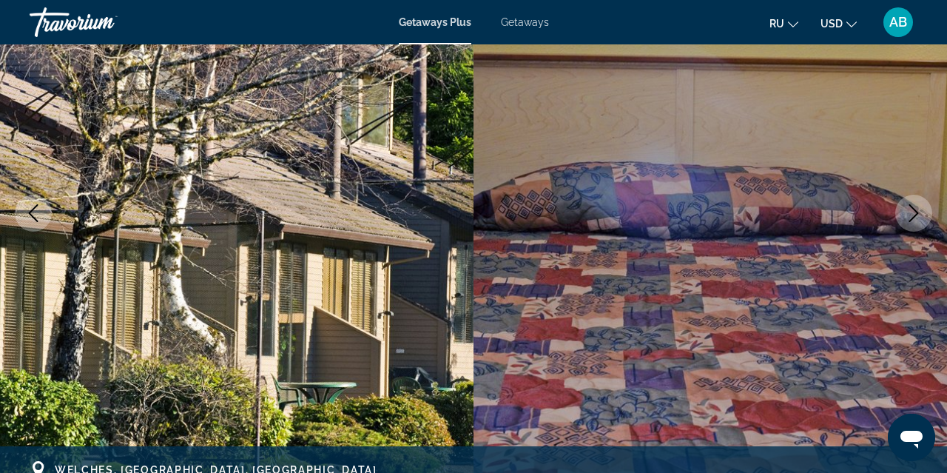
click at [911, 215] on icon "Next image" at bounding box center [914, 213] width 18 height 18
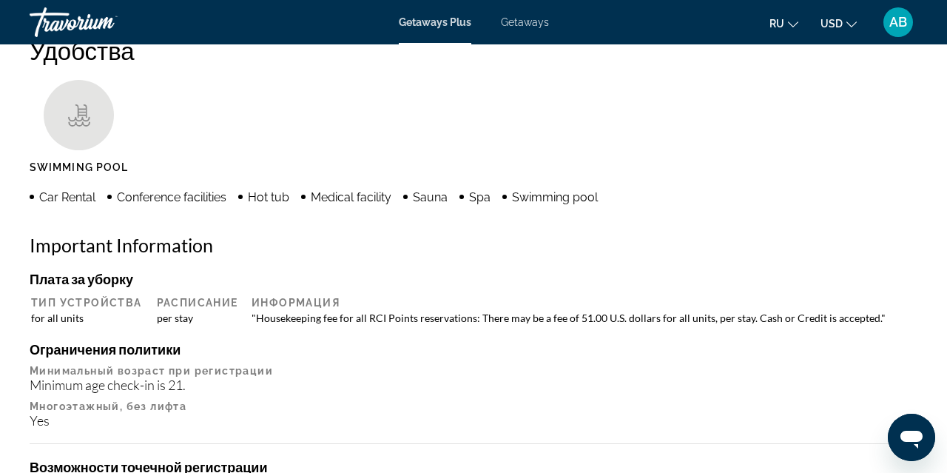
scroll to position [1234, 0]
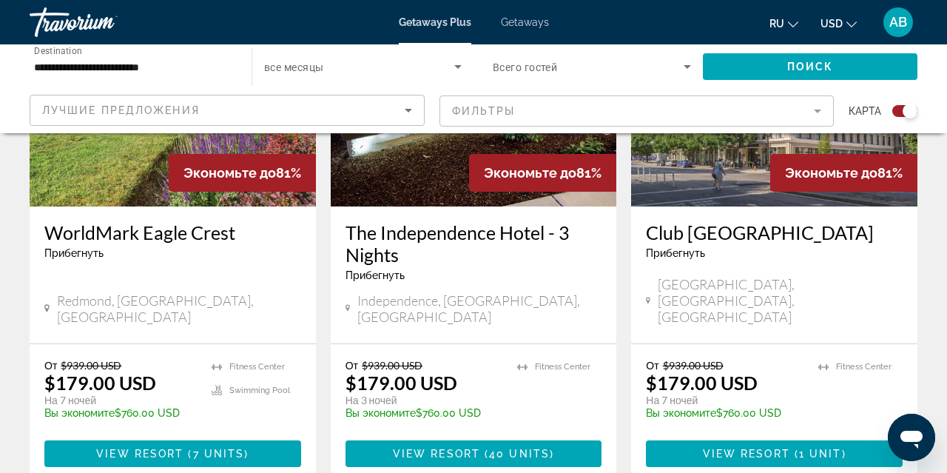
scroll to position [1231, 0]
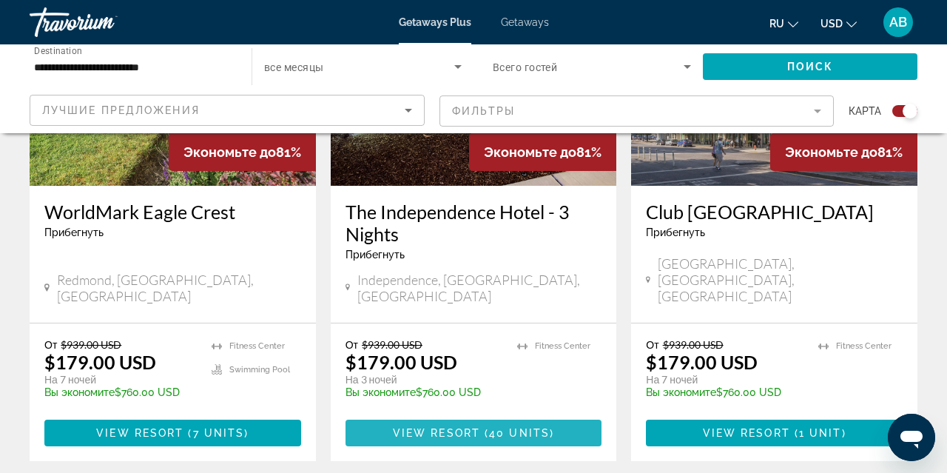
click at [419, 427] on span "View Resort" at bounding box center [436, 433] width 87 height 12
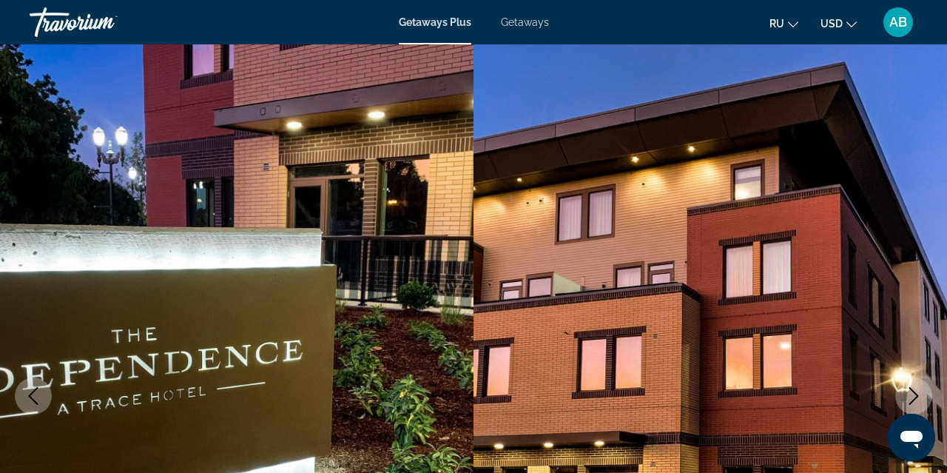
click at [916, 393] on icon "Next image" at bounding box center [915, 396] width 10 height 18
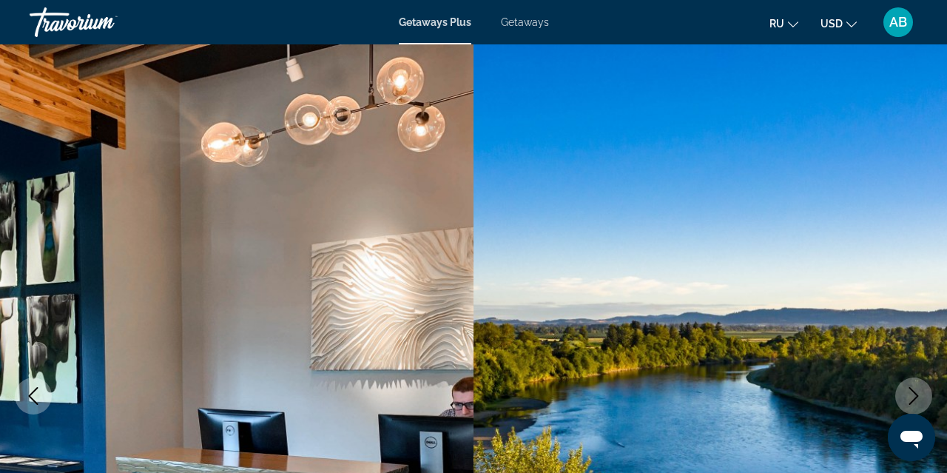
click at [916, 392] on icon "Next image" at bounding box center [915, 396] width 10 height 18
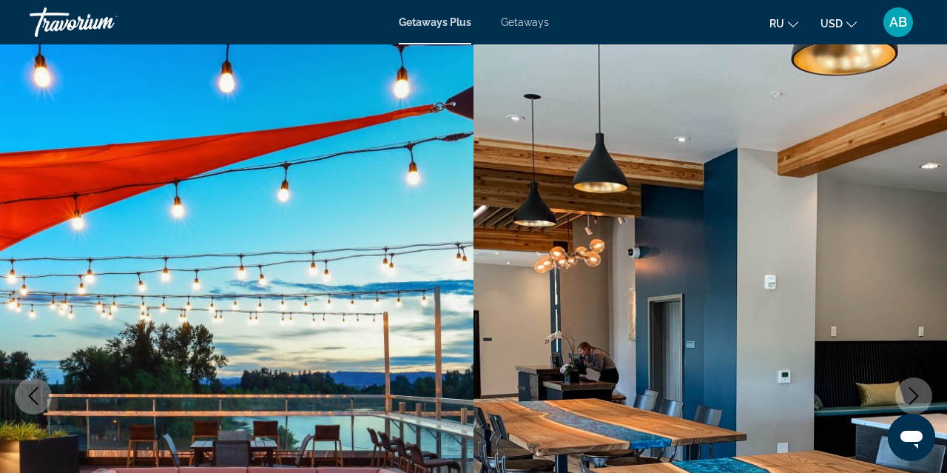
click at [916, 393] on icon "Next image" at bounding box center [915, 396] width 10 height 18
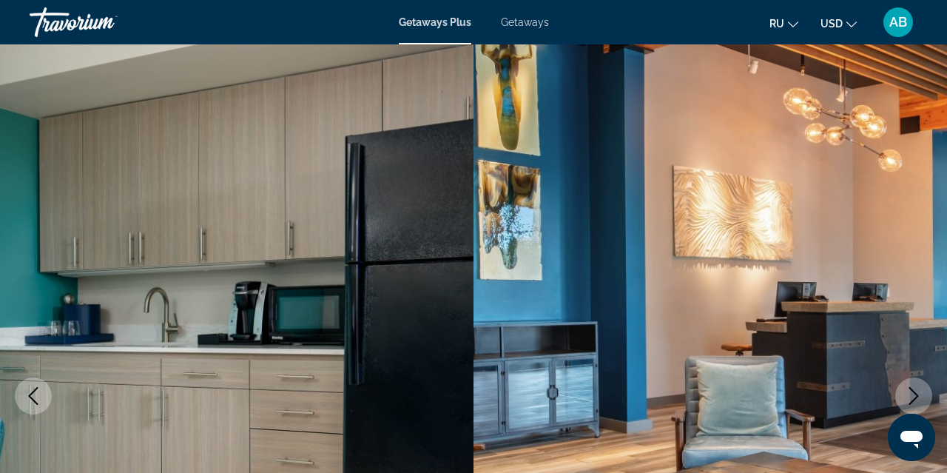
click at [916, 393] on icon "Next image" at bounding box center [915, 396] width 10 height 18
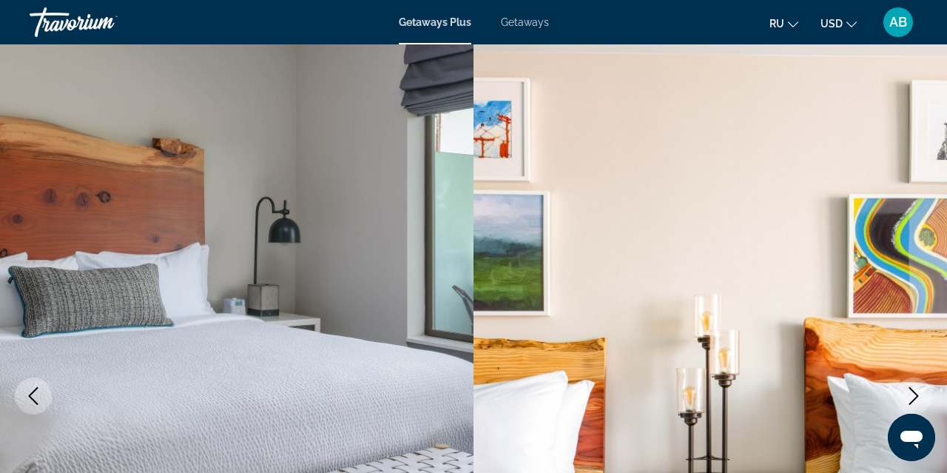
click at [916, 393] on icon "Next image" at bounding box center [915, 396] width 10 height 18
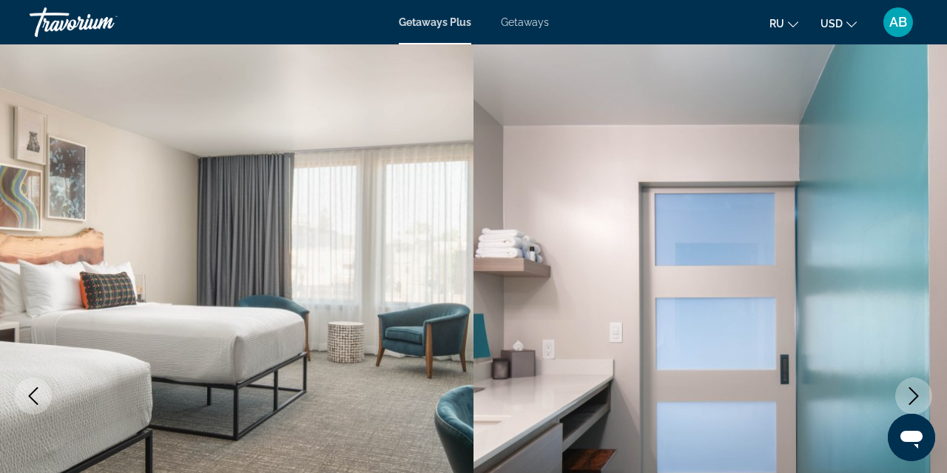
click at [919, 395] on icon "Next image" at bounding box center [914, 396] width 18 height 18
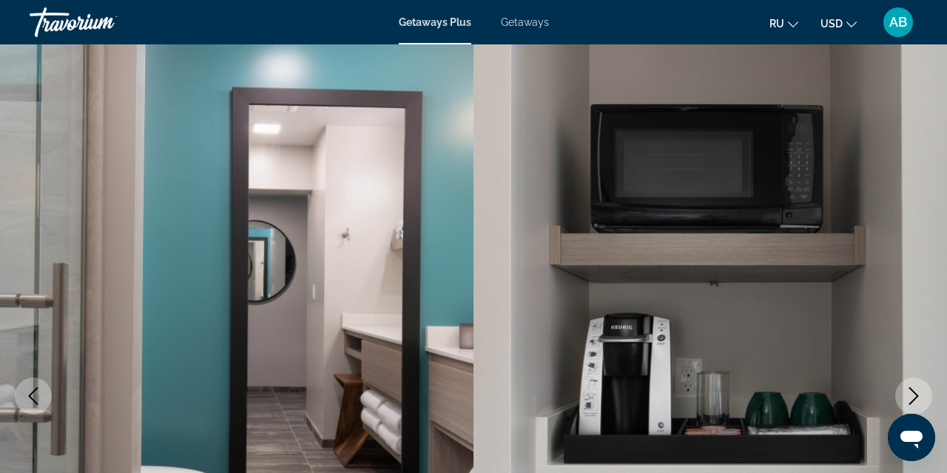
click at [922, 397] on icon "Next image" at bounding box center [914, 396] width 18 height 18
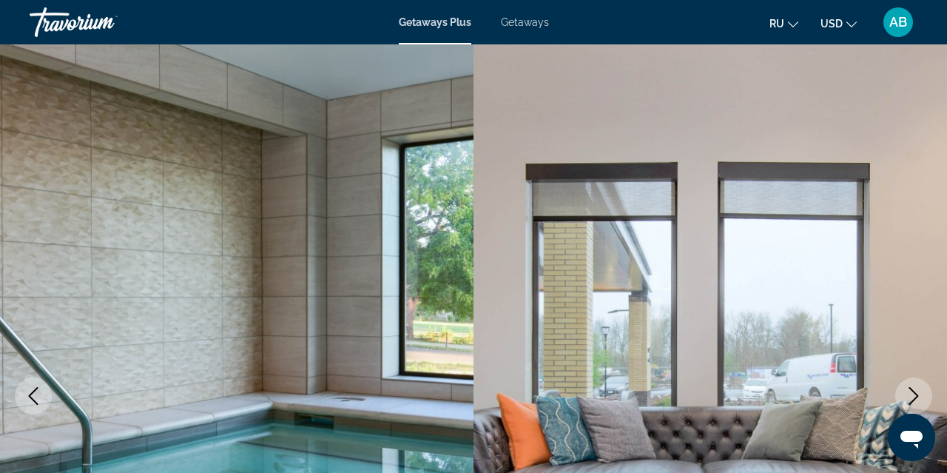
click at [920, 396] on icon "Next image" at bounding box center [914, 396] width 18 height 18
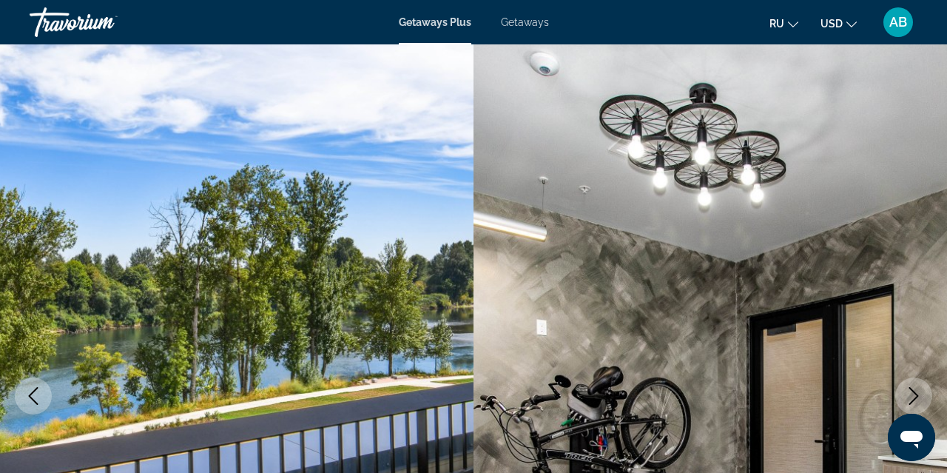
click at [919, 396] on icon "Next image" at bounding box center [914, 396] width 18 height 18
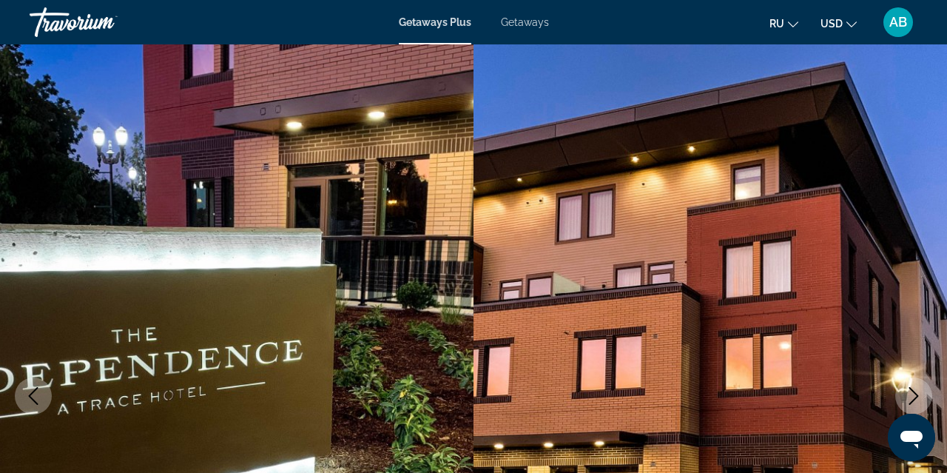
click at [919, 396] on icon "Next image" at bounding box center [914, 396] width 18 height 18
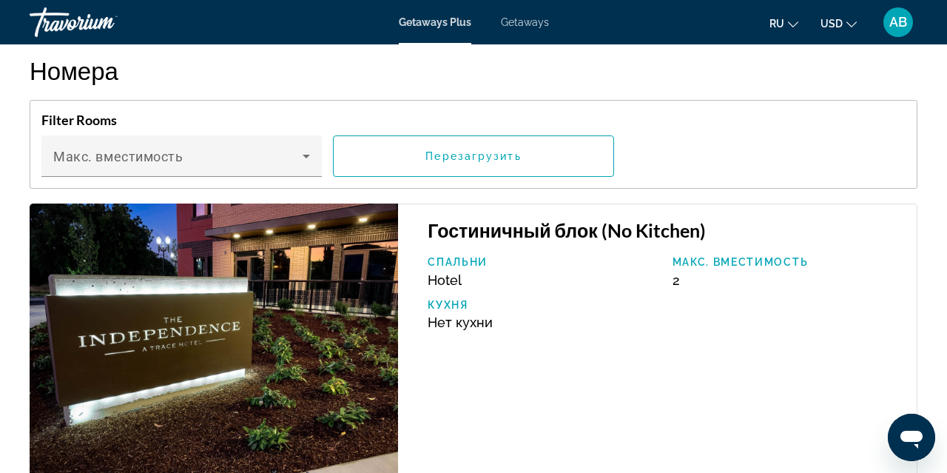
scroll to position [2458, 0]
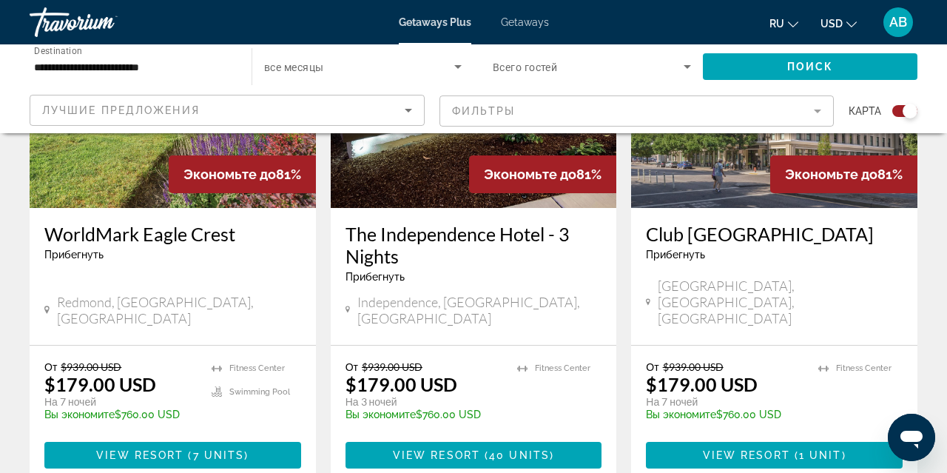
scroll to position [1212, 0]
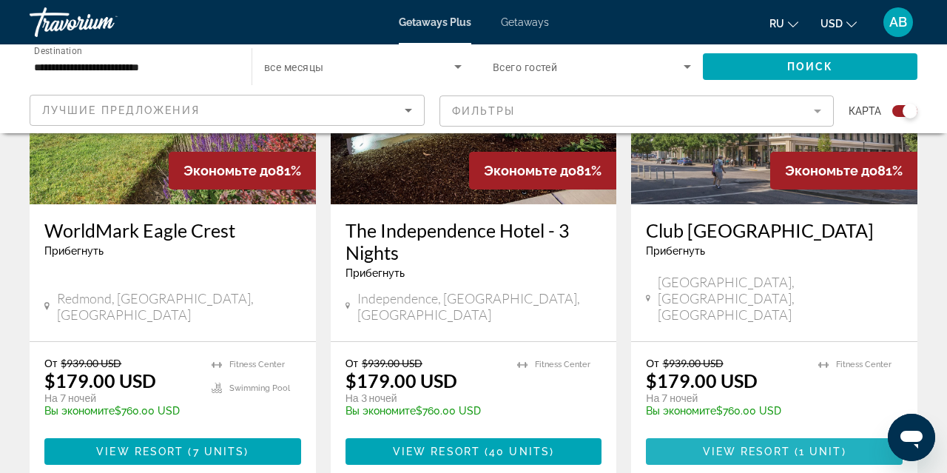
click at [717, 446] on span "View Resort" at bounding box center [746, 452] width 87 height 12
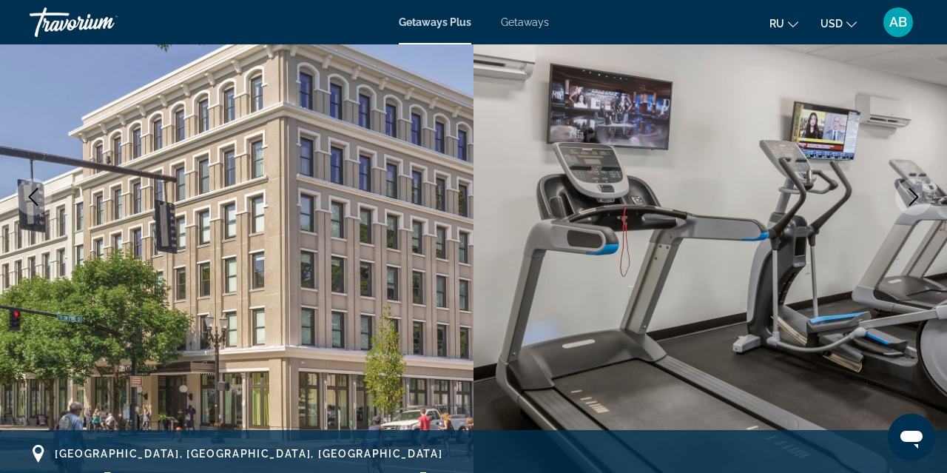
scroll to position [202, 0]
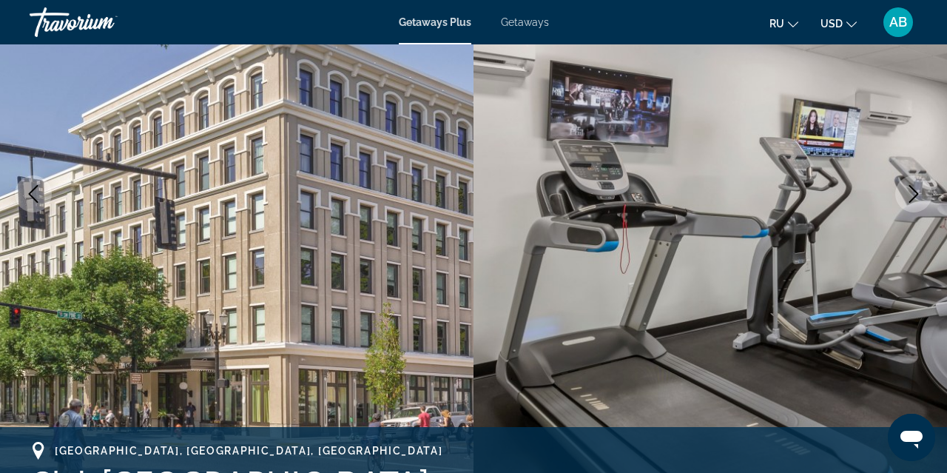
click at [916, 195] on icon "Next image" at bounding box center [915, 194] width 10 height 18
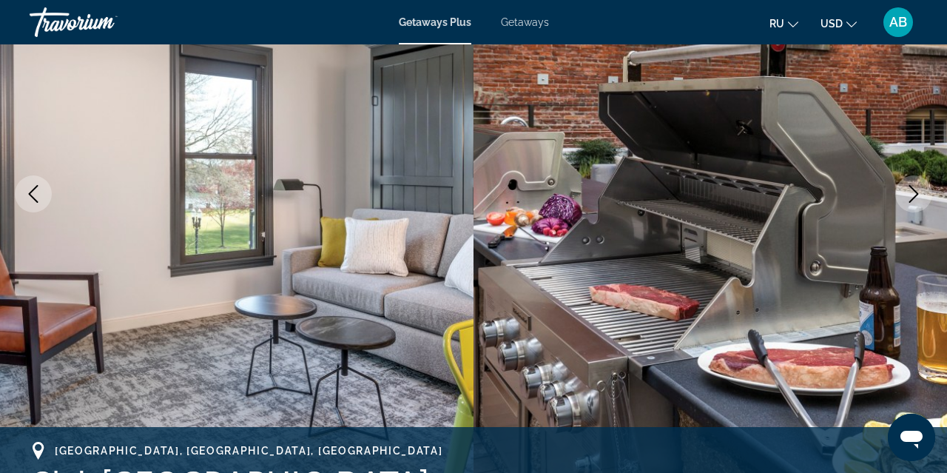
click at [916, 195] on icon "Next image" at bounding box center [915, 194] width 10 height 18
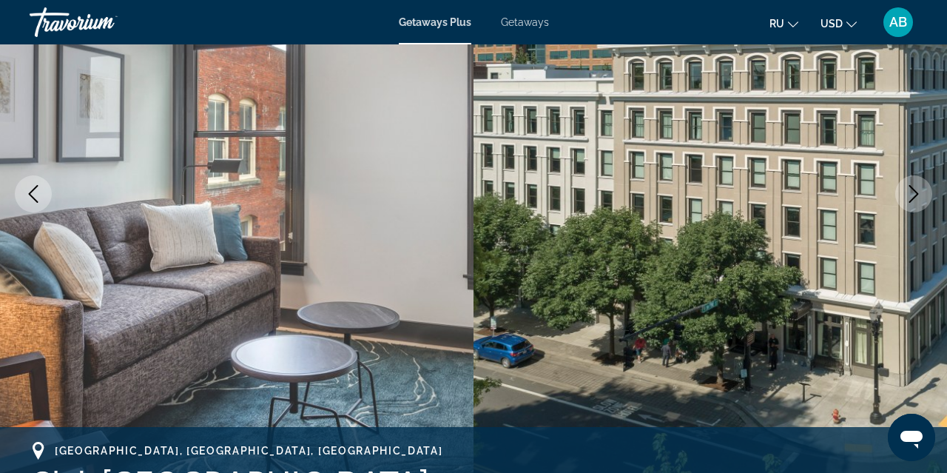
click at [916, 195] on icon "Next image" at bounding box center [915, 194] width 10 height 18
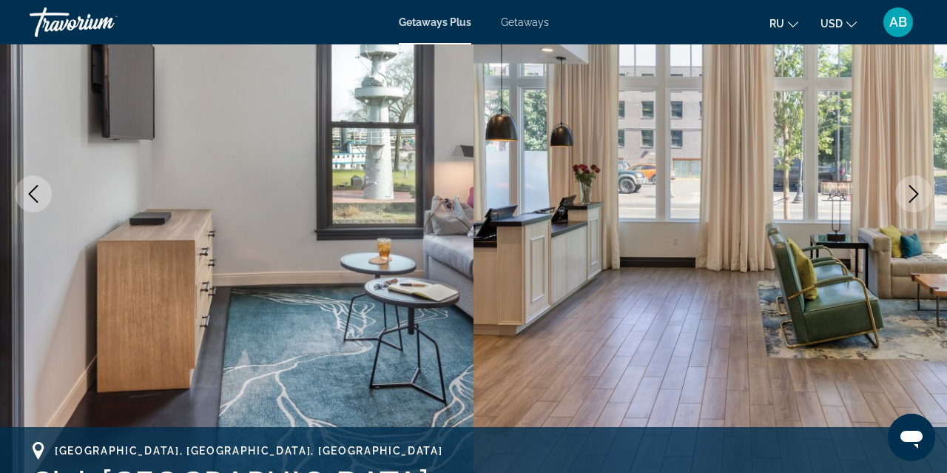
click at [916, 195] on icon "Next image" at bounding box center [914, 194] width 18 height 18
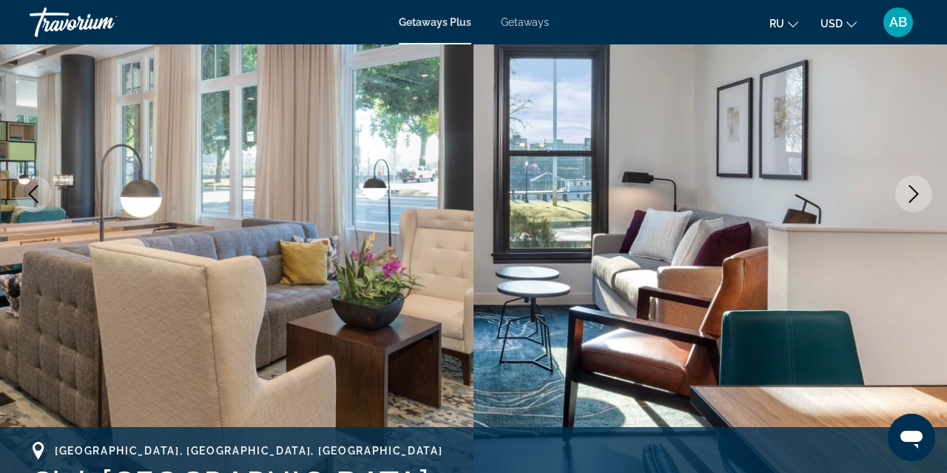
click at [916, 195] on icon "Next image" at bounding box center [915, 194] width 10 height 18
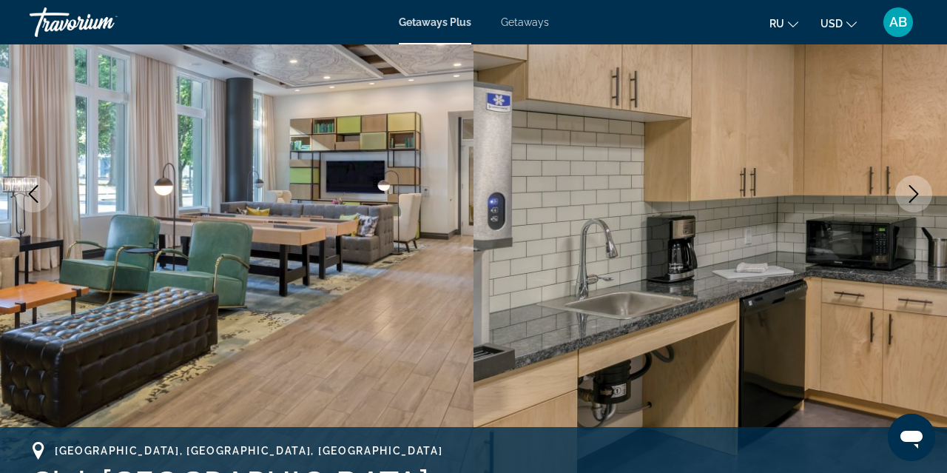
click at [916, 195] on icon "Next image" at bounding box center [915, 194] width 10 height 18
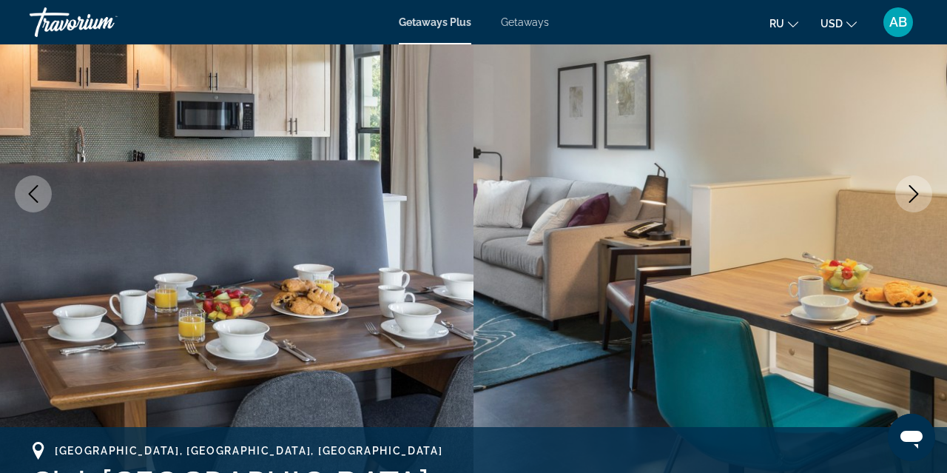
click at [916, 195] on icon "Next image" at bounding box center [915, 194] width 10 height 18
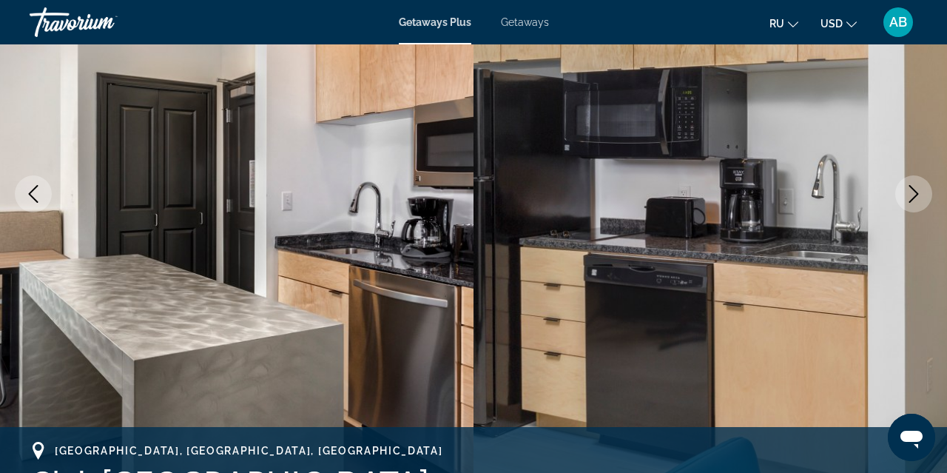
click at [917, 195] on icon "Next image" at bounding box center [915, 194] width 10 height 18
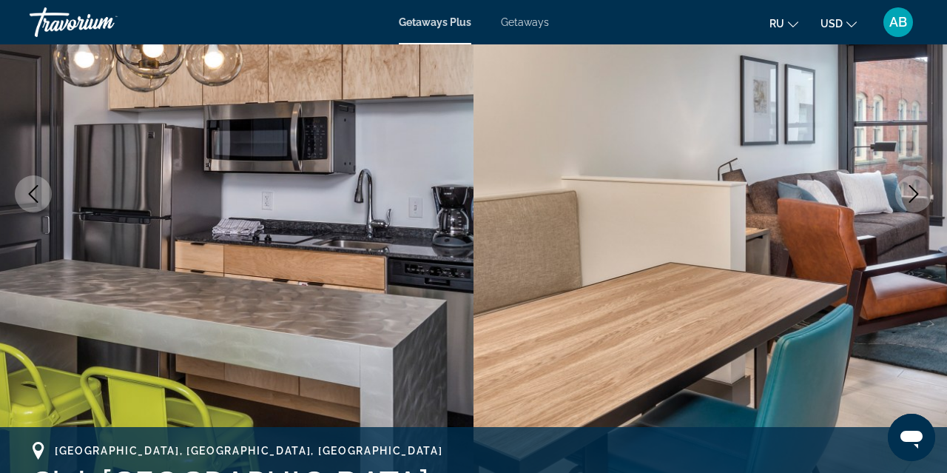
click at [917, 196] on icon "Next image" at bounding box center [914, 194] width 18 height 18
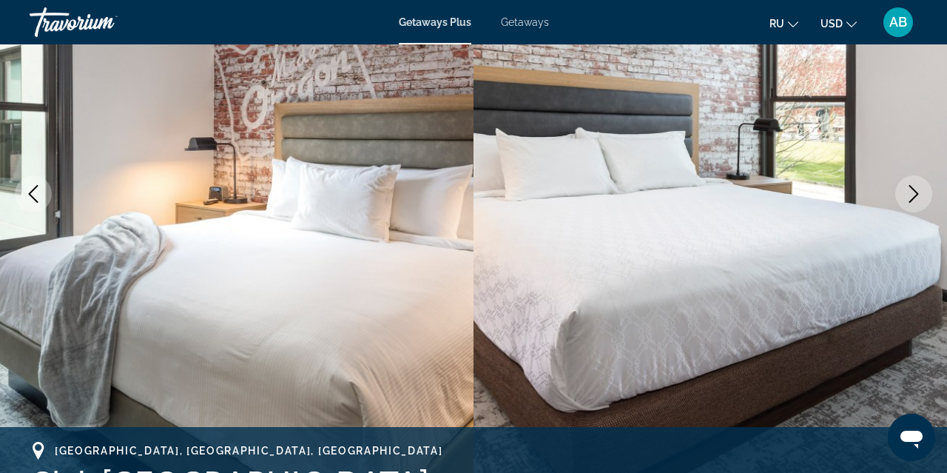
click at [917, 196] on icon "Next image" at bounding box center [914, 194] width 18 height 18
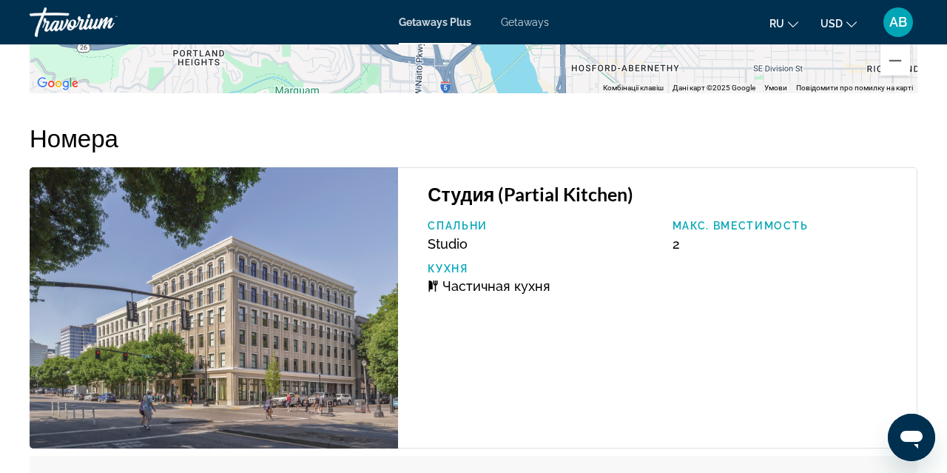
scroll to position [2570, 0]
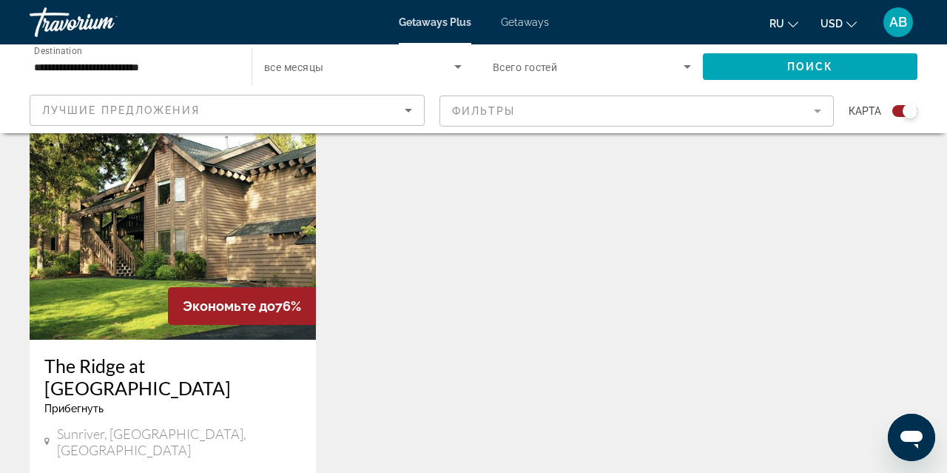
scroll to position [2206, 0]
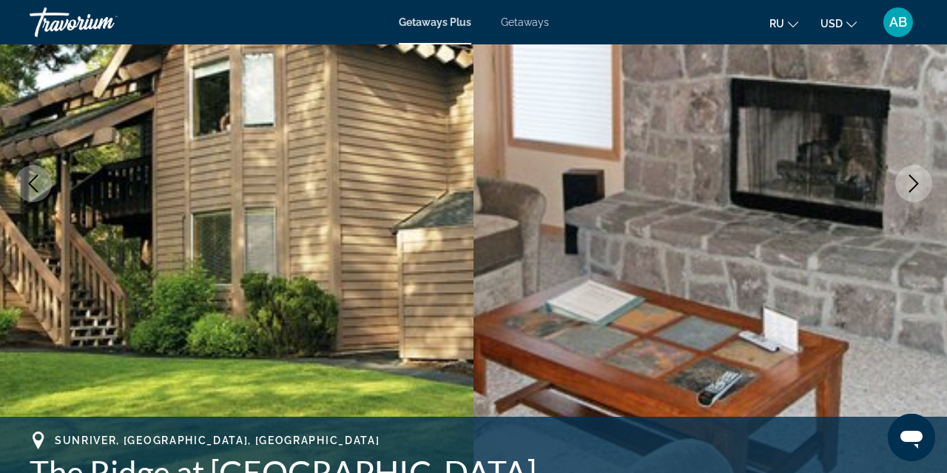
scroll to position [215, 0]
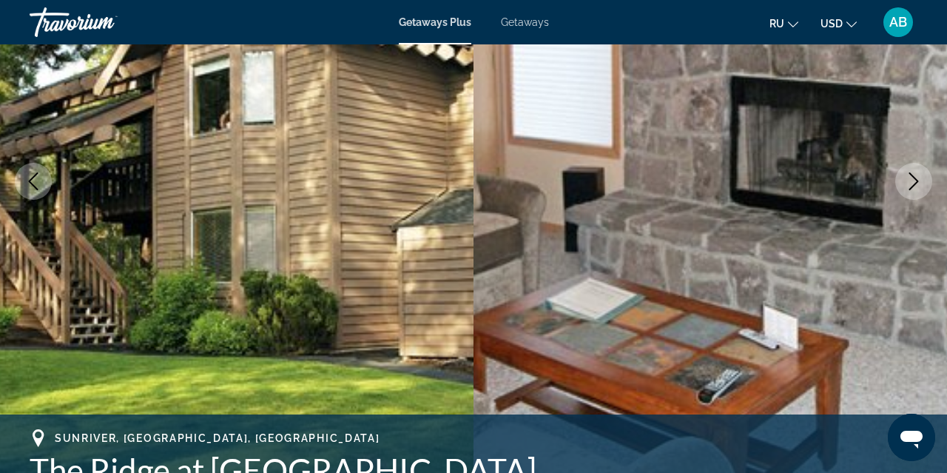
click at [919, 184] on icon "Next image" at bounding box center [914, 181] width 18 height 18
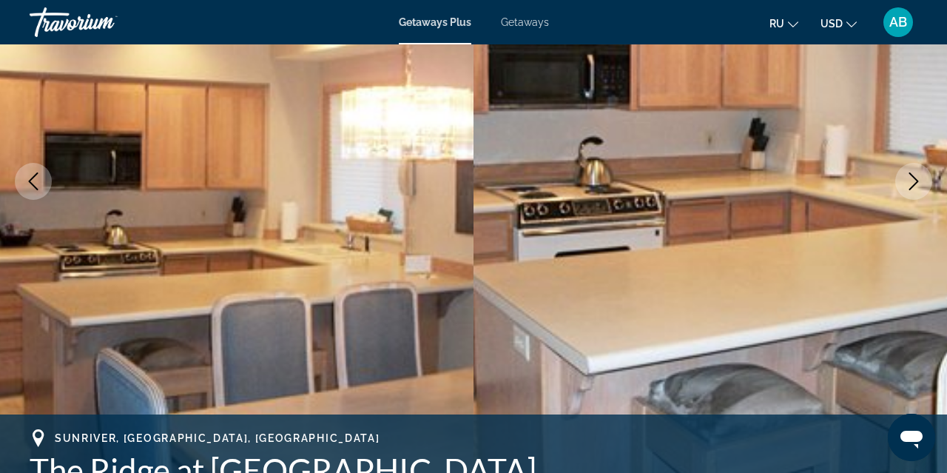
click at [918, 183] on icon "Next image" at bounding box center [914, 181] width 18 height 18
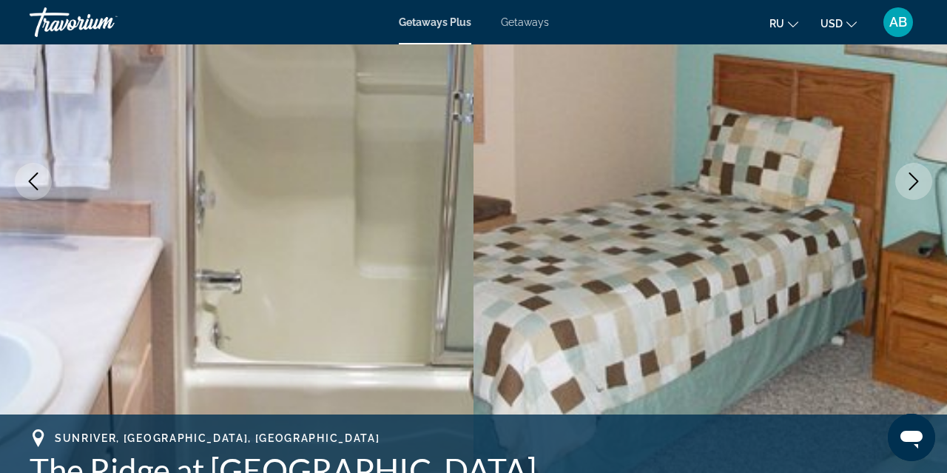
click at [918, 182] on icon "Next image" at bounding box center [915, 181] width 10 height 18
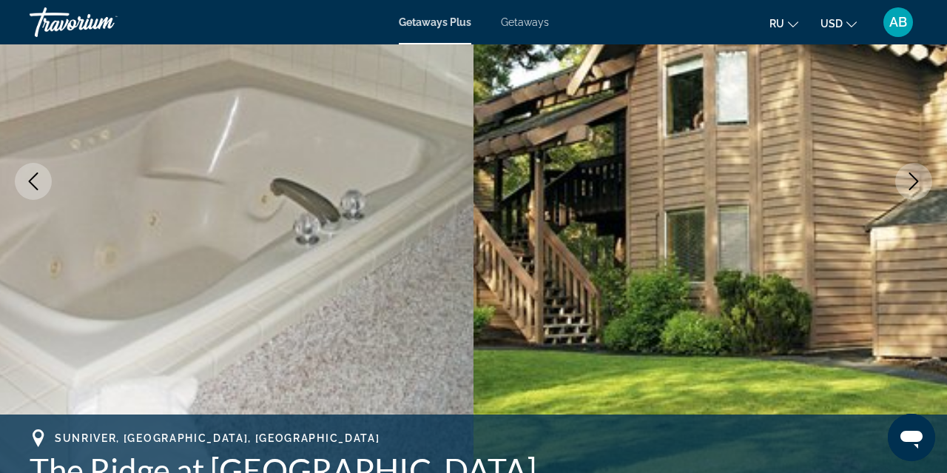
click at [918, 182] on icon "Next image" at bounding box center [915, 181] width 10 height 18
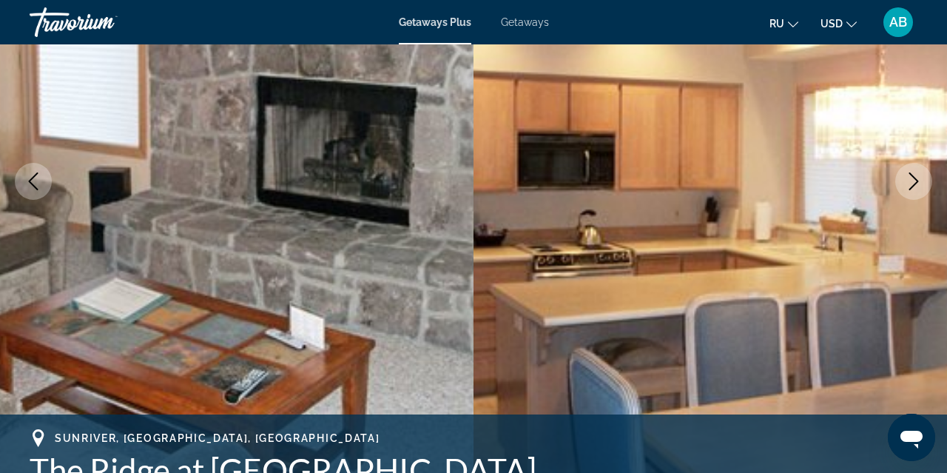
click at [919, 182] on icon "Next image" at bounding box center [914, 181] width 18 height 18
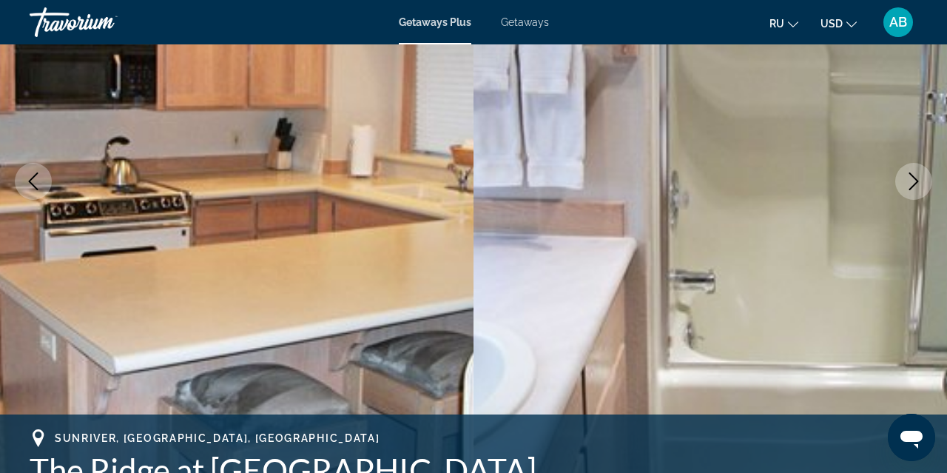
click at [919, 182] on icon "Next image" at bounding box center [914, 181] width 18 height 18
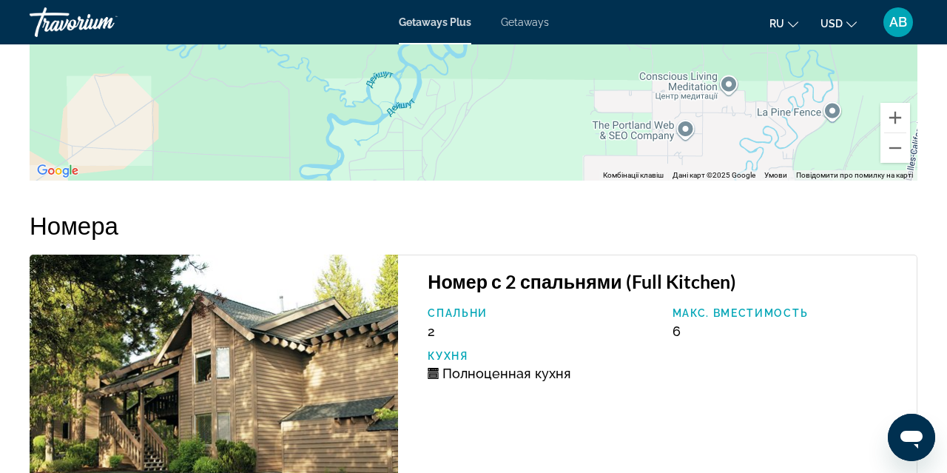
scroll to position [2581, 0]
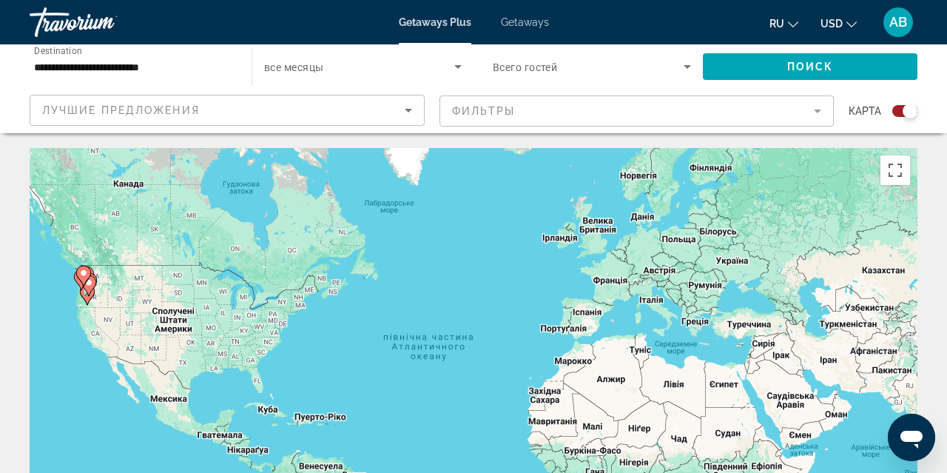
click at [98, 67] on input "**********" at bounding box center [133, 67] width 198 height 18
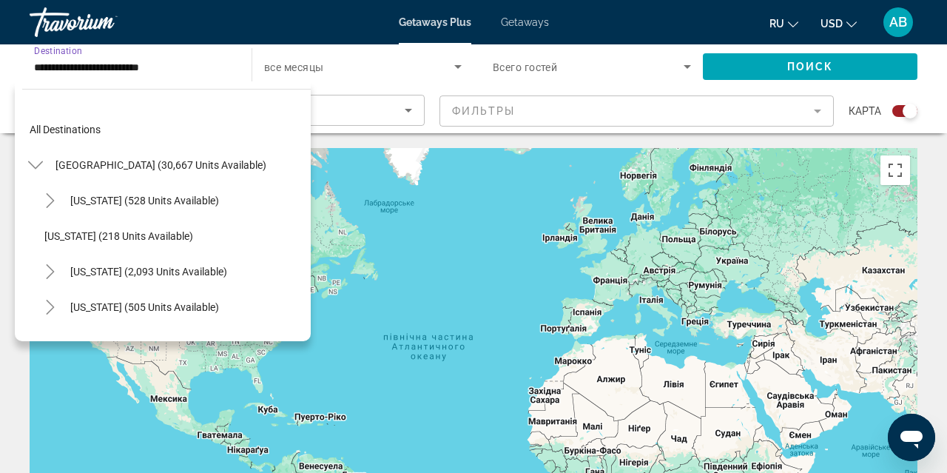
scroll to position [870, 0]
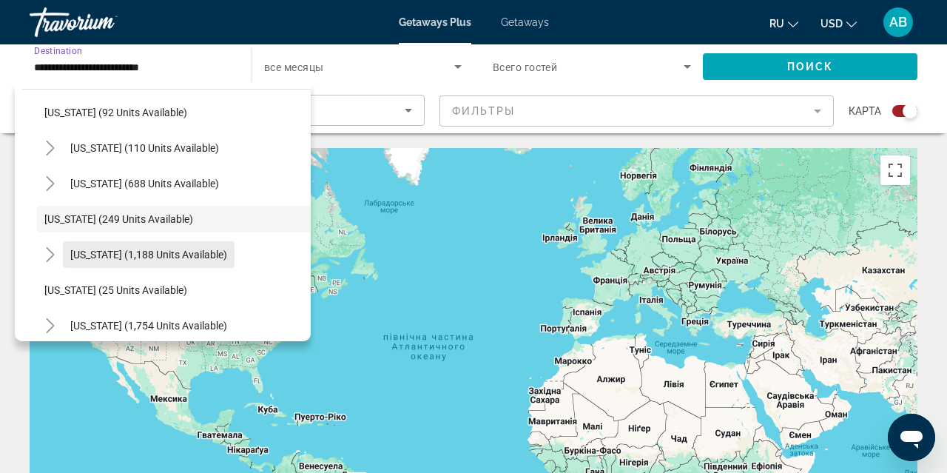
click at [108, 255] on span "[US_STATE] (1,188 units available)" at bounding box center [148, 255] width 157 height 12
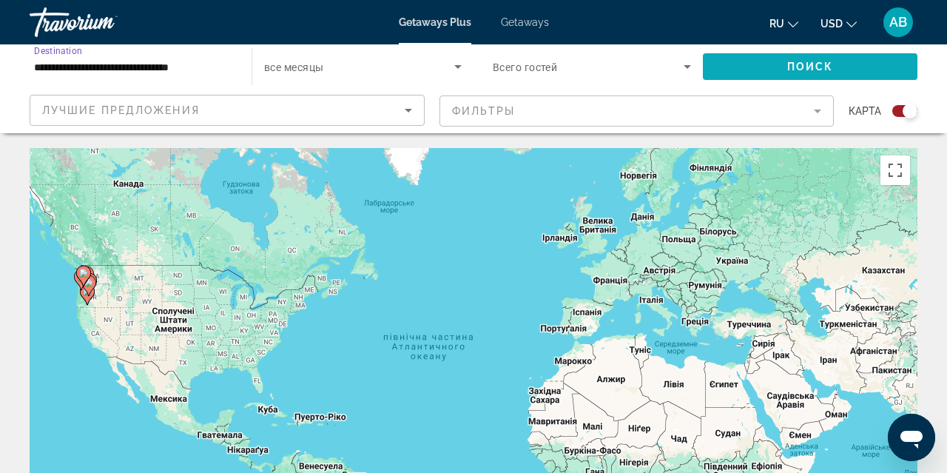
click at [743, 64] on span "Search widget" at bounding box center [810, 67] width 215 height 36
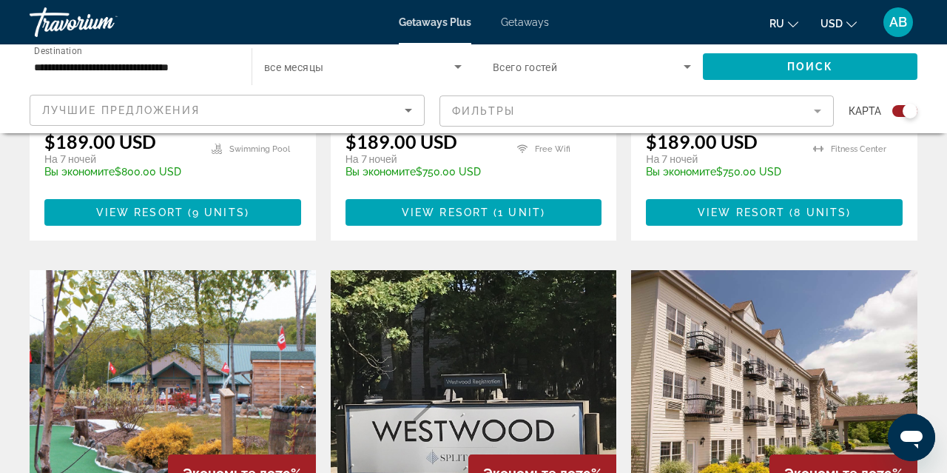
scroll to position [2060, 0]
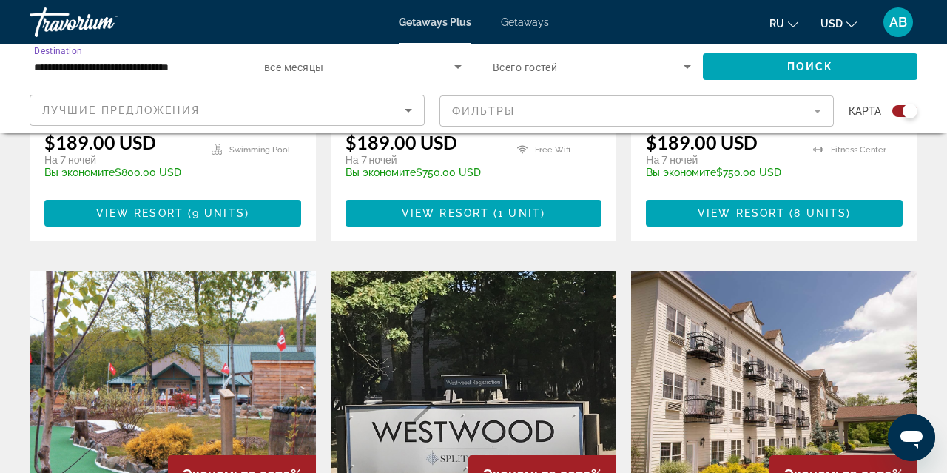
click at [83, 67] on input "**********" at bounding box center [133, 67] width 198 height 18
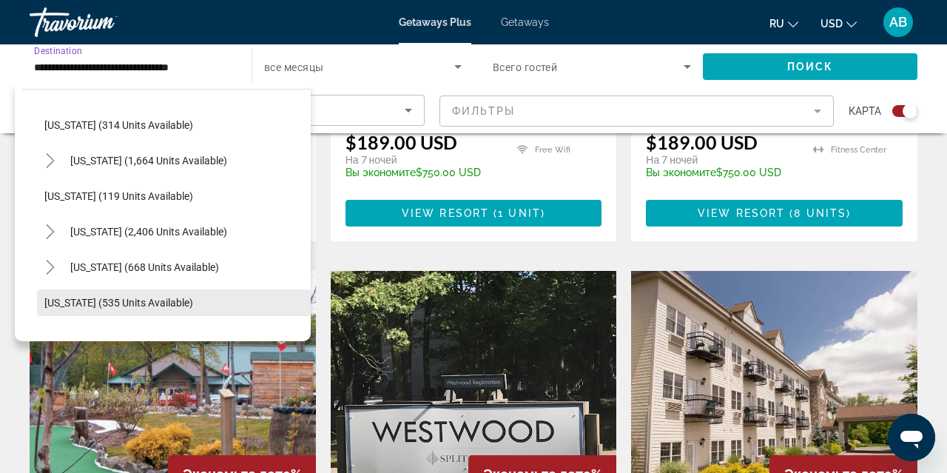
scroll to position [630, 0]
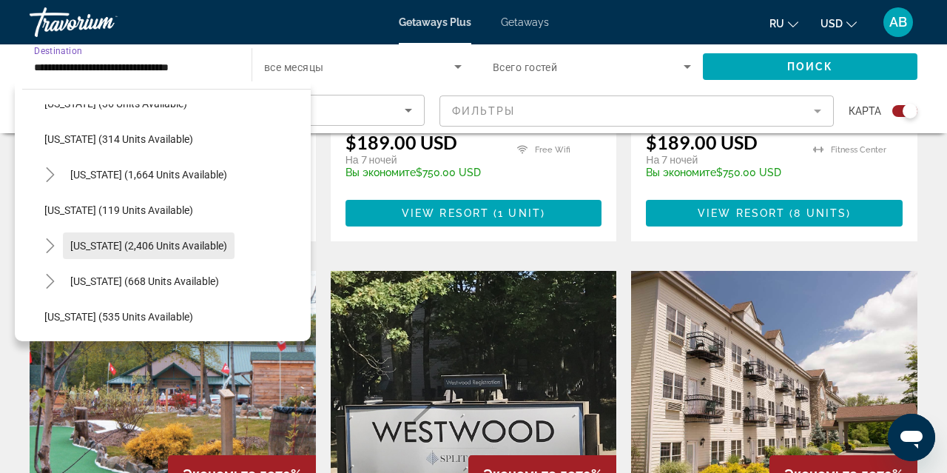
click at [114, 244] on span "[US_STATE] (2,406 units available)" at bounding box center [148, 246] width 157 height 12
type input "**********"
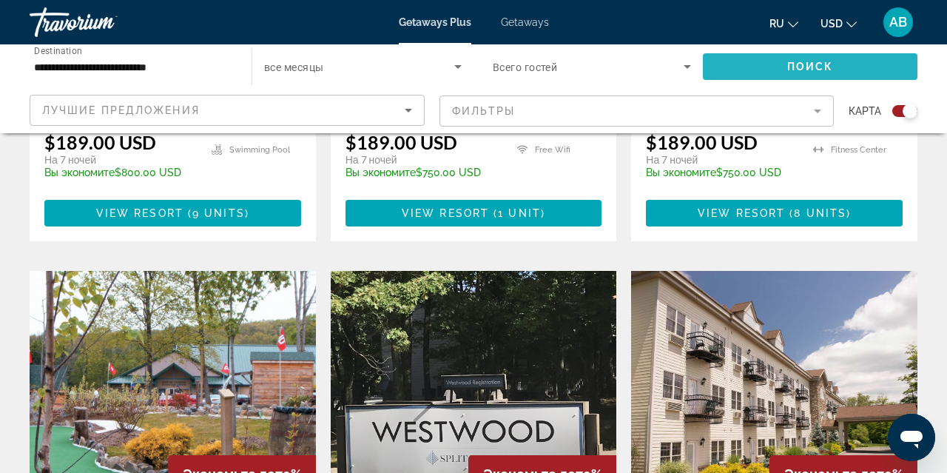
click at [742, 67] on span "Search widget" at bounding box center [810, 67] width 215 height 36
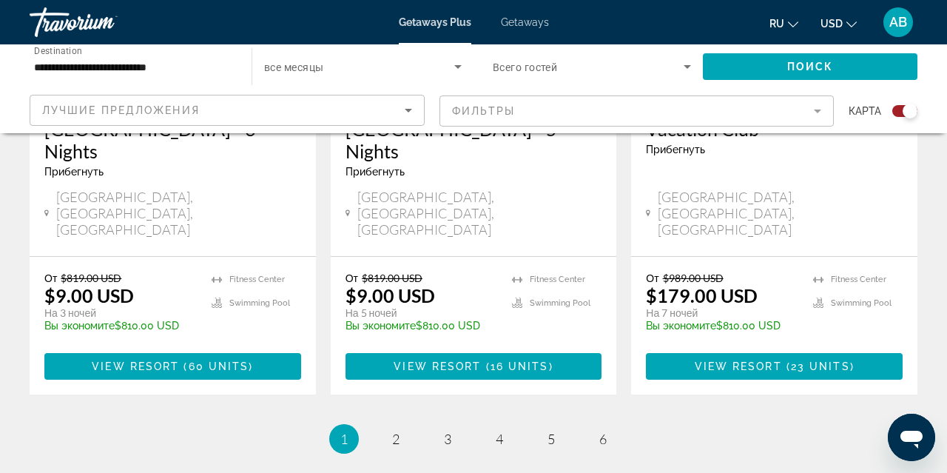
scroll to position [2453, 0]
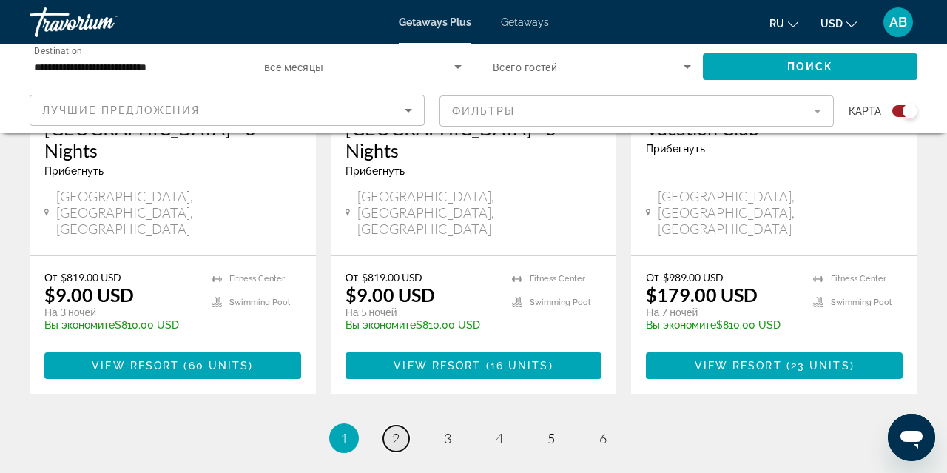
click at [397, 430] on span "2" at bounding box center [395, 438] width 7 height 16
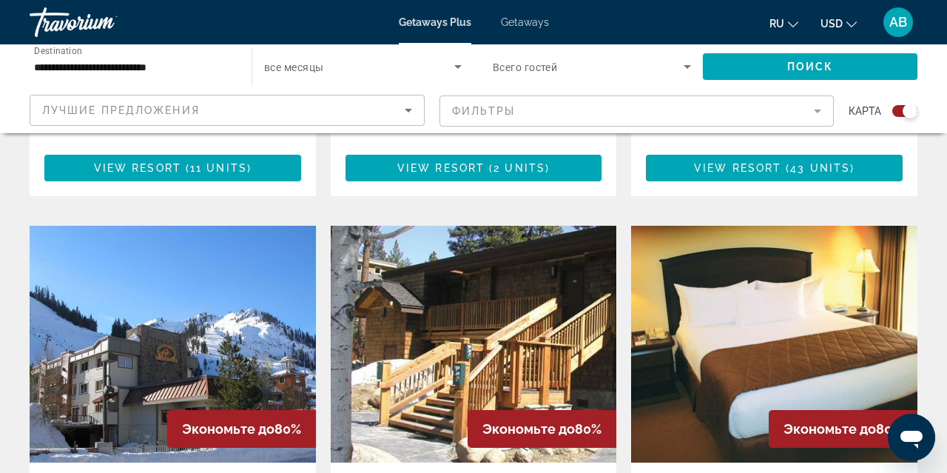
scroll to position [2024, 0]
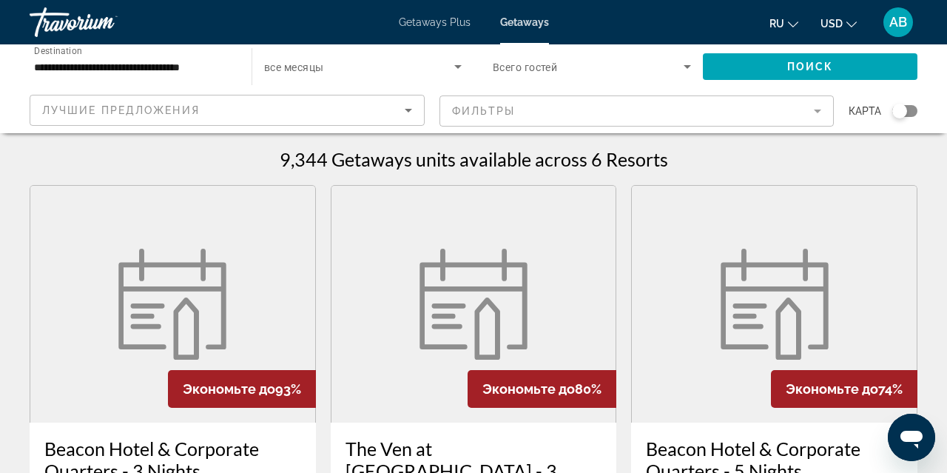
click at [81, 70] on input "**********" at bounding box center [133, 67] width 198 height 18
click at [161, 64] on input "**********" at bounding box center [133, 67] width 198 height 18
